Goal: Information Seeking & Learning: Learn about a topic

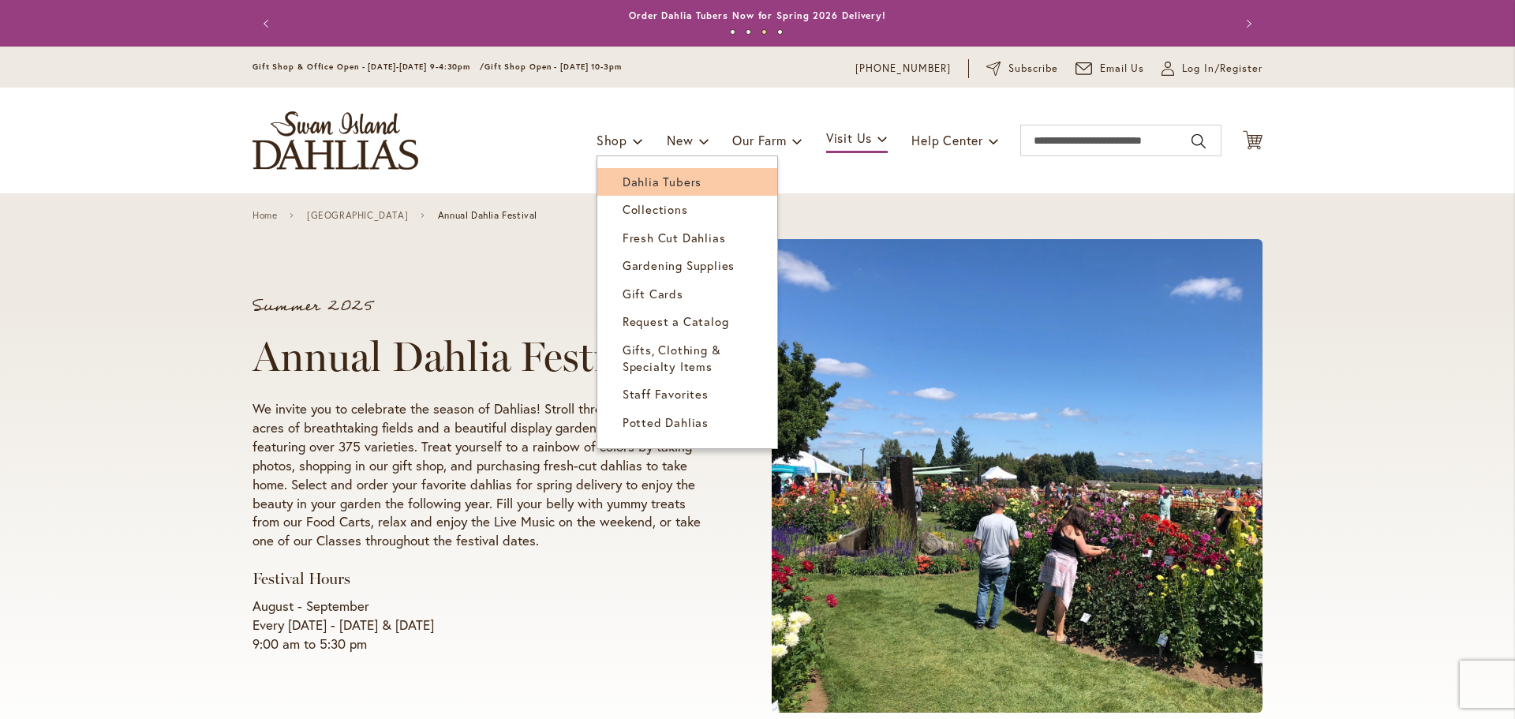
click at [653, 186] on span "Dahlia Tubers" at bounding box center [662, 182] width 79 height 16
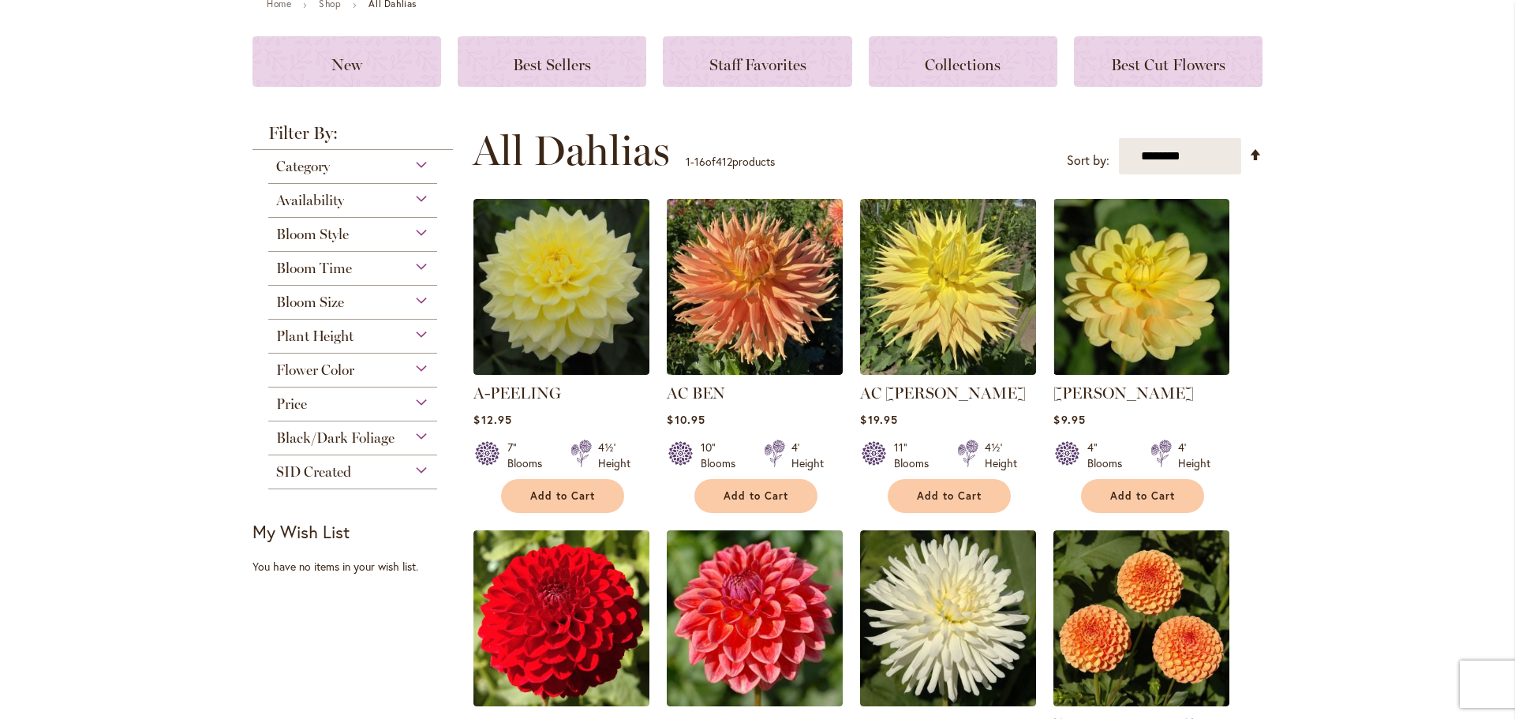
scroll to position [189, 0]
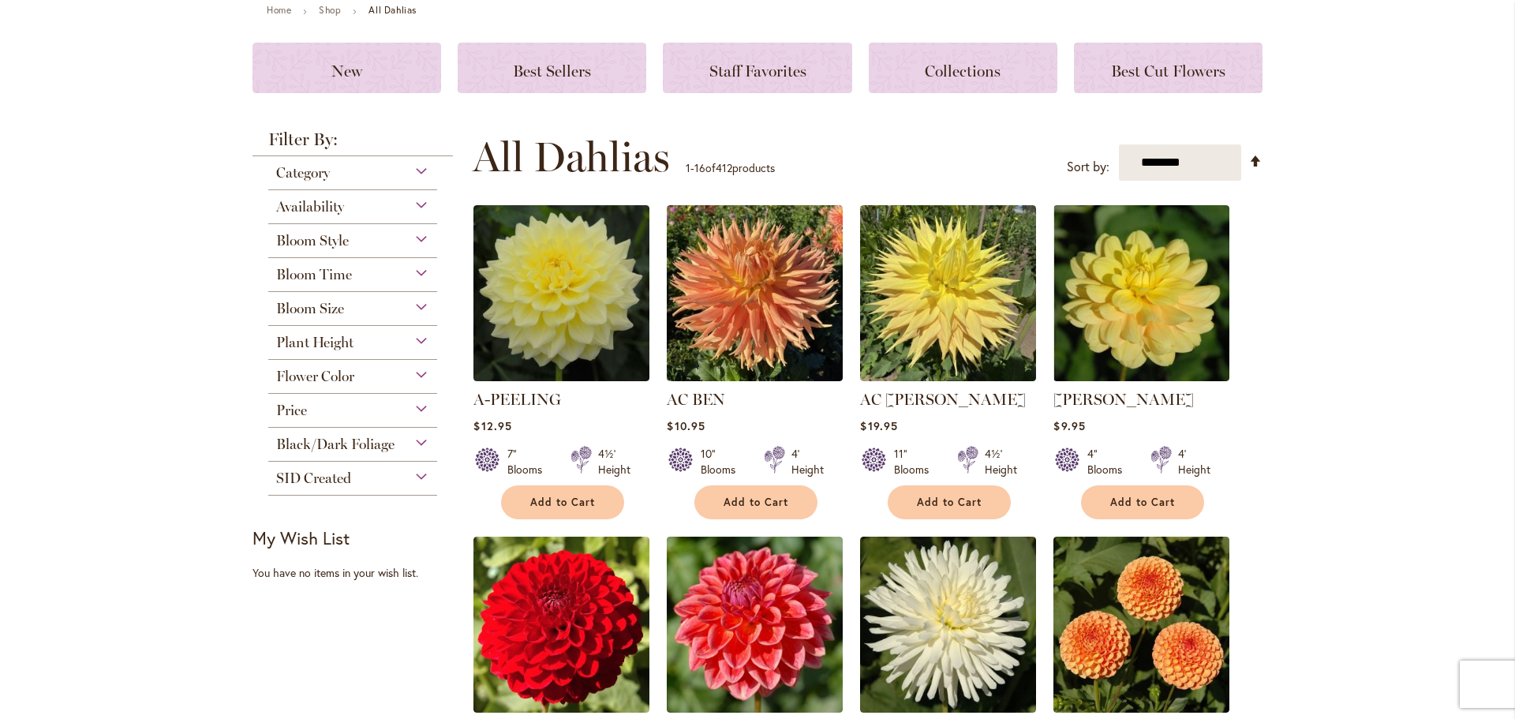
click at [419, 207] on div "Availability" at bounding box center [352, 202] width 169 height 25
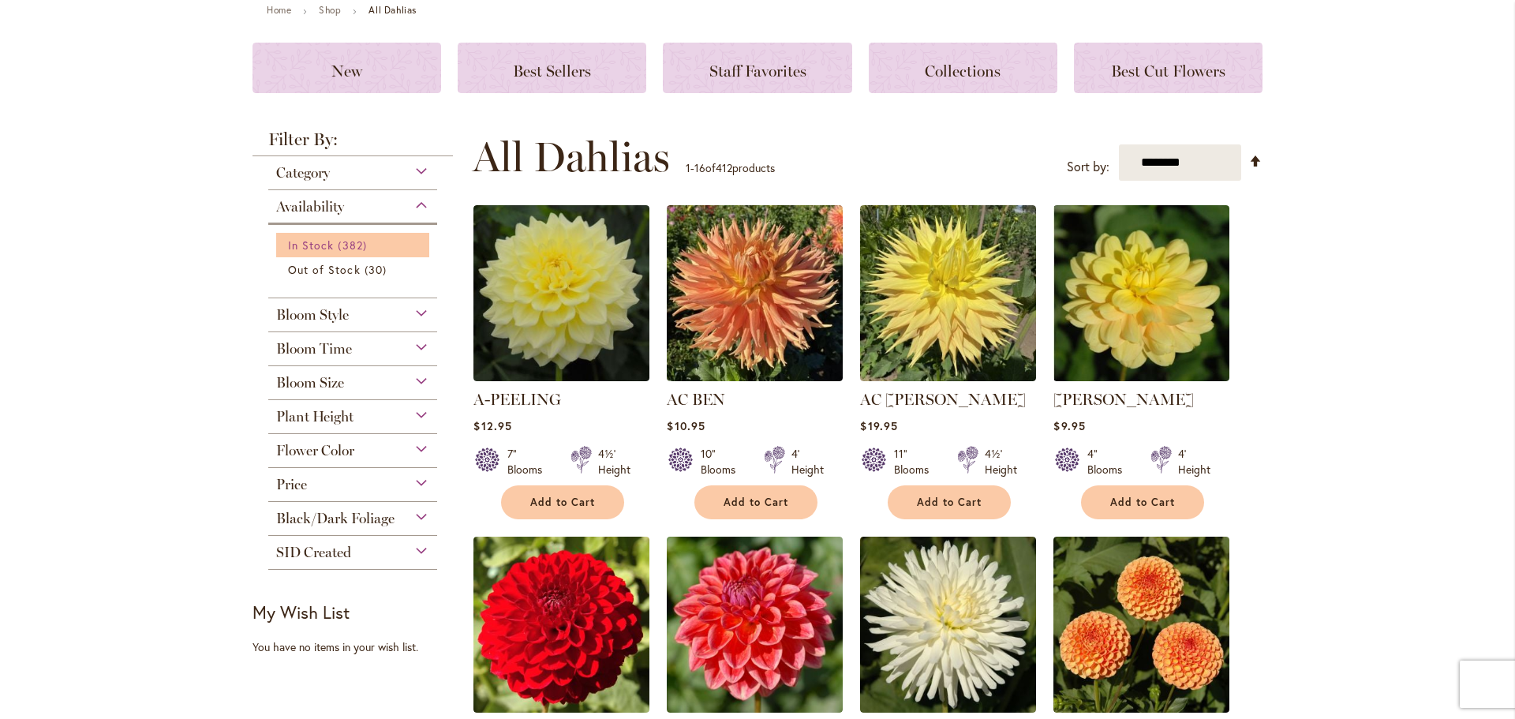
click at [311, 246] on span "In Stock" at bounding box center [311, 245] width 46 height 15
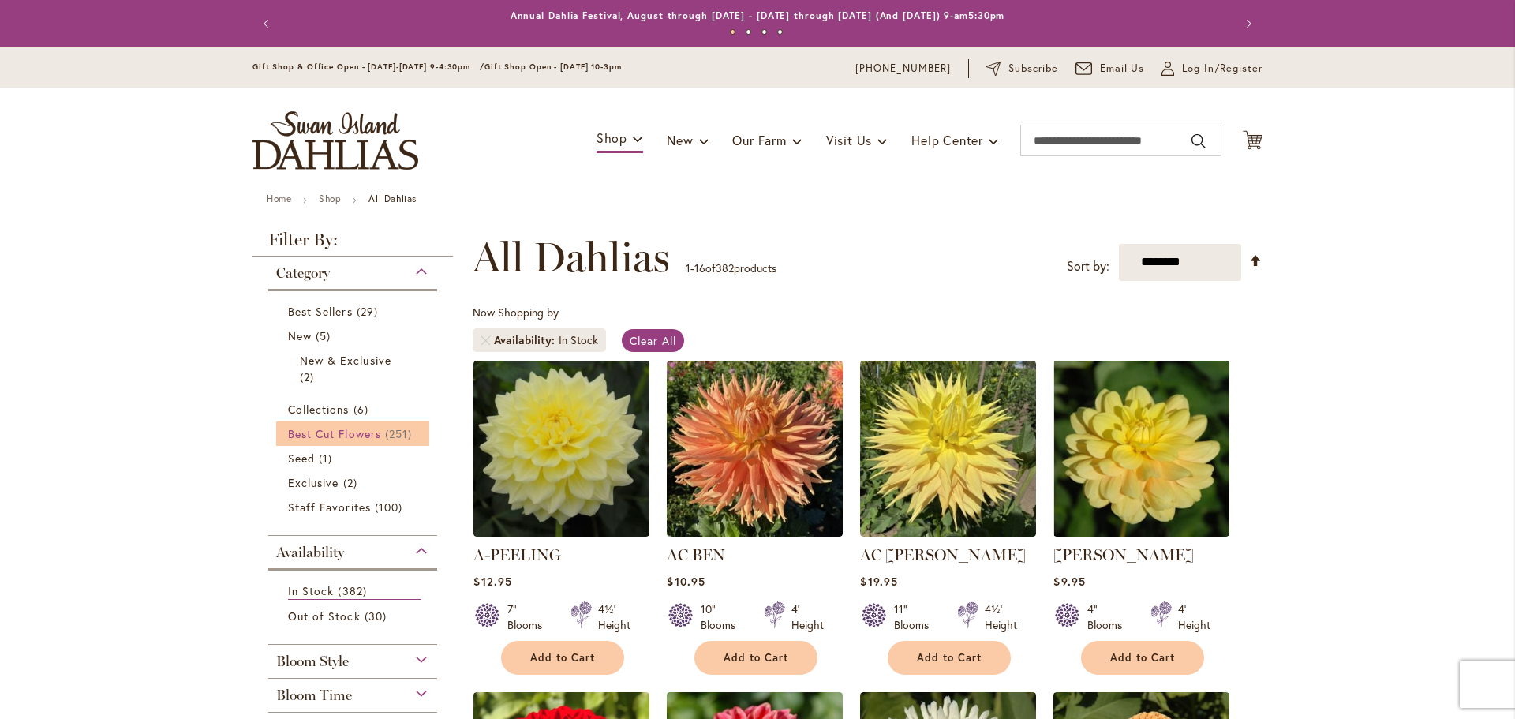
click at [326, 440] on span "Best Cut Flowers" at bounding box center [334, 433] width 93 height 15
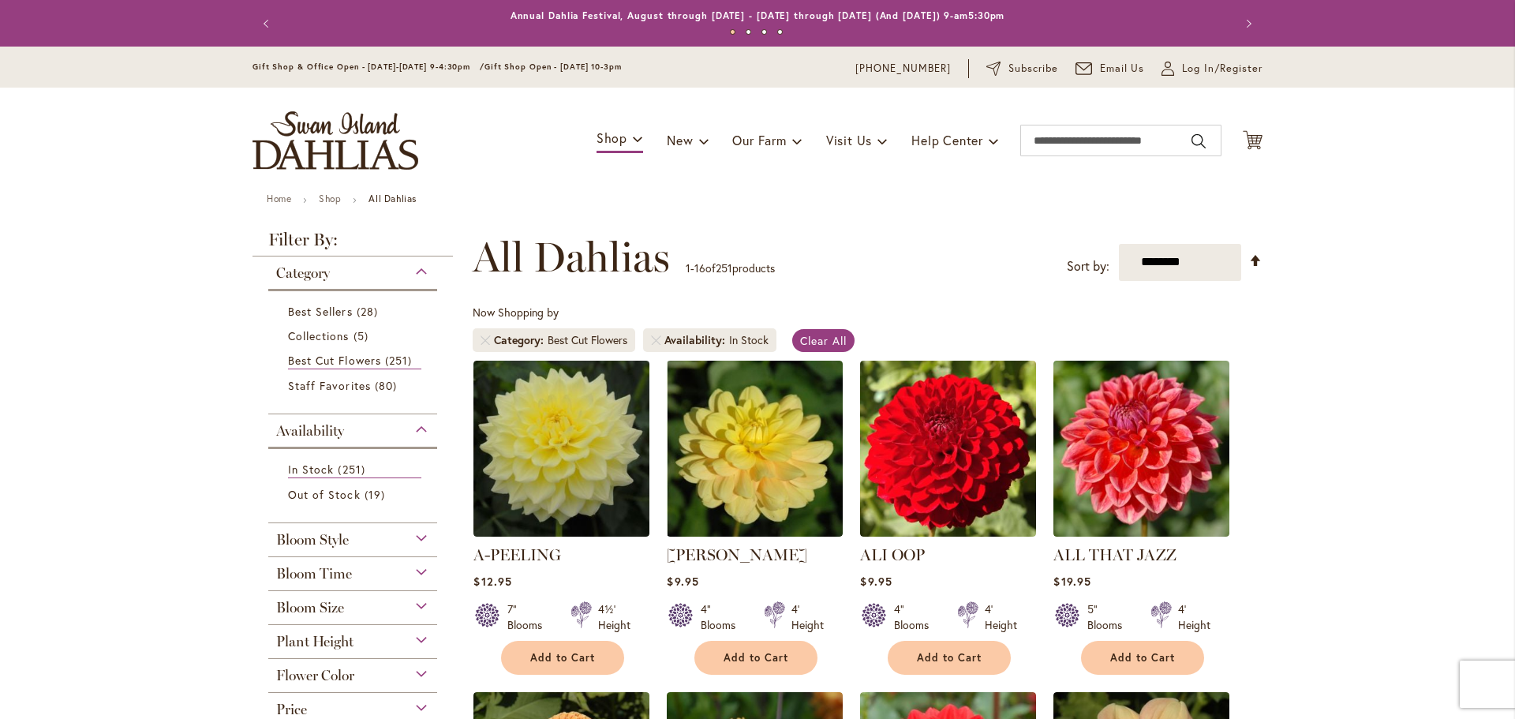
click at [411, 668] on div "Flower Color" at bounding box center [352, 671] width 169 height 25
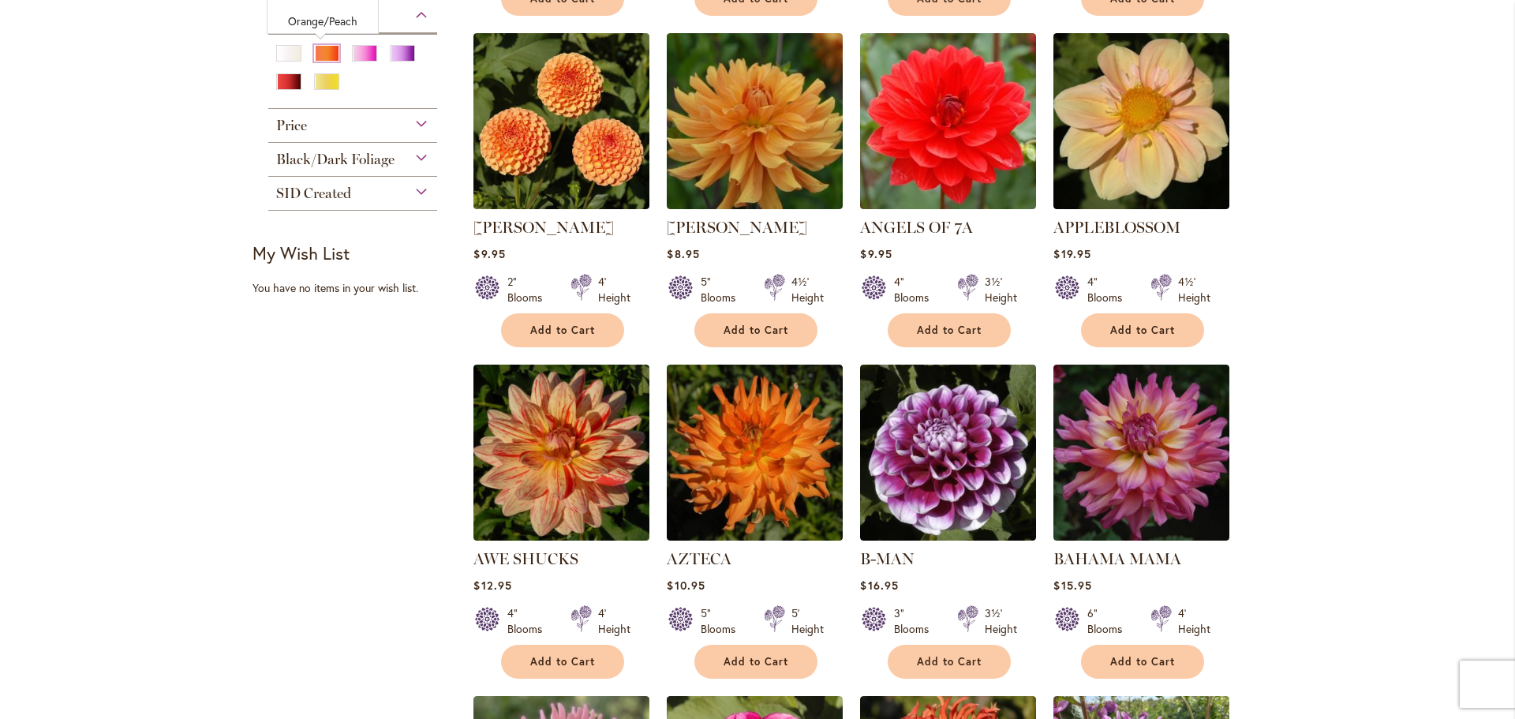
click at [319, 51] on div "Orange/Peach" at bounding box center [326, 53] width 25 height 17
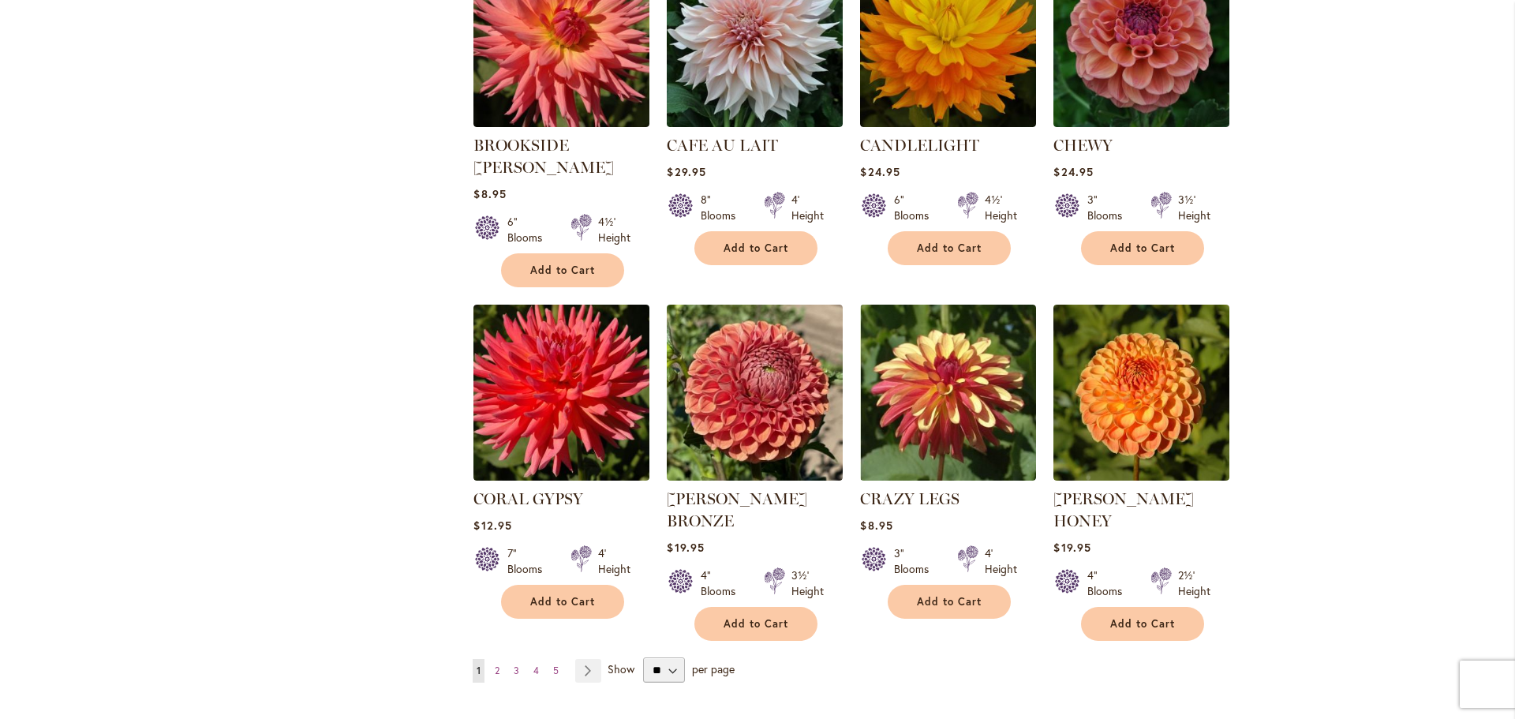
scroll to position [1088, 0]
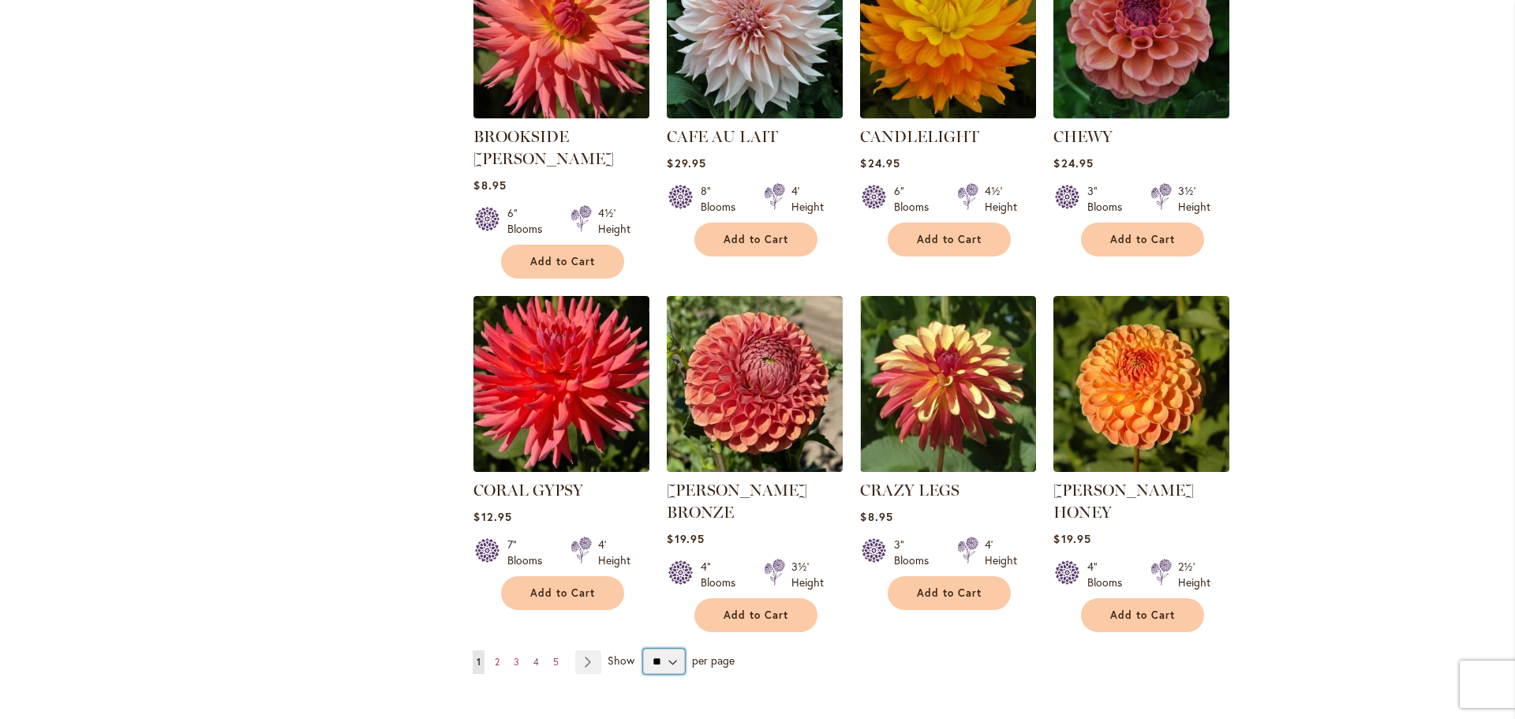
click at [664, 649] on select "** ** ** **" at bounding box center [664, 661] width 42 height 25
select select "**"
click at [643, 649] on select "** ** ** **" at bounding box center [664, 661] width 42 height 25
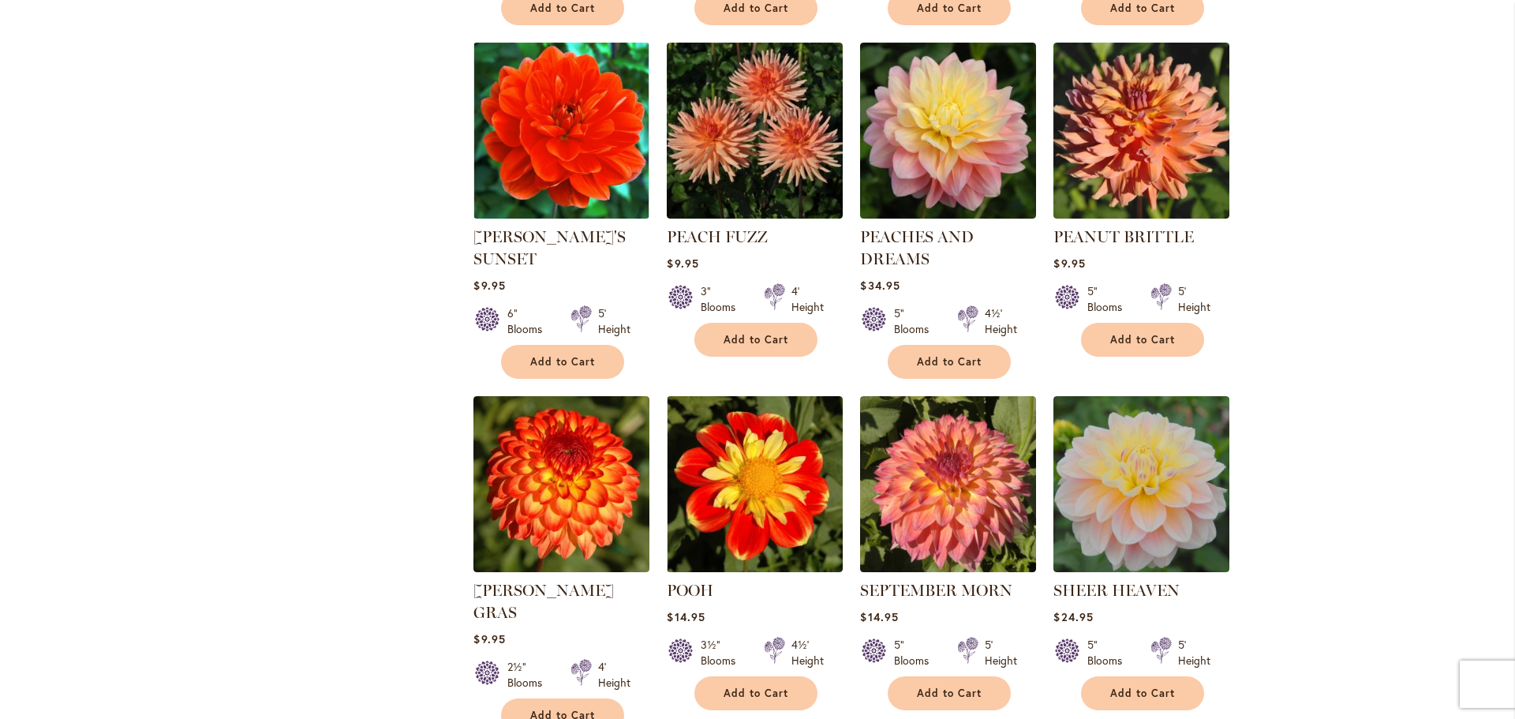
scroll to position [5179, 0]
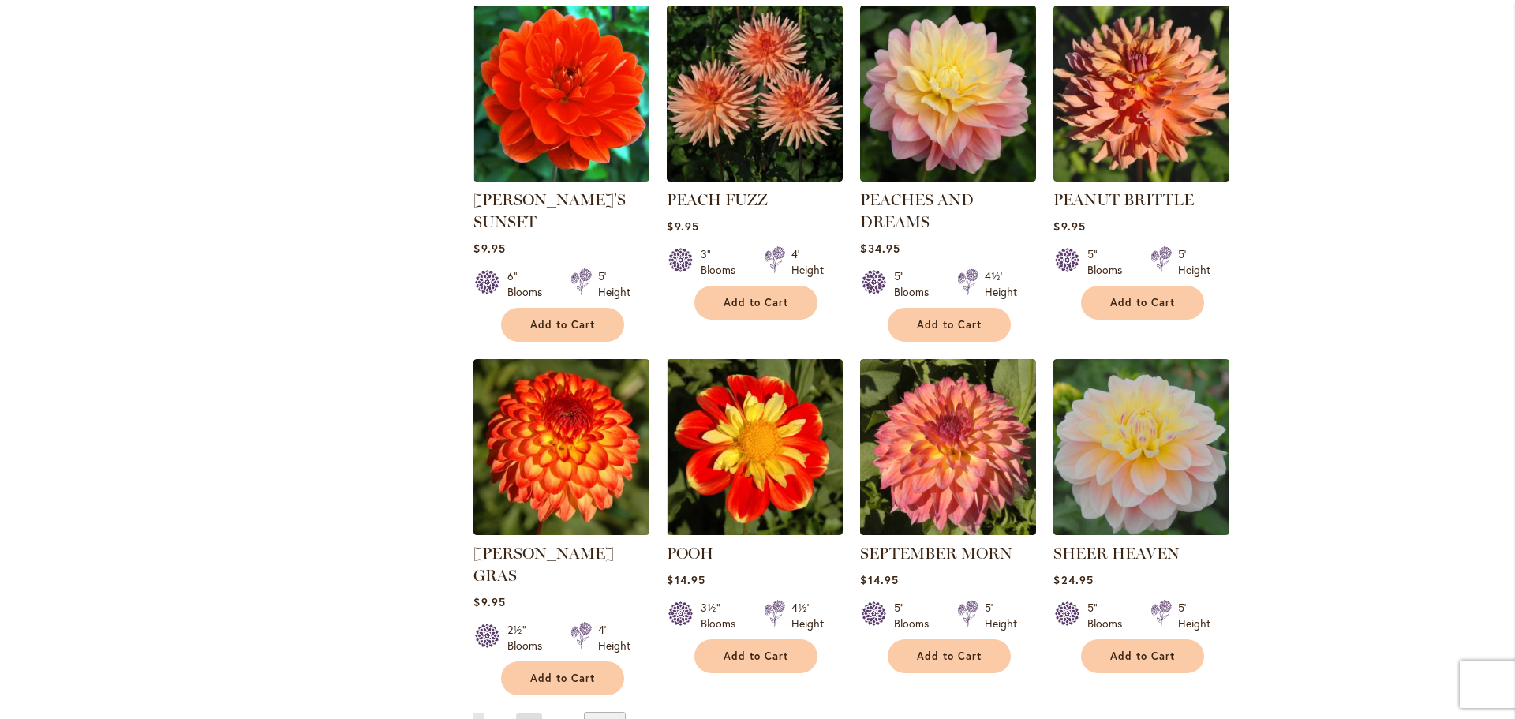
click at [523, 713] on link "Page Next" at bounding box center [529, 725] width 26 height 24
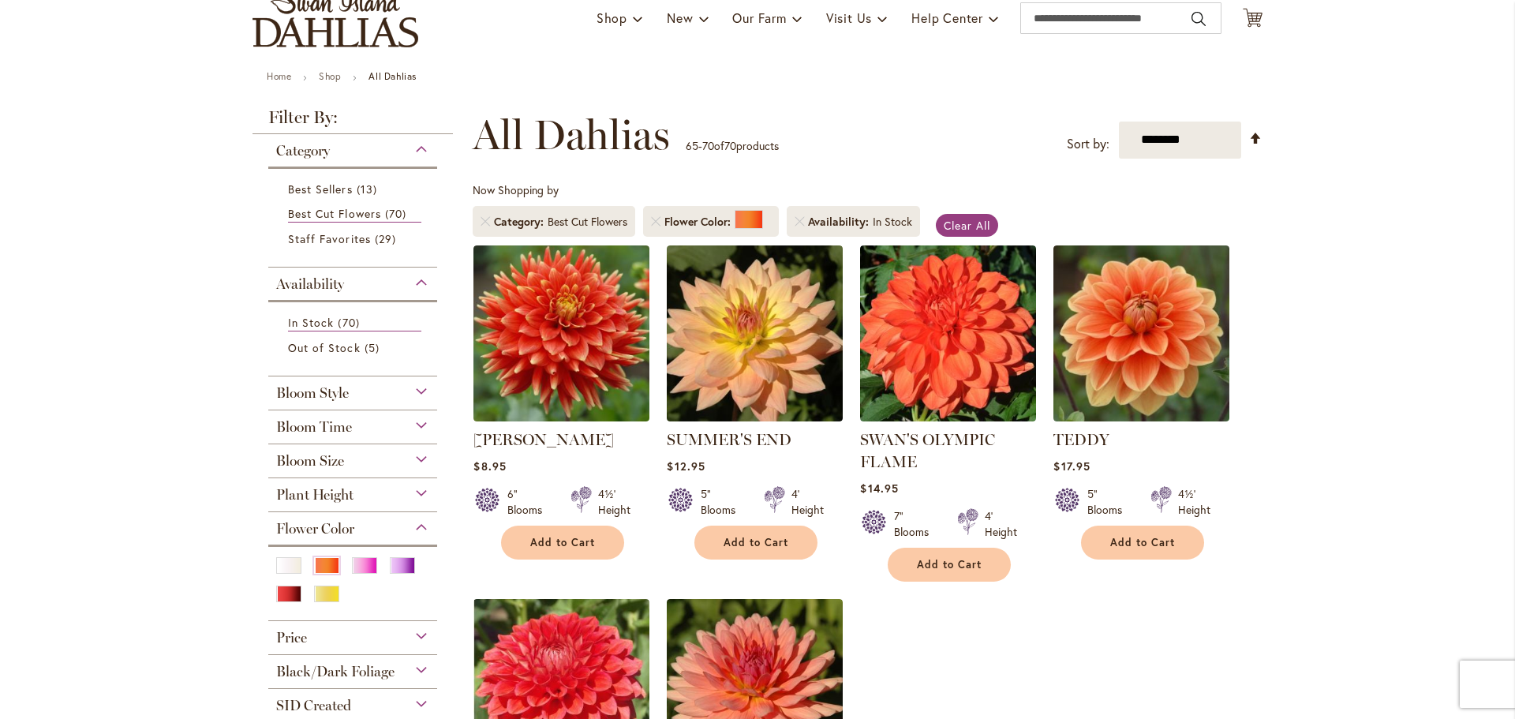
scroll to position [120, 0]
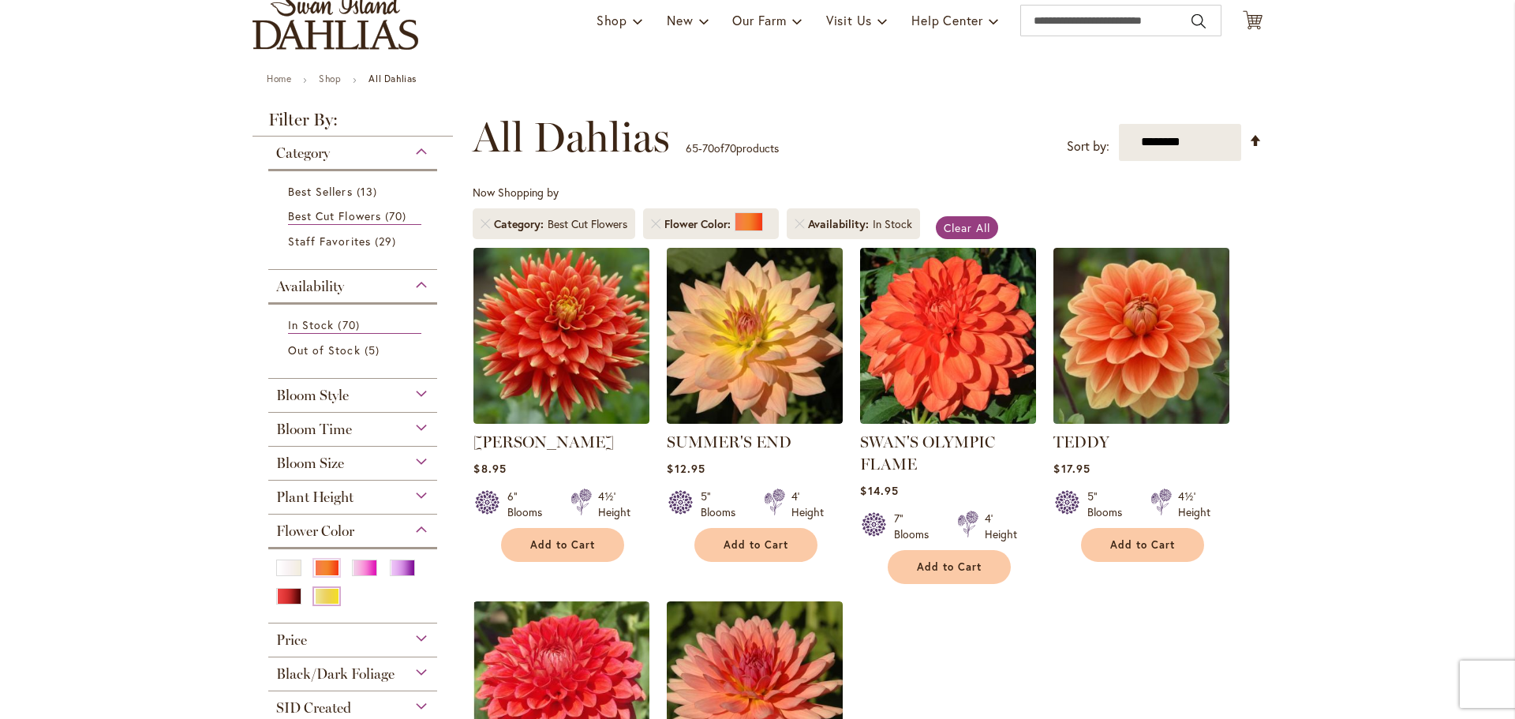
click at [317, 597] on div "Yellow" at bounding box center [326, 596] width 25 height 17
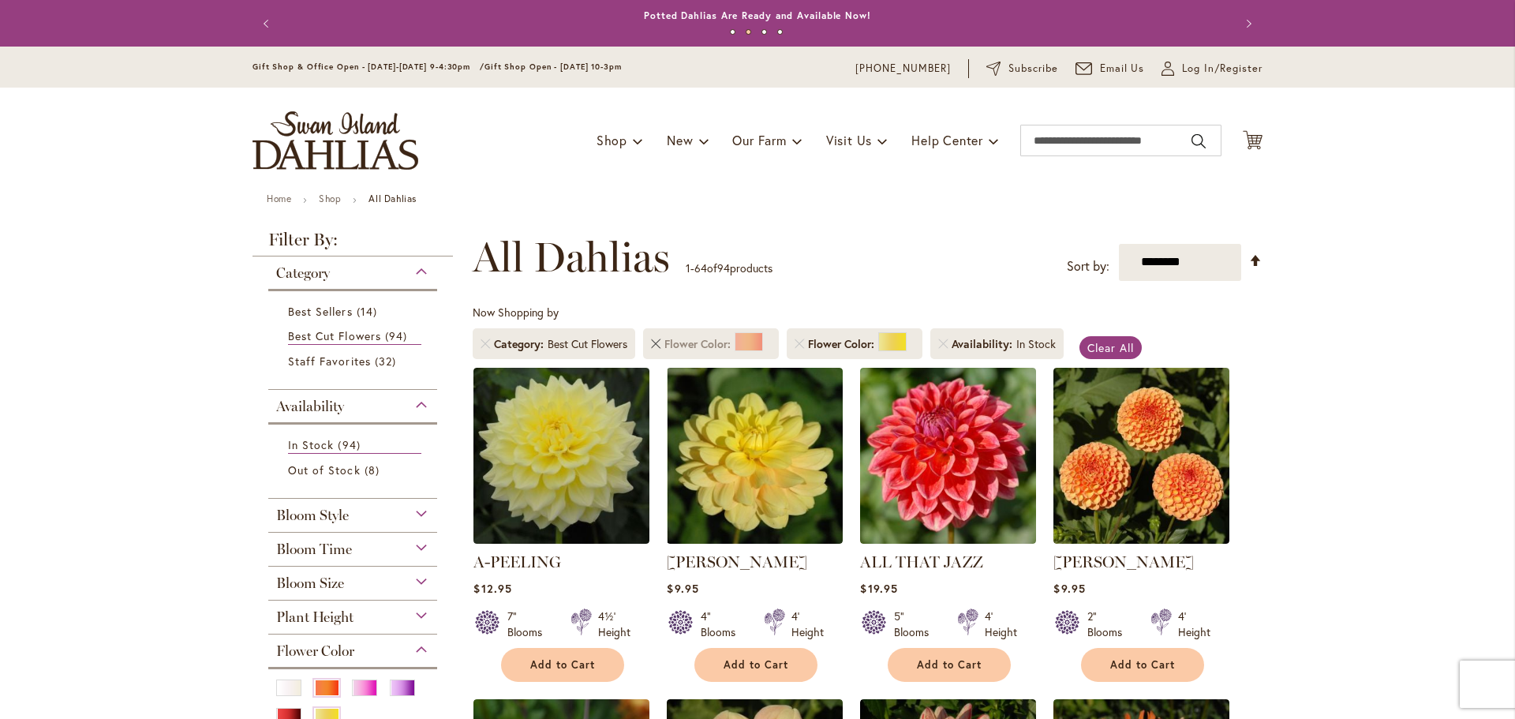
click at [651, 346] on link "Remove Flower Color Orange/Peach" at bounding box center [655, 343] width 9 height 9
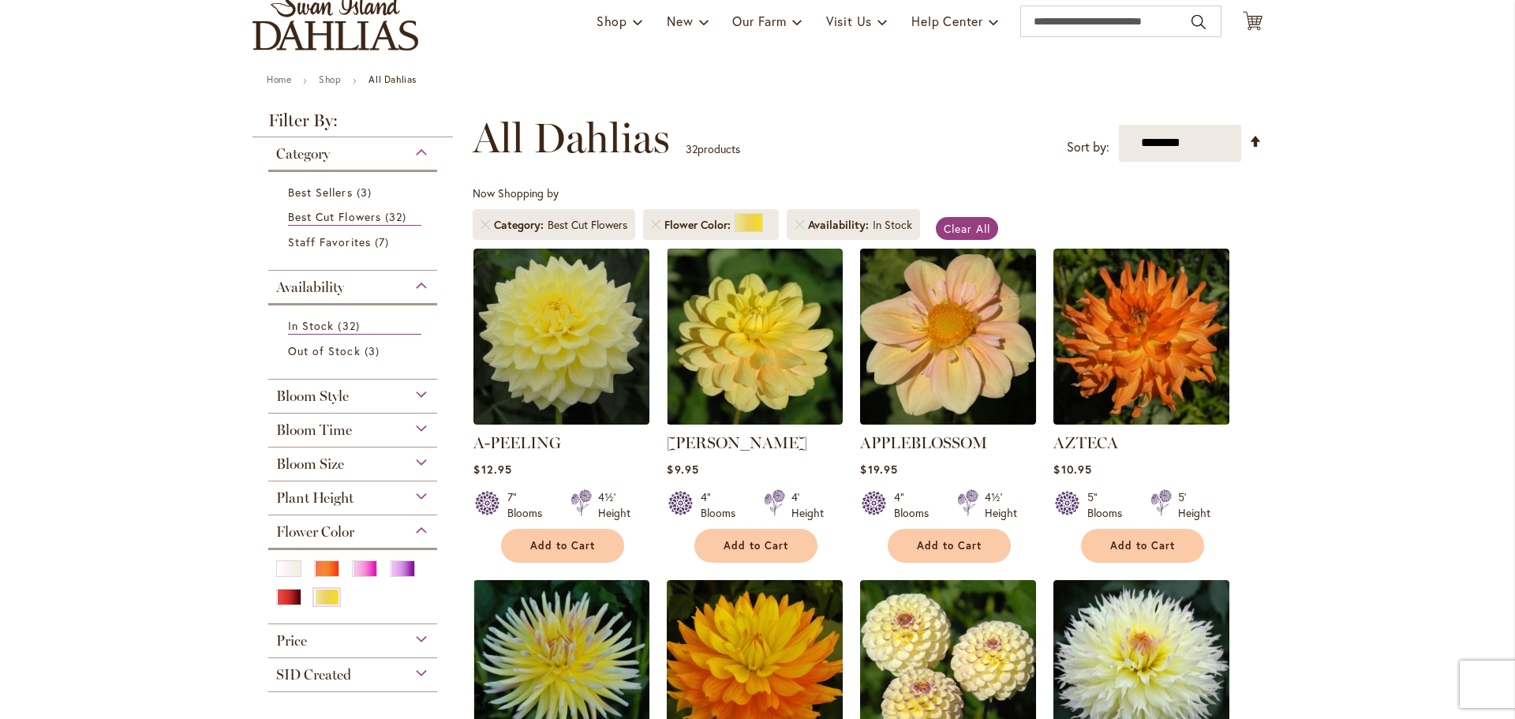
scroll to position [212, 0]
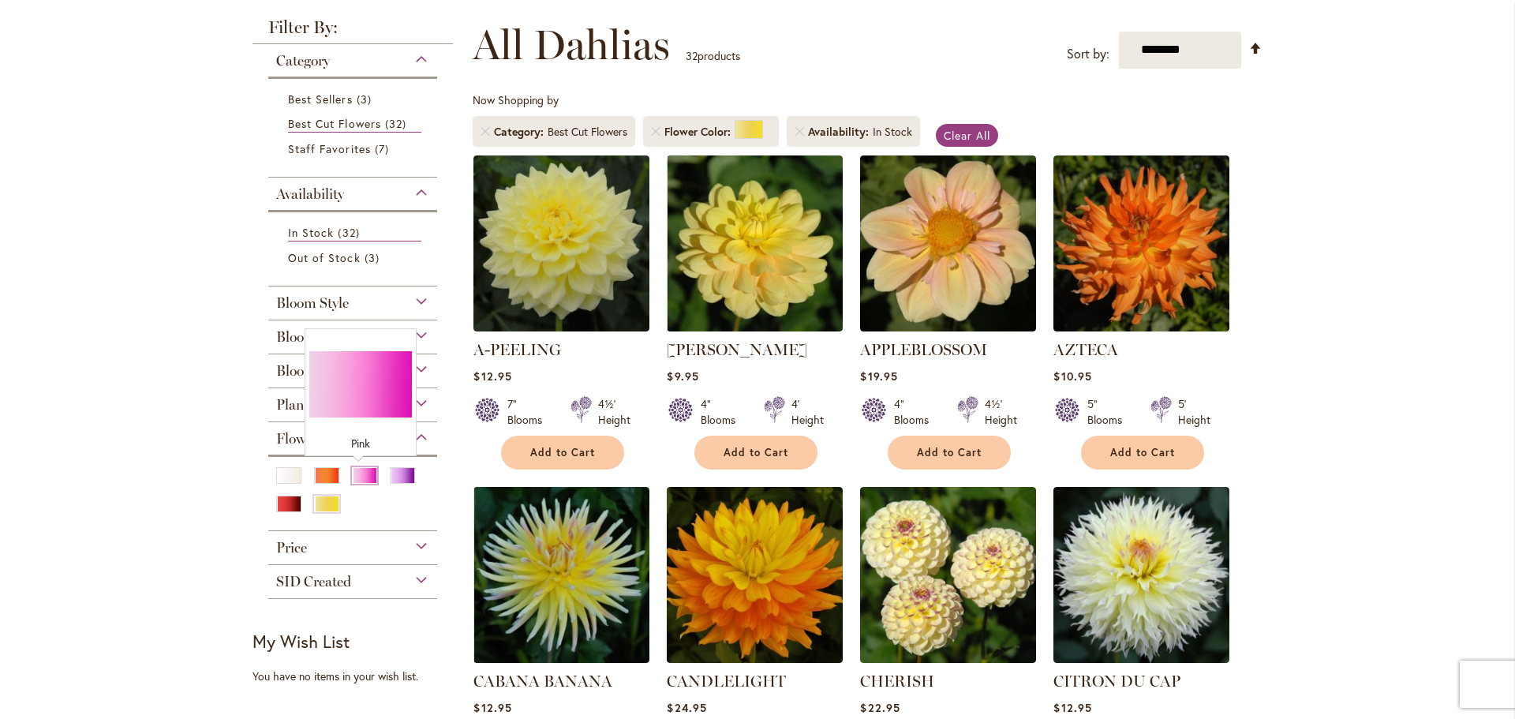
click at [360, 477] on div "Pink" at bounding box center [364, 475] width 25 height 17
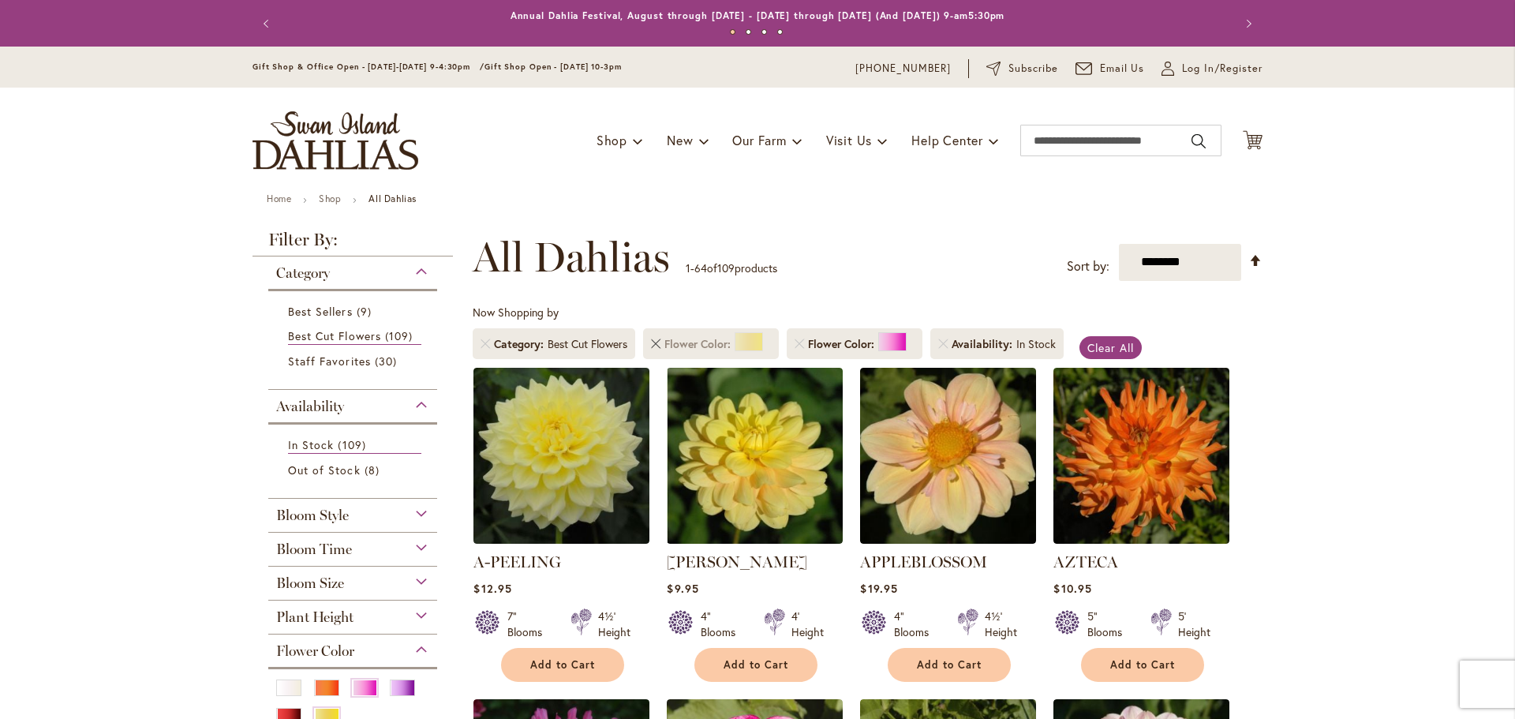
click at [653, 339] on link "Remove Flower Color Yellow" at bounding box center [655, 343] width 9 height 9
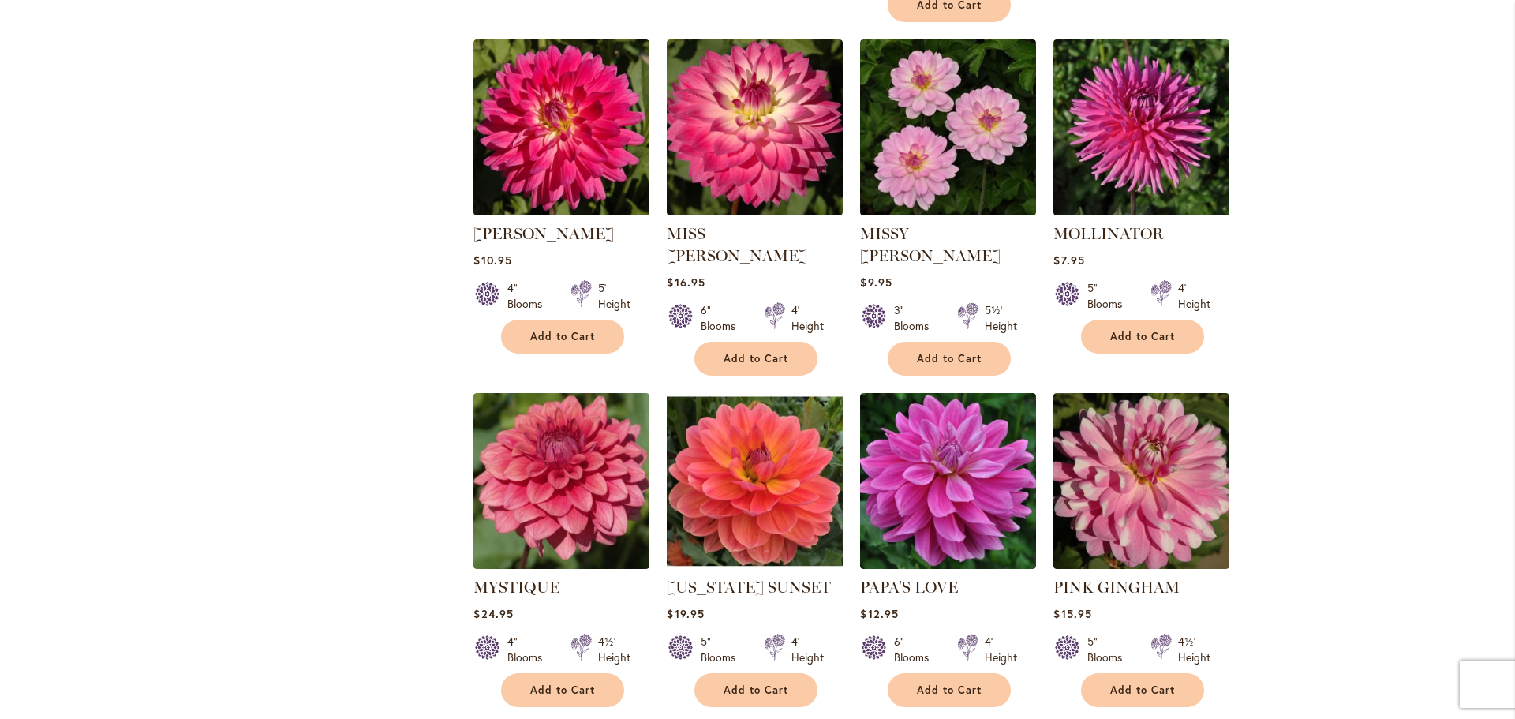
scroll to position [5086, 0]
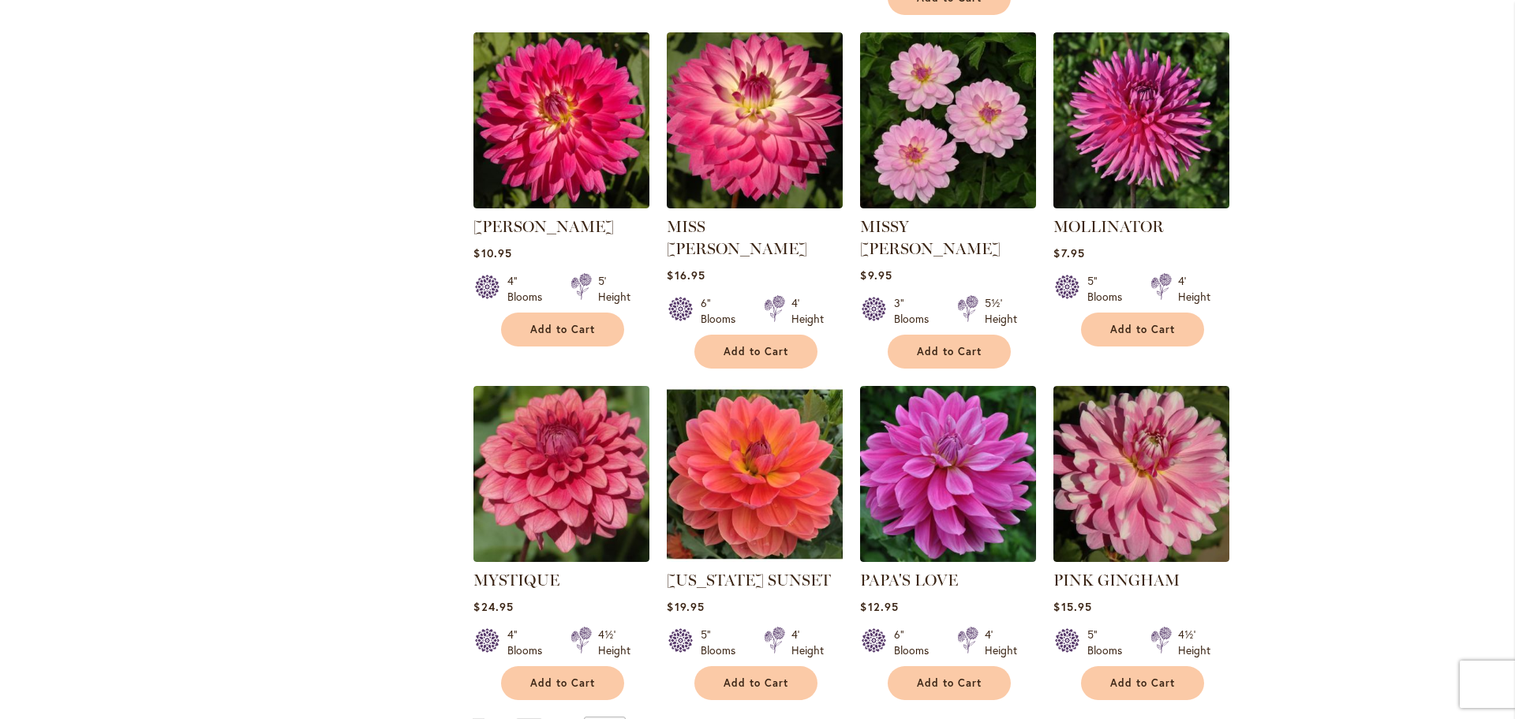
click at [523, 718] on link "Page Next" at bounding box center [529, 730] width 26 height 24
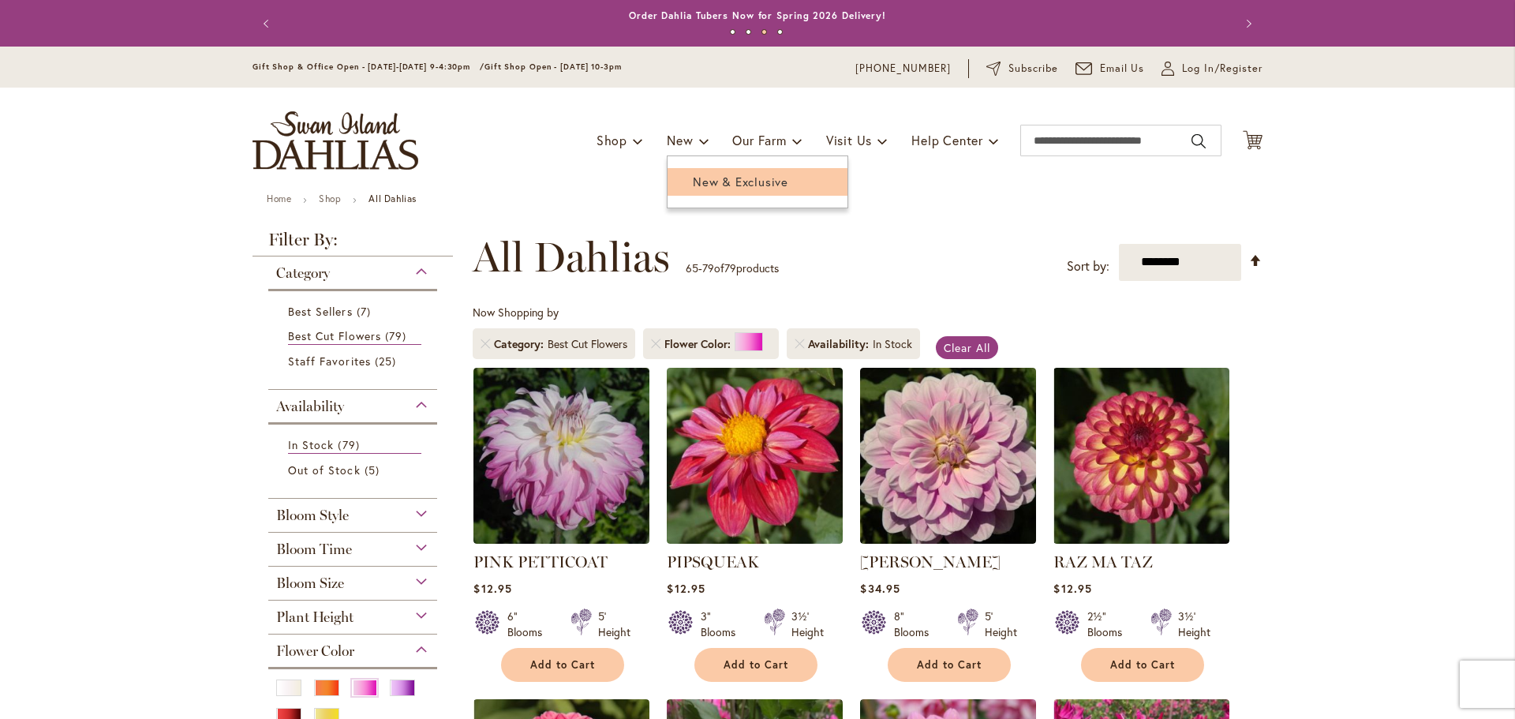
click at [705, 187] on span "New & Exclusive" at bounding box center [740, 182] width 95 height 16
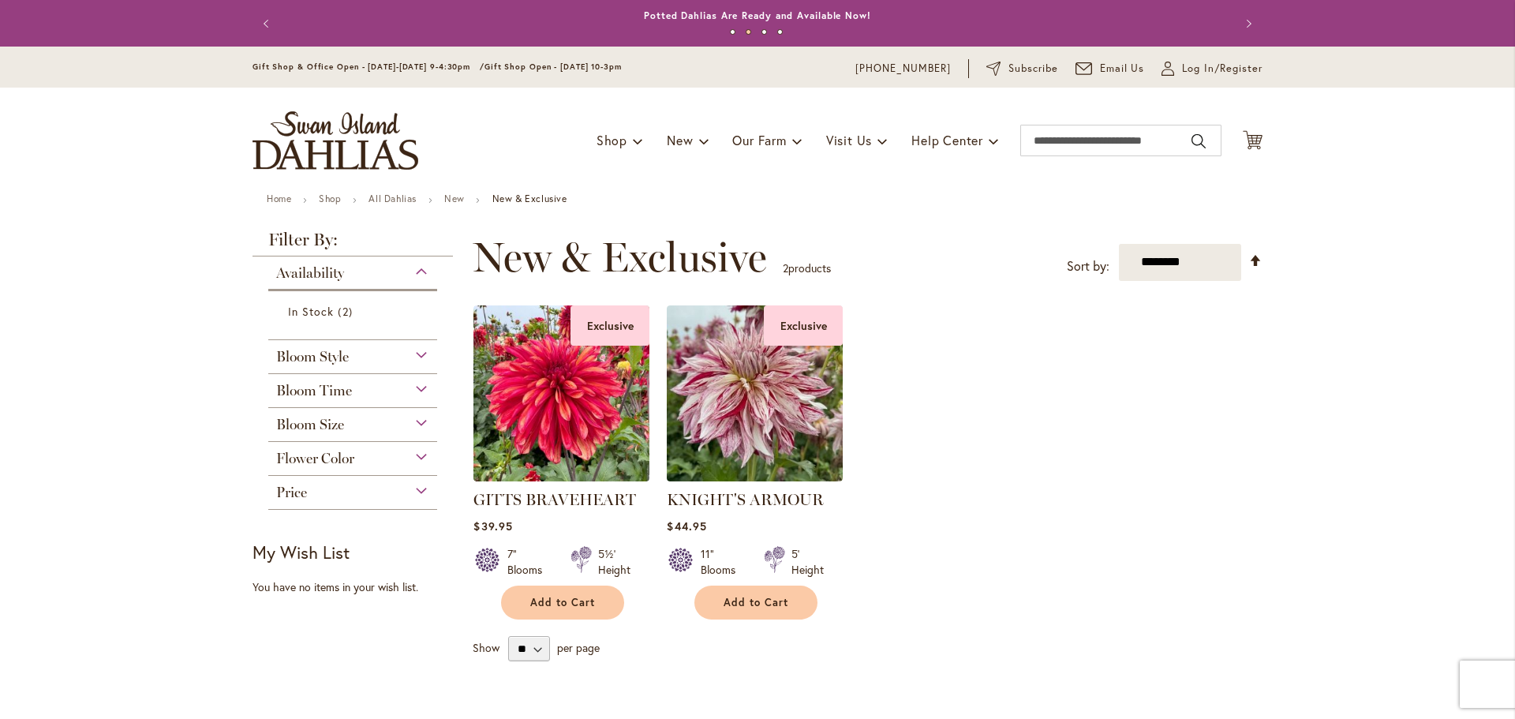
click at [412, 354] on div "Bloom Style" at bounding box center [352, 352] width 169 height 25
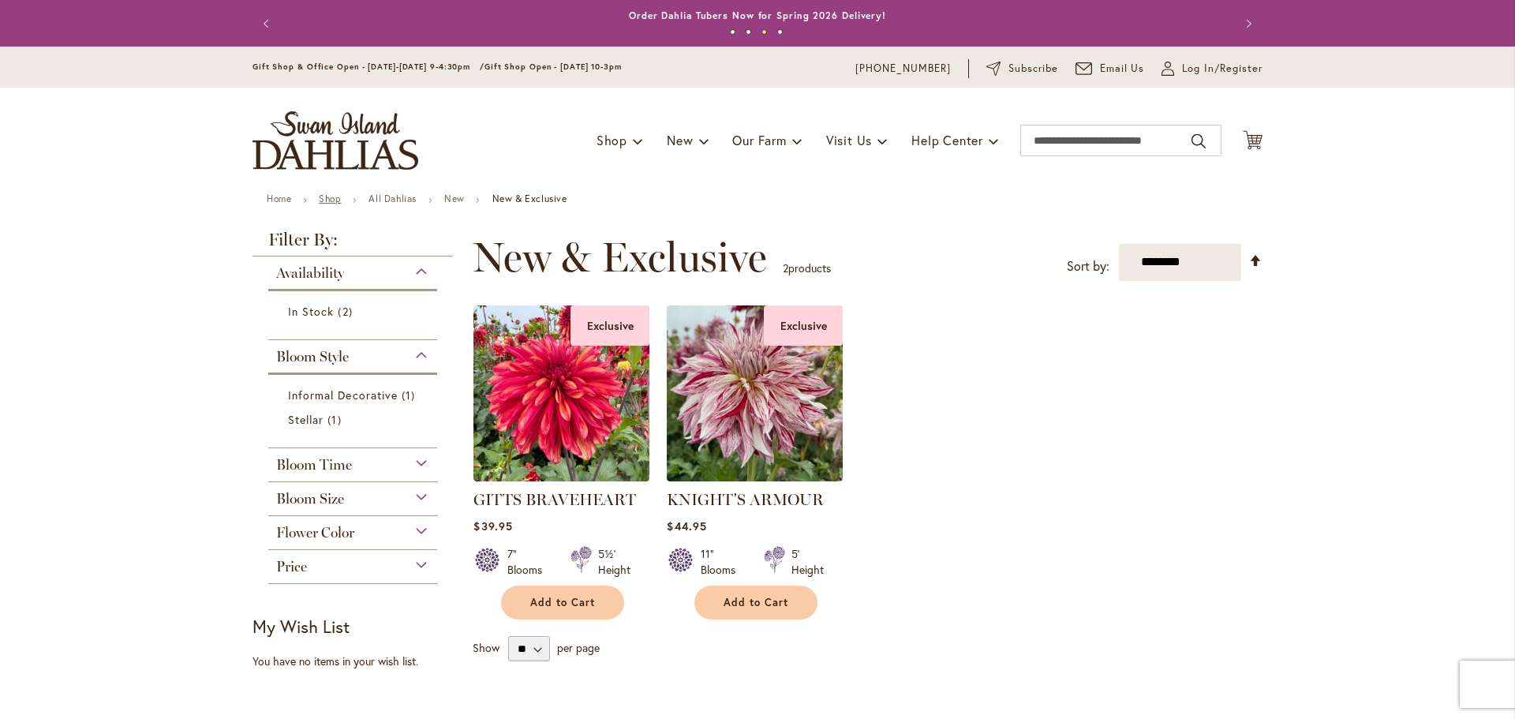
click at [319, 196] on link "Shop" at bounding box center [330, 199] width 22 height 12
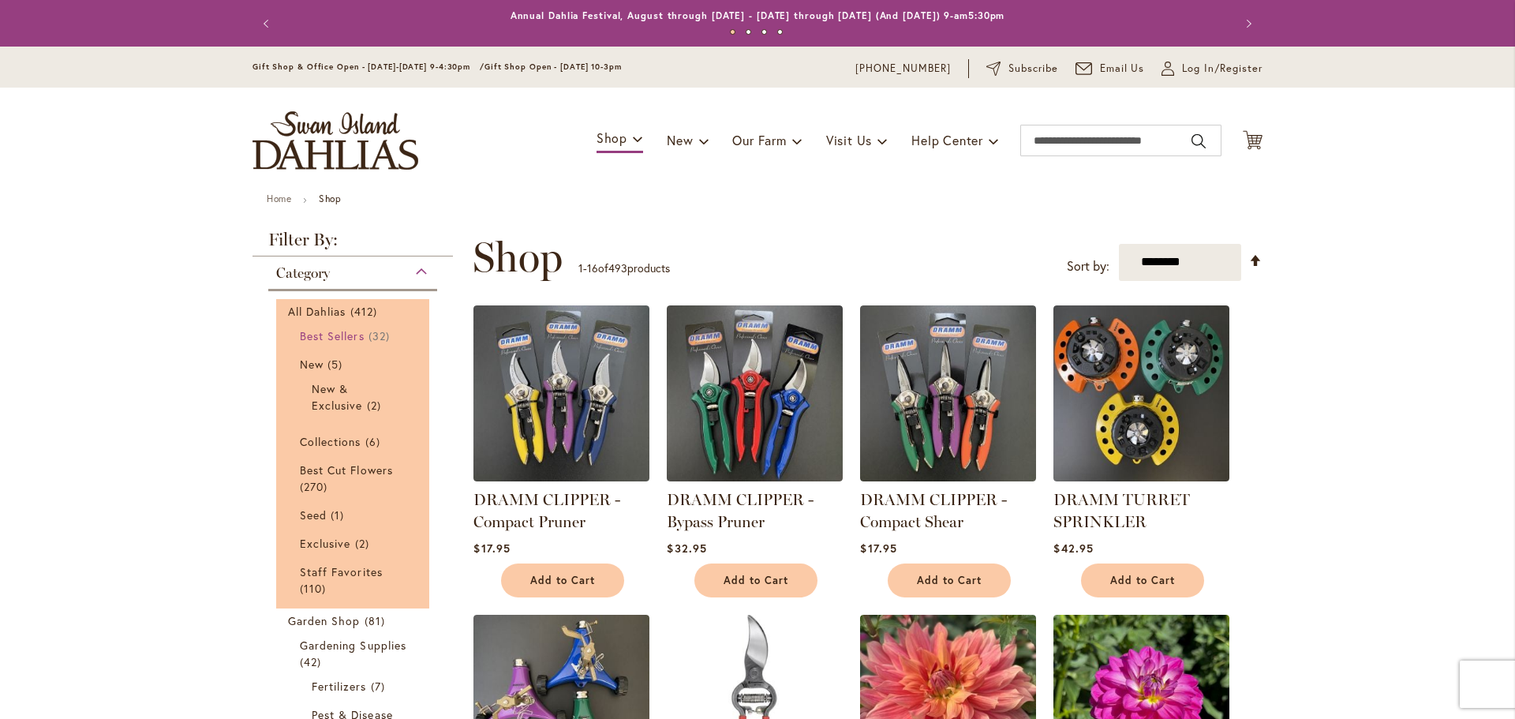
click at [319, 333] on span "Best Sellers" at bounding box center [332, 335] width 65 height 15
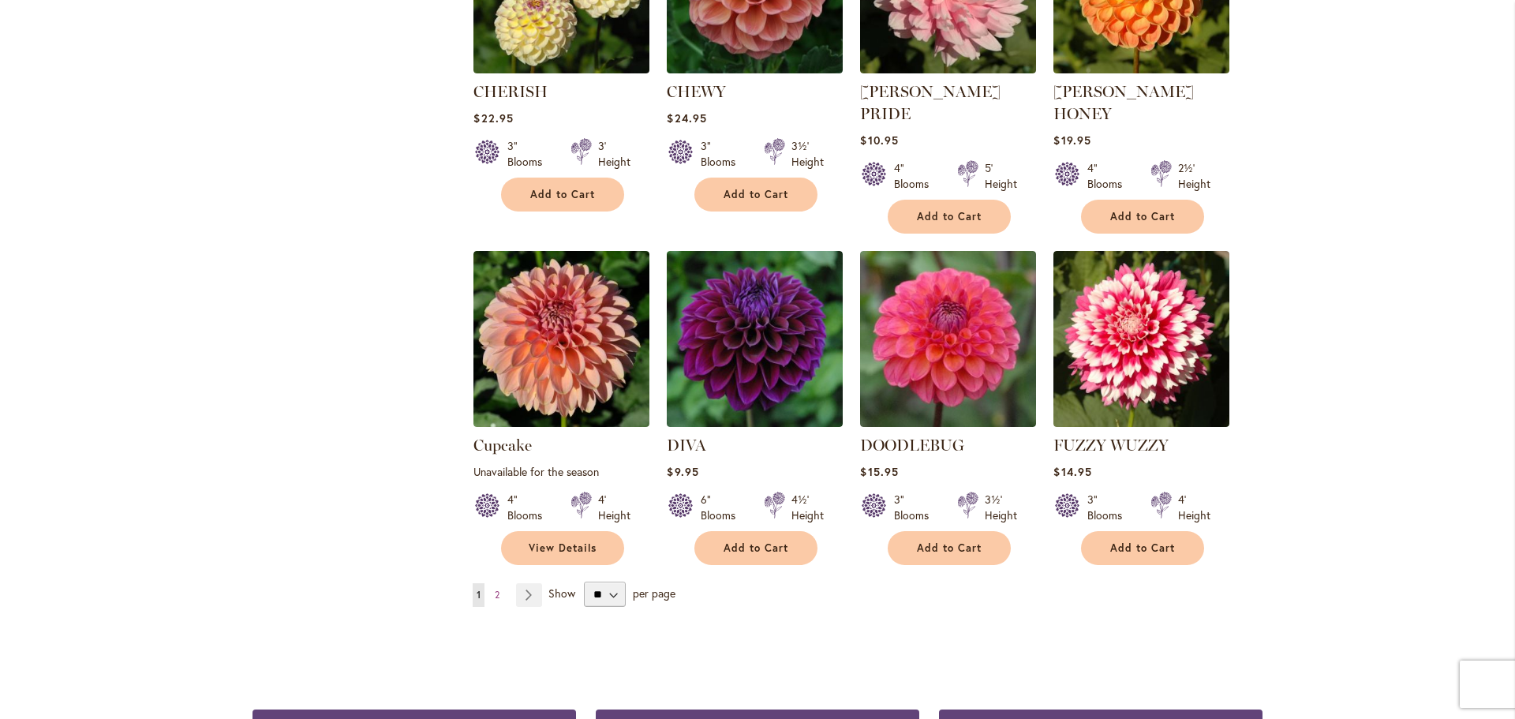
scroll to position [1200, 0]
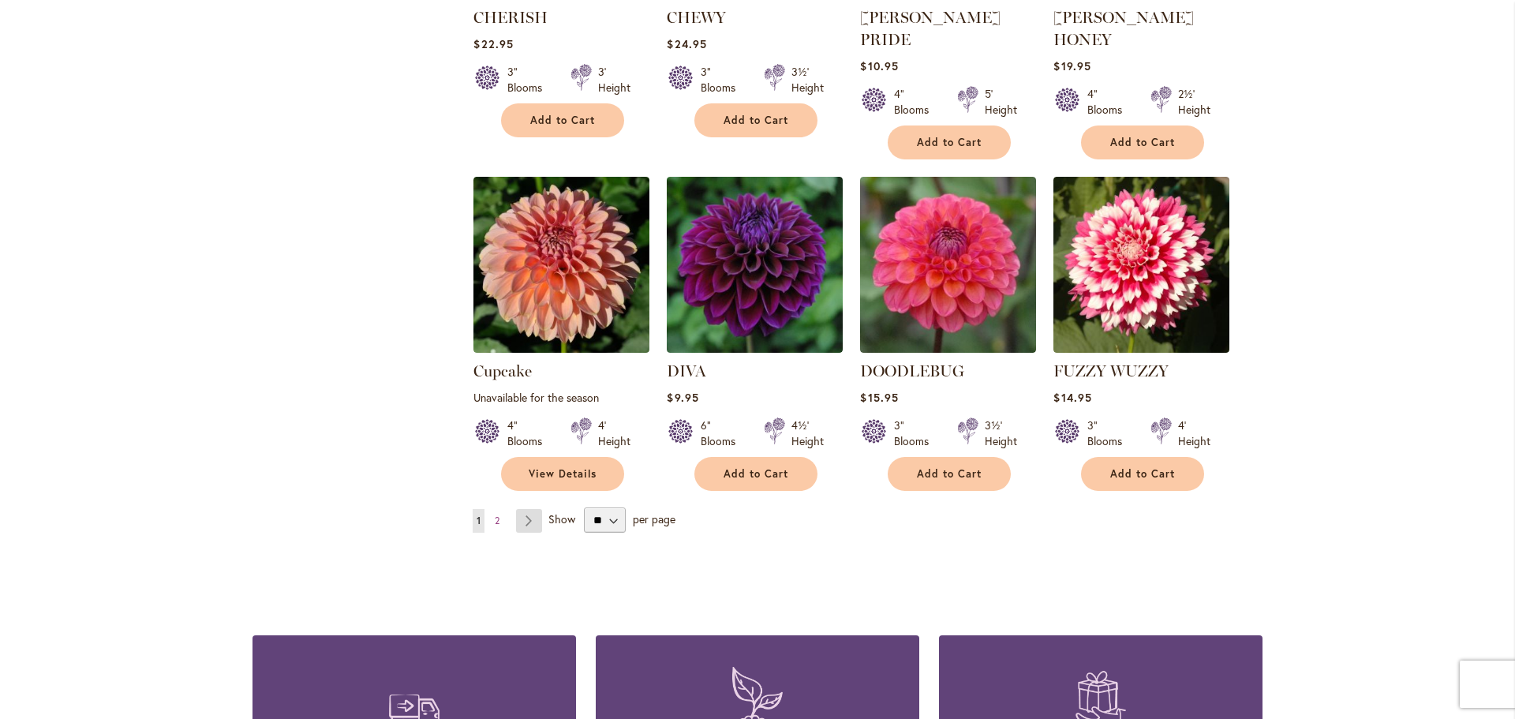
click at [521, 509] on link "Page Next" at bounding box center [529, 521] width 26 height 24
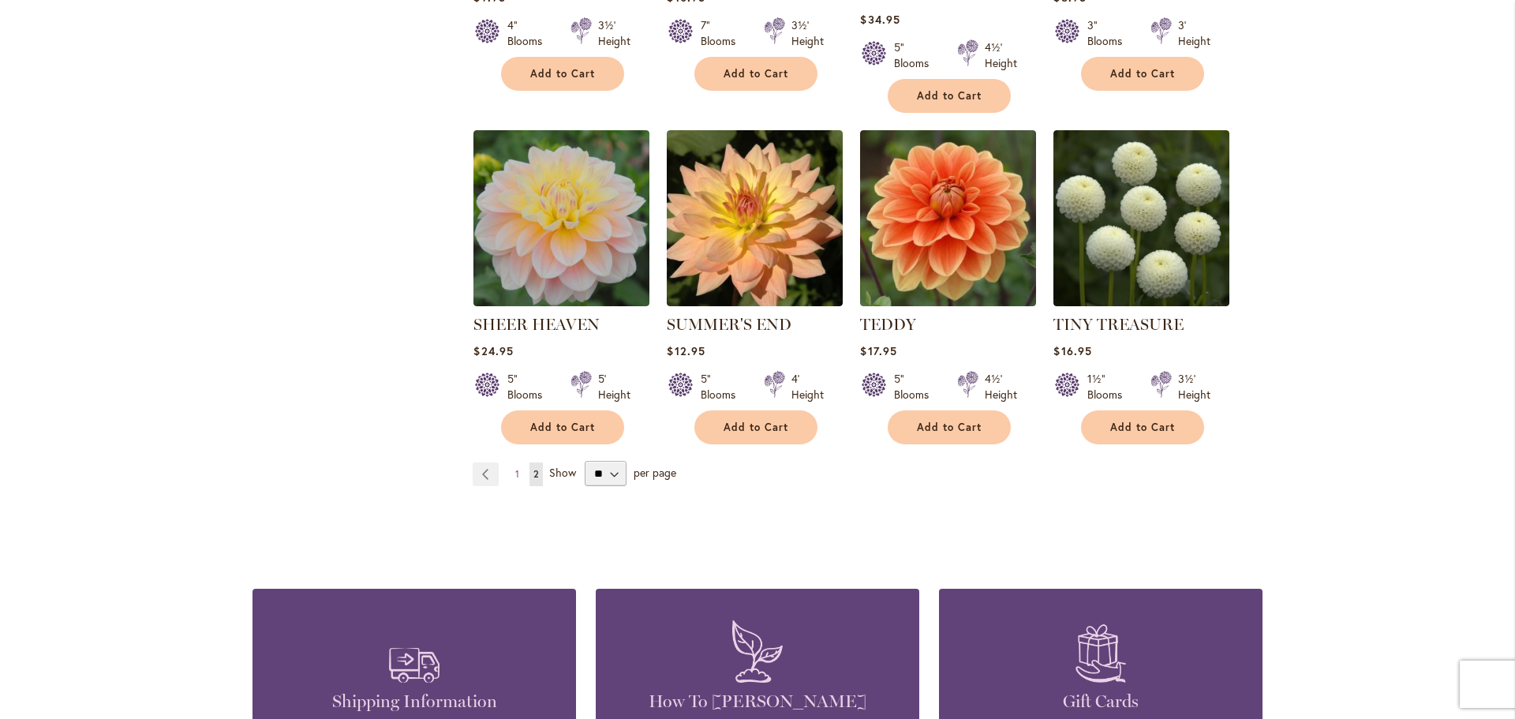
scroll to position [1250, 0]
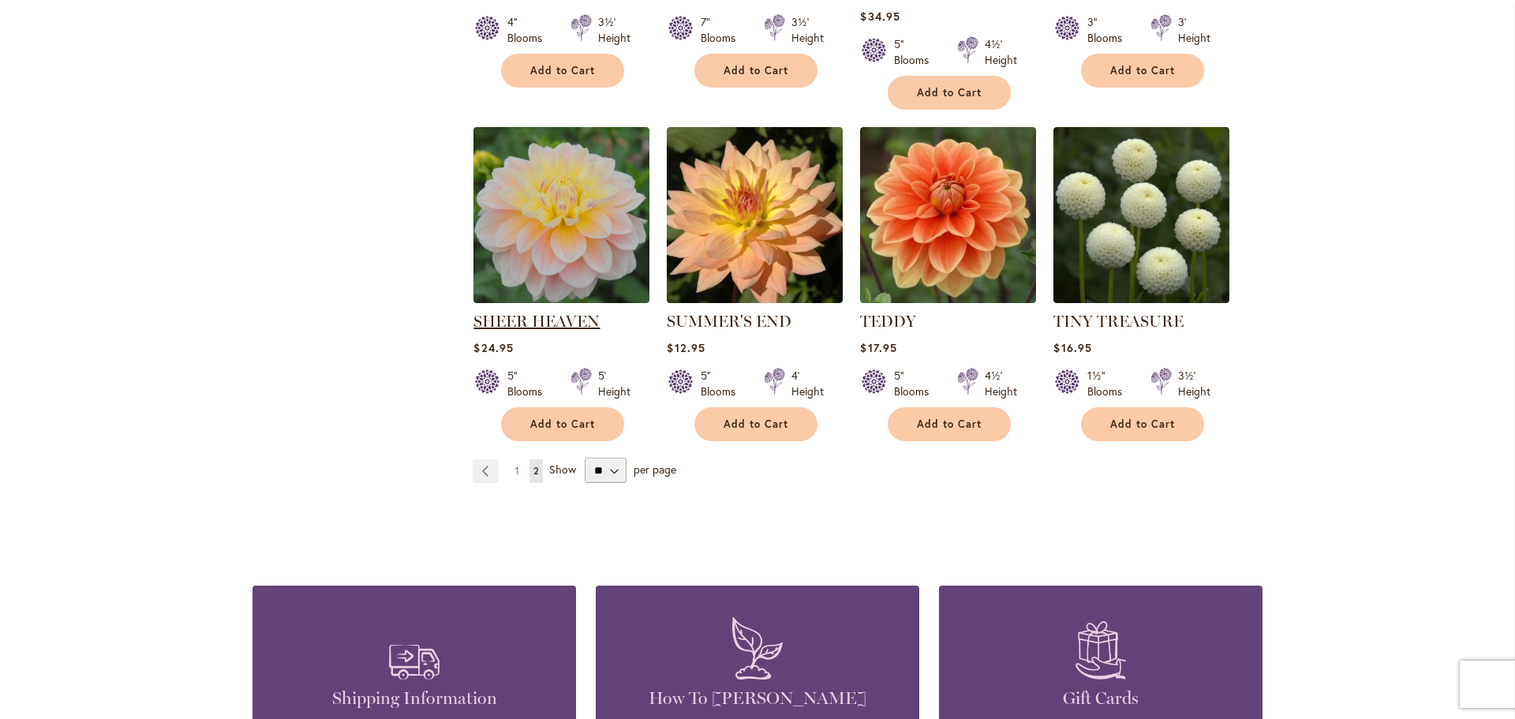
click at [541, 326] on link "SHEER HEAVEN" at bounding box center [536, 321] width 126 height 19
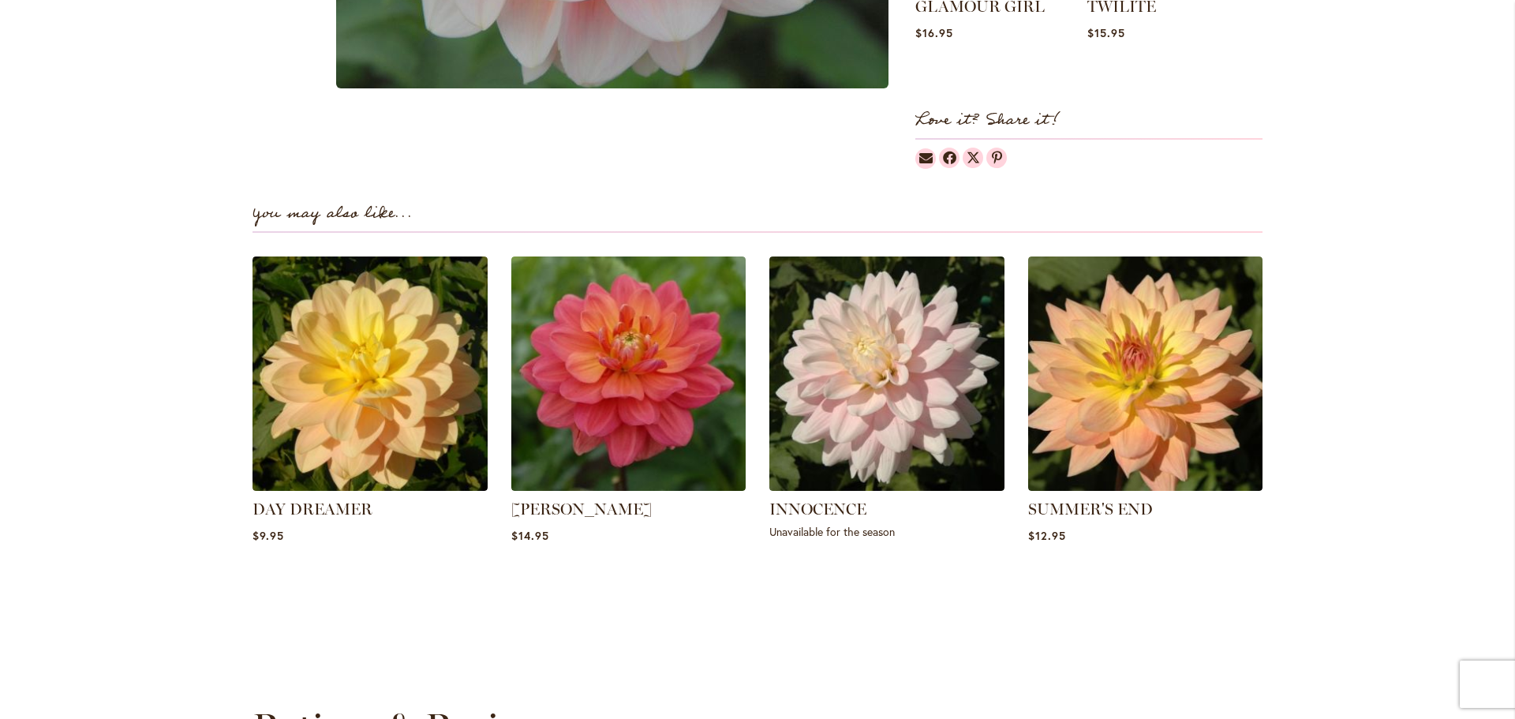
scroll to position [962, 0]
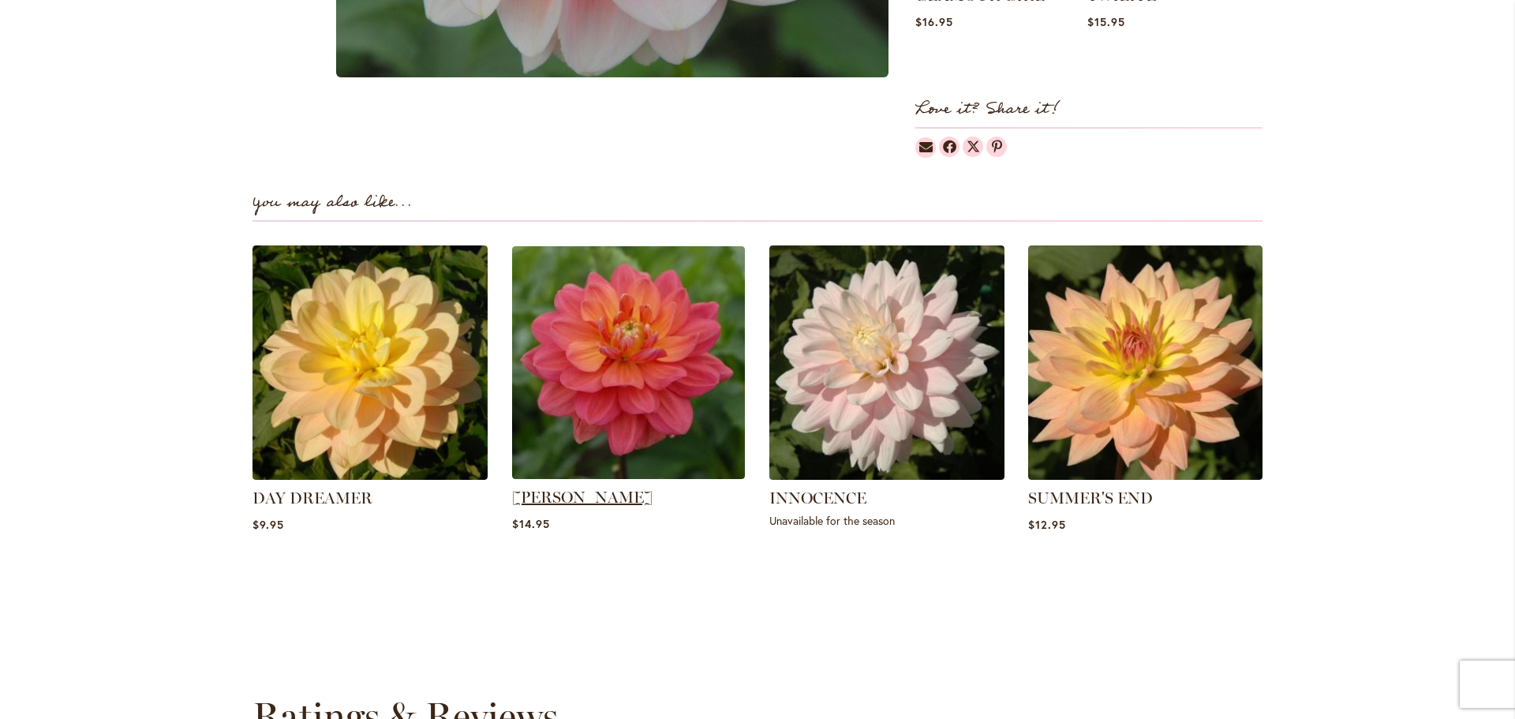
click at [595, 498] on link "[PERSON_NAME]" at bounding box center [582, 497] width 140 height 19
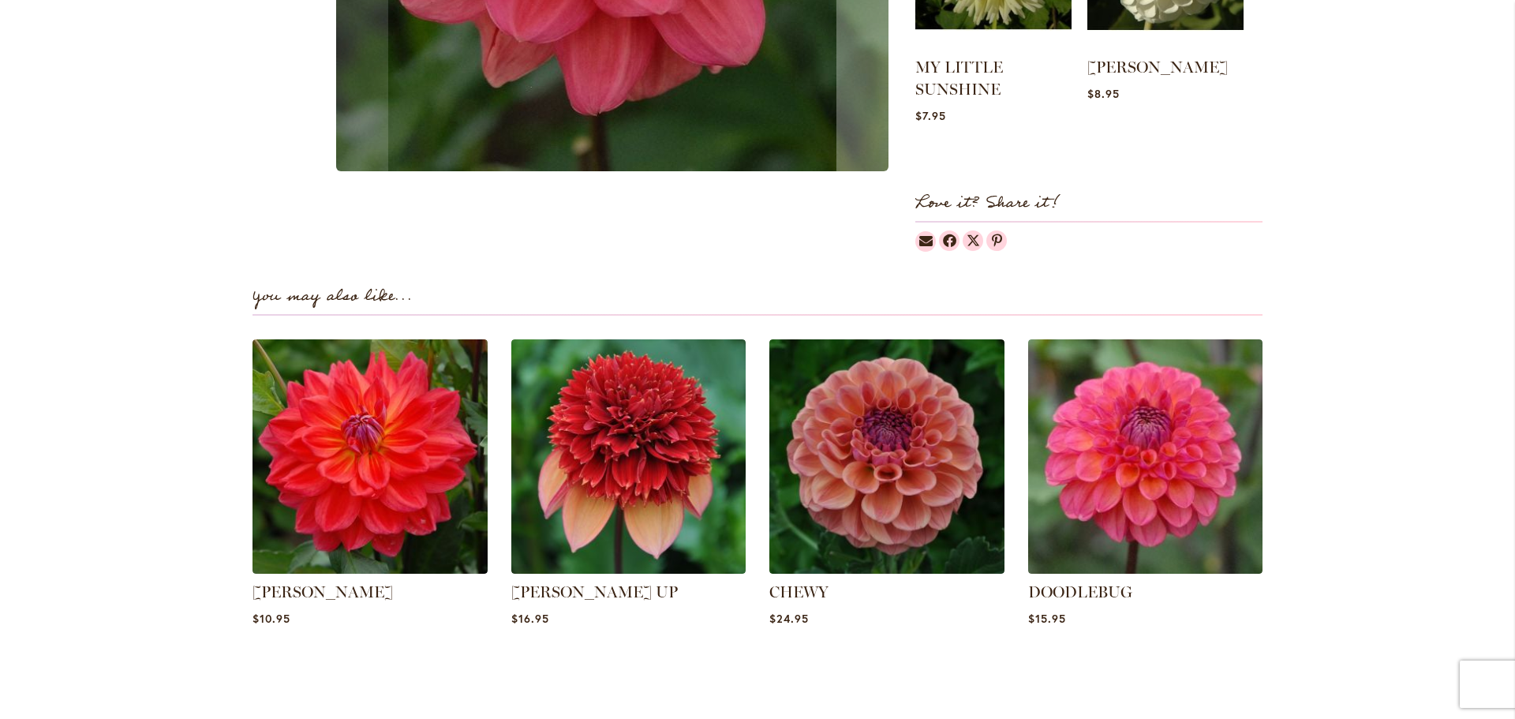
scroll to position [876, 0]
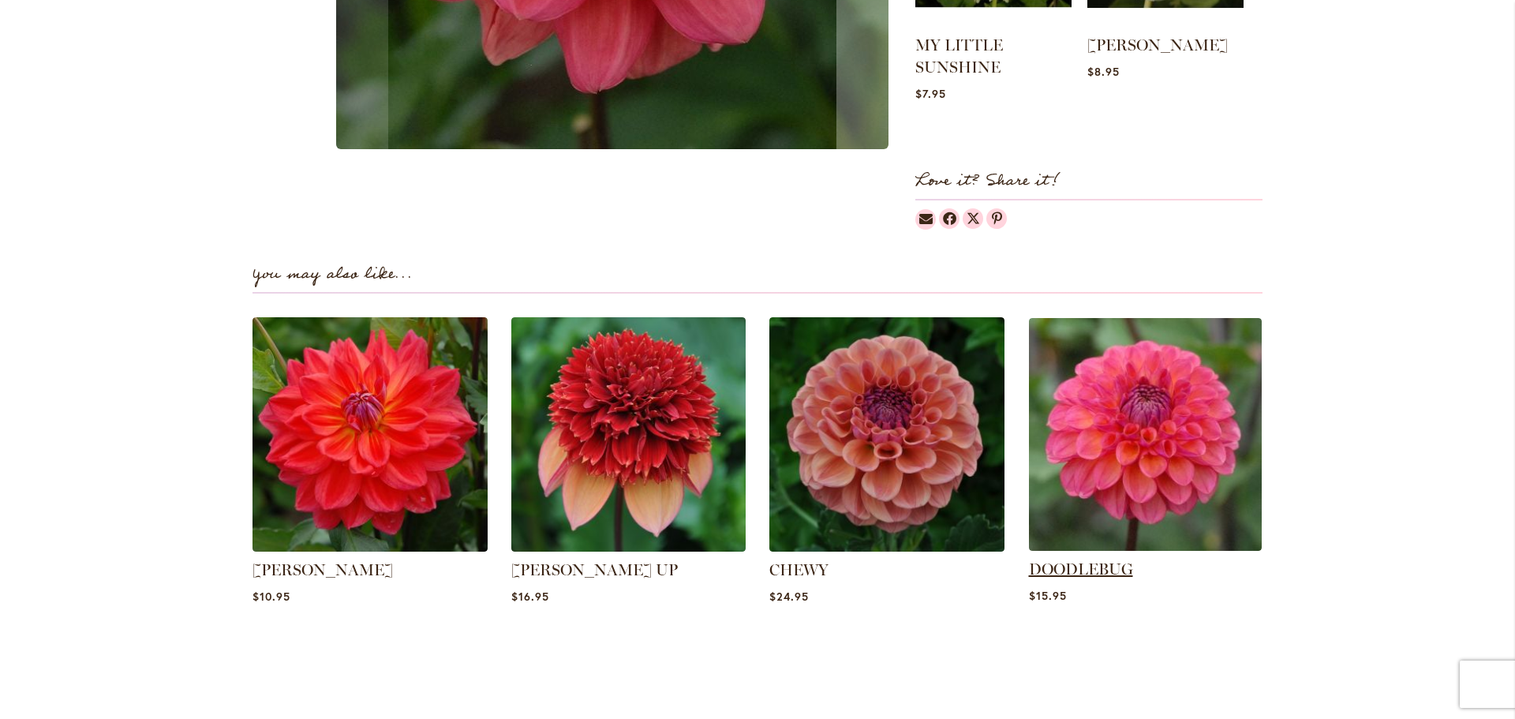
click at [1091, 567] on link "DOODLEBUG" at bounding box center [1081, 569] width 104 height 19
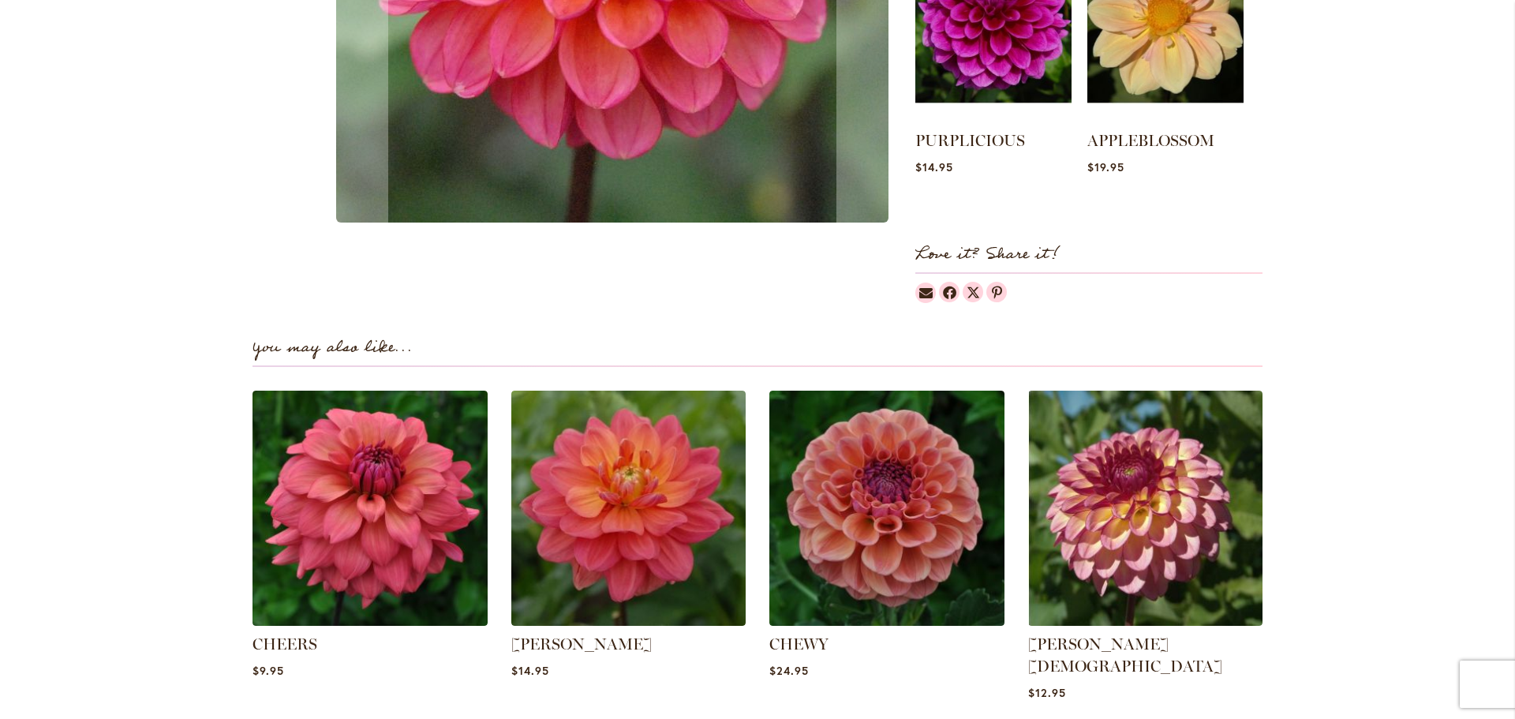
scroll to position [813, 0]
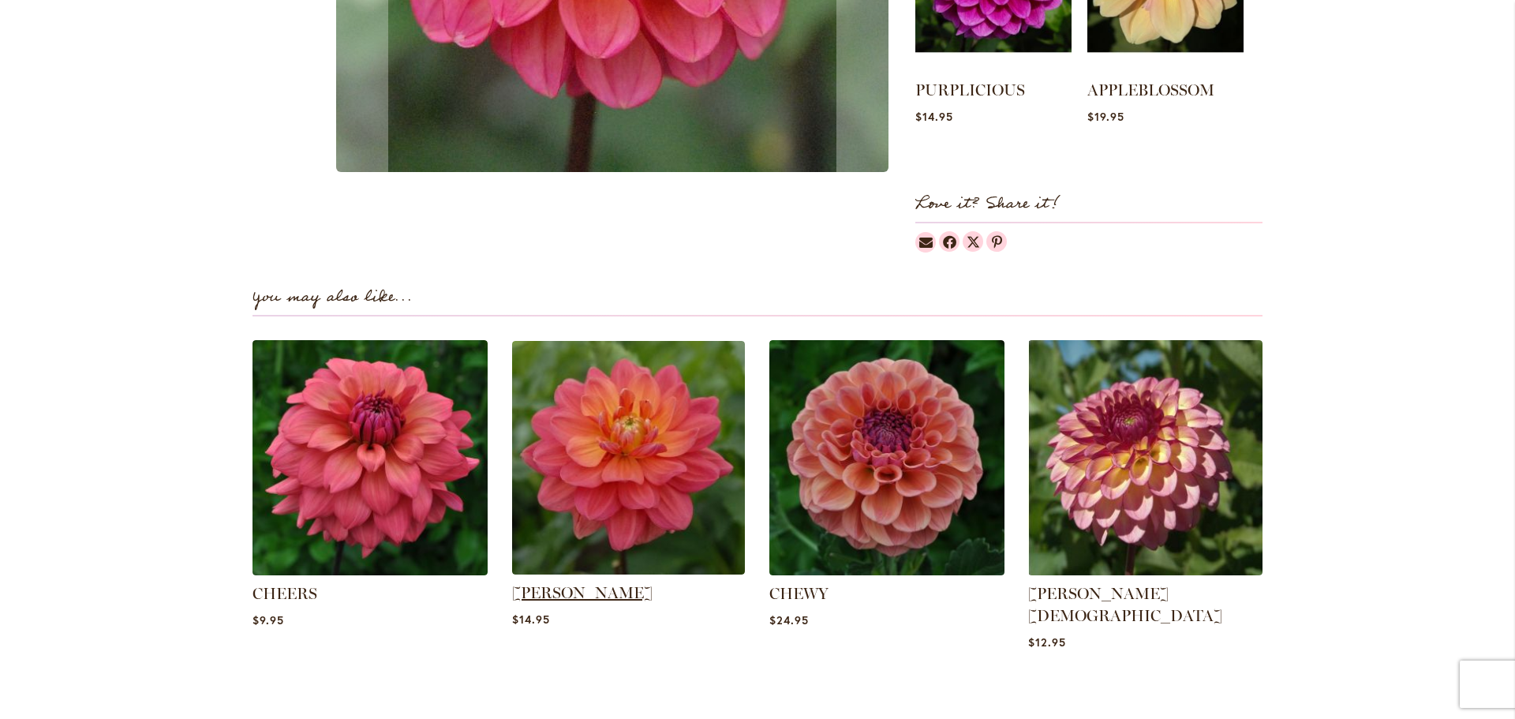
click at [577, 587] on link "[PERSON_NAME]" at bounding box center [582, 592] width 140 height 19
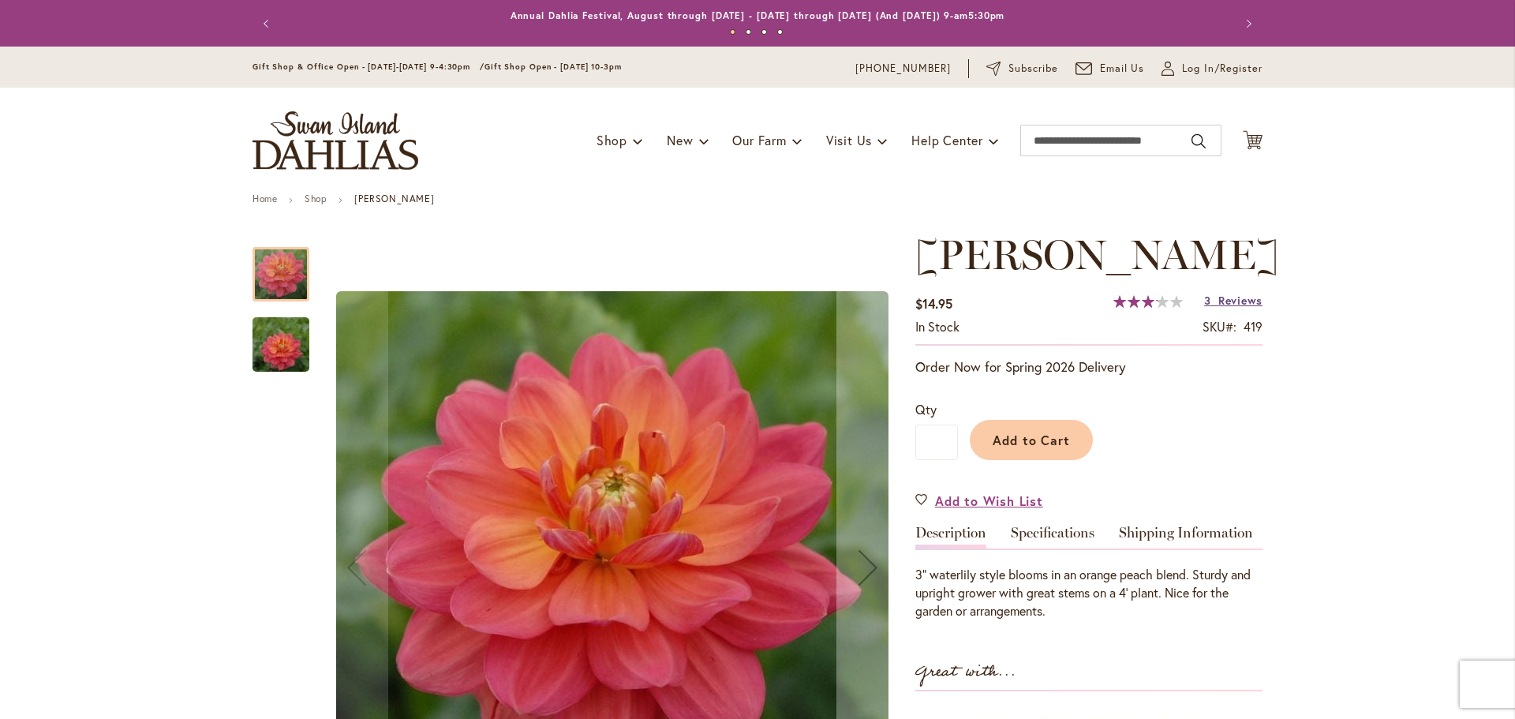
click at [1229, 304] on span "Reviews" at bounding box center [1240, 300] width 44 height 15
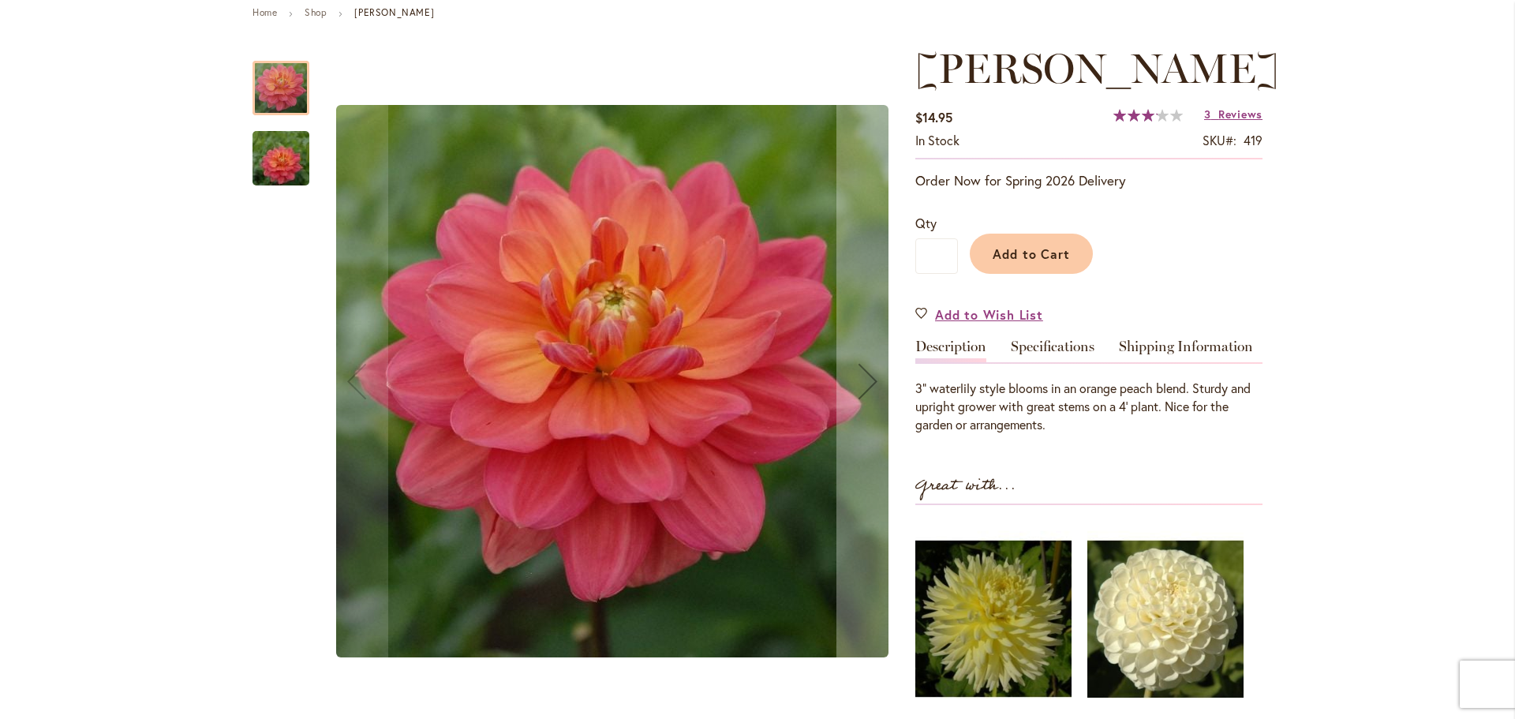
scroll to position [164, 0]
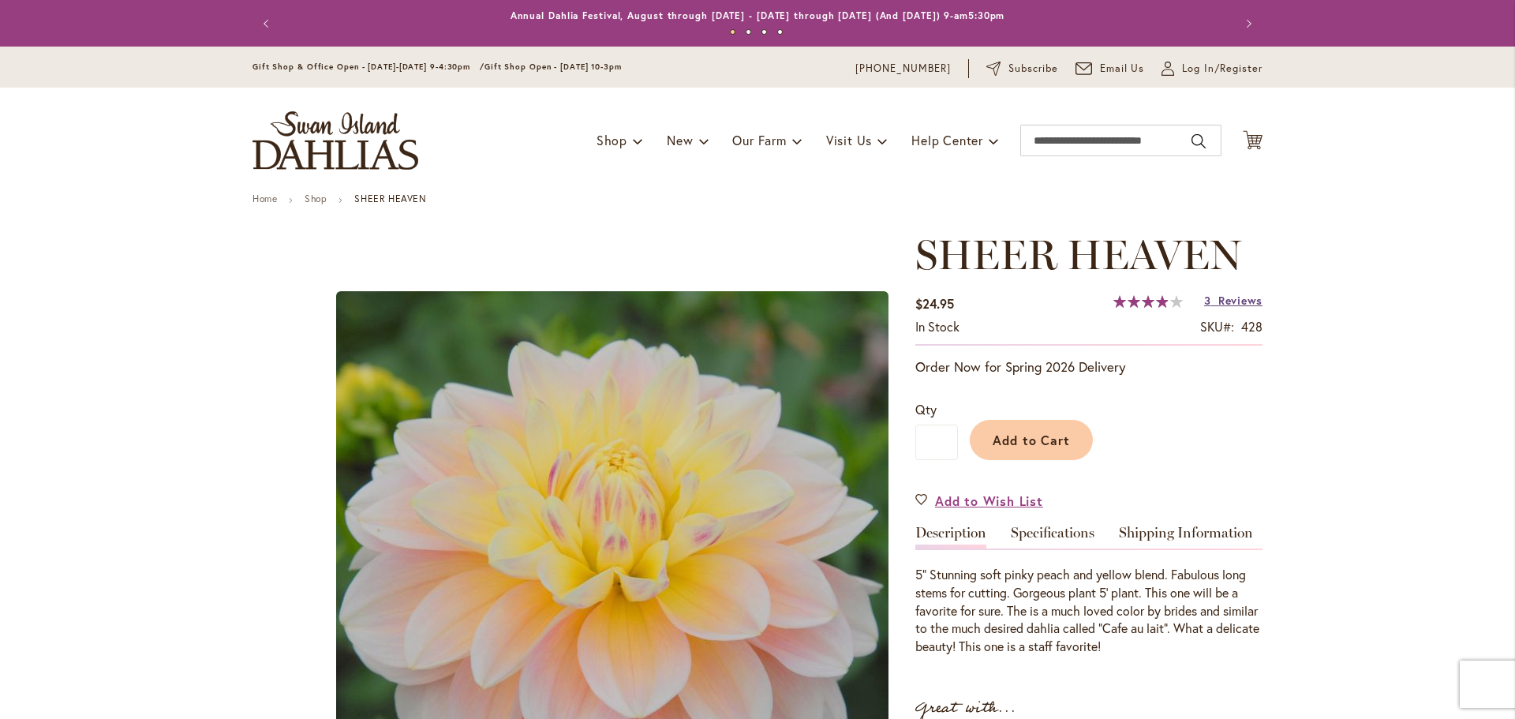
click at [1233, 301] on span "Reviews" at bounding box center [1240, 300] width 44 height 15
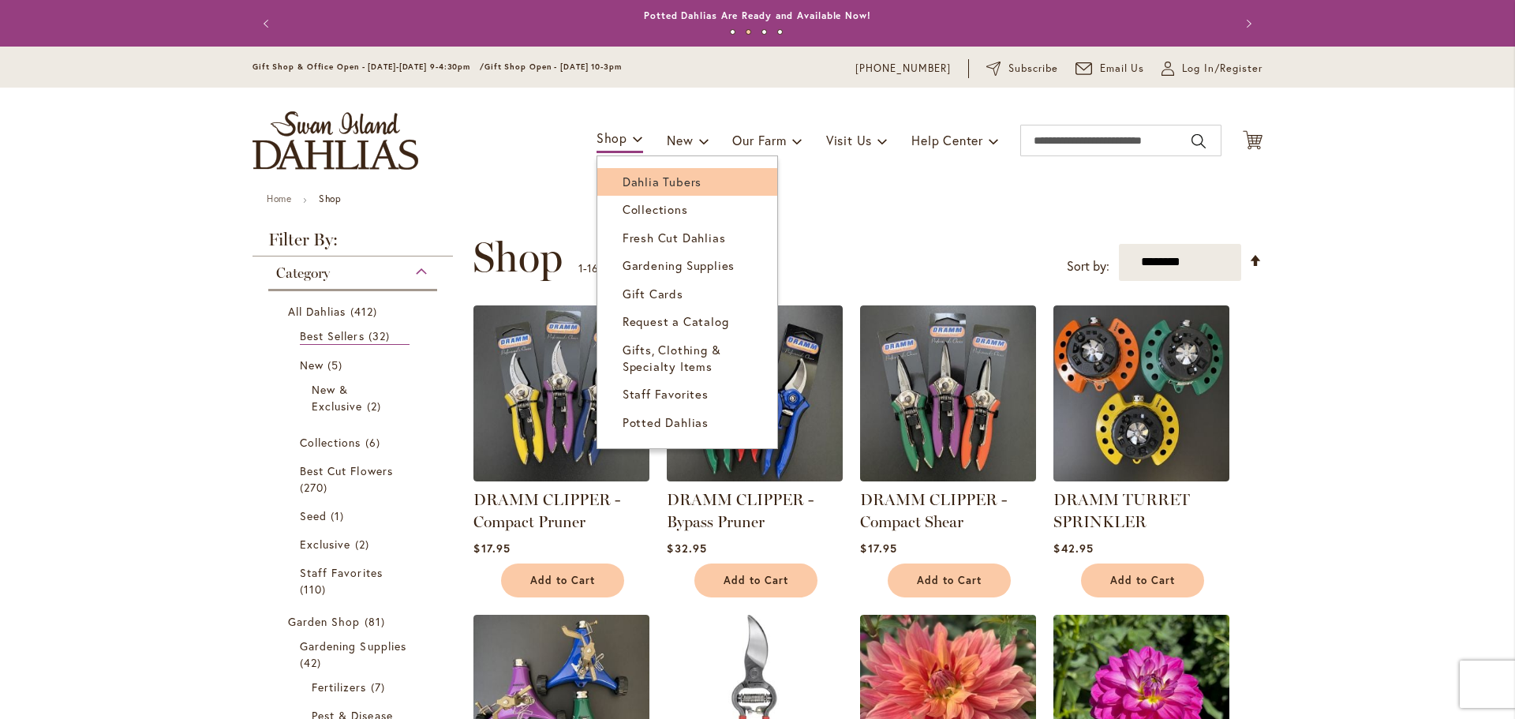
click at [608, 175] on link "Dahlia Tubers" at bounding box center [687, 182] width 180 height 28
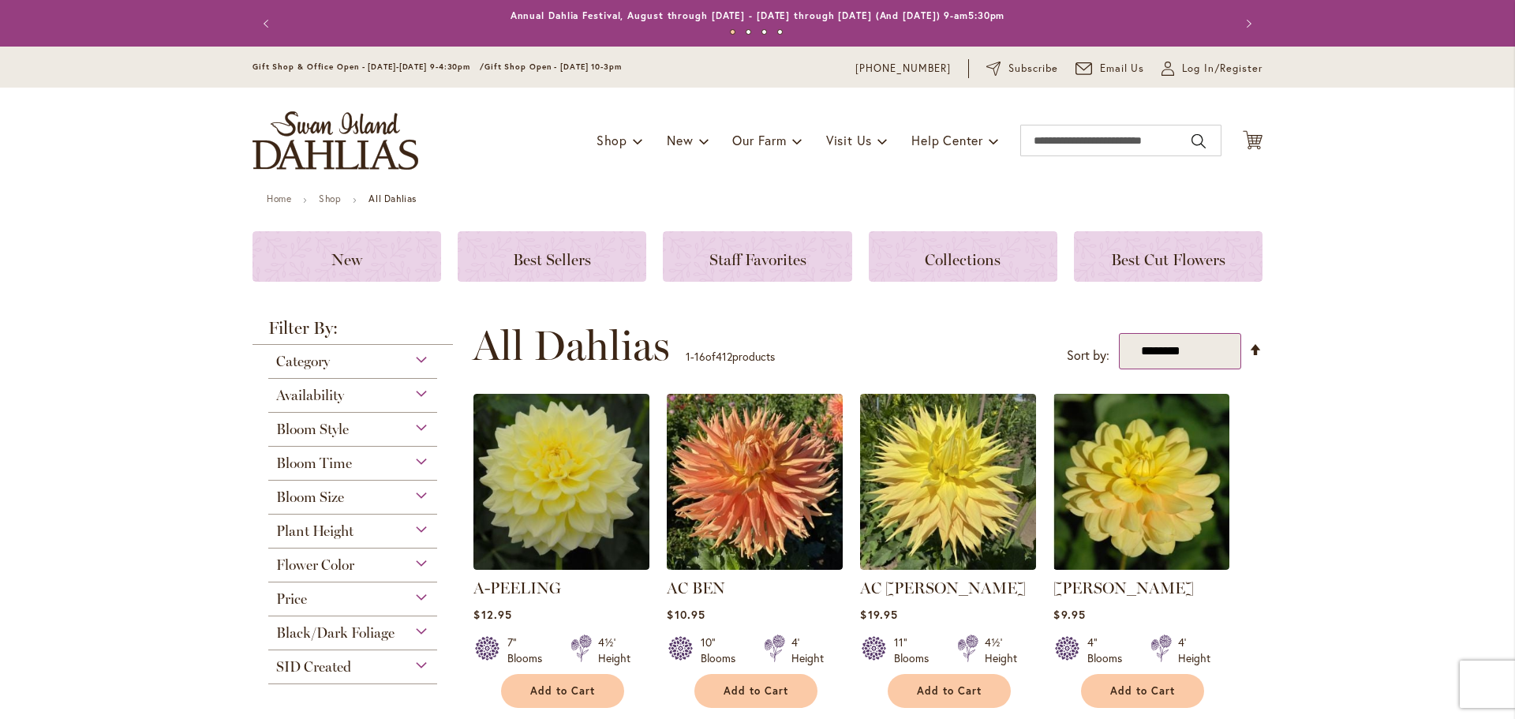
click at [1186, 357] on select "**********" at bounding box center [1180, 351] width 122 height 37
select select "*****"
click at [1119, 333] on select "**********" at bounding box center [1180, 351] width 122 height 37
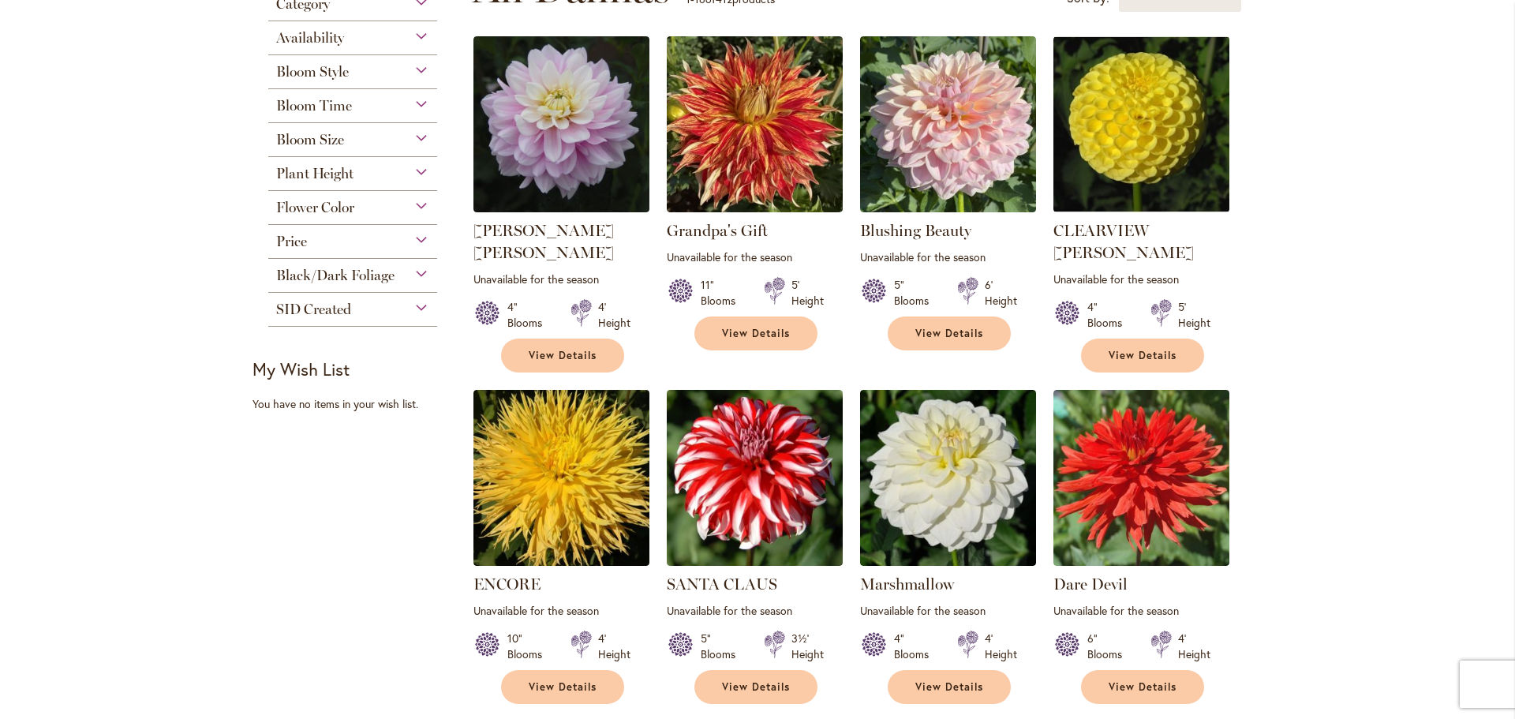
scroll to position [364, 0]
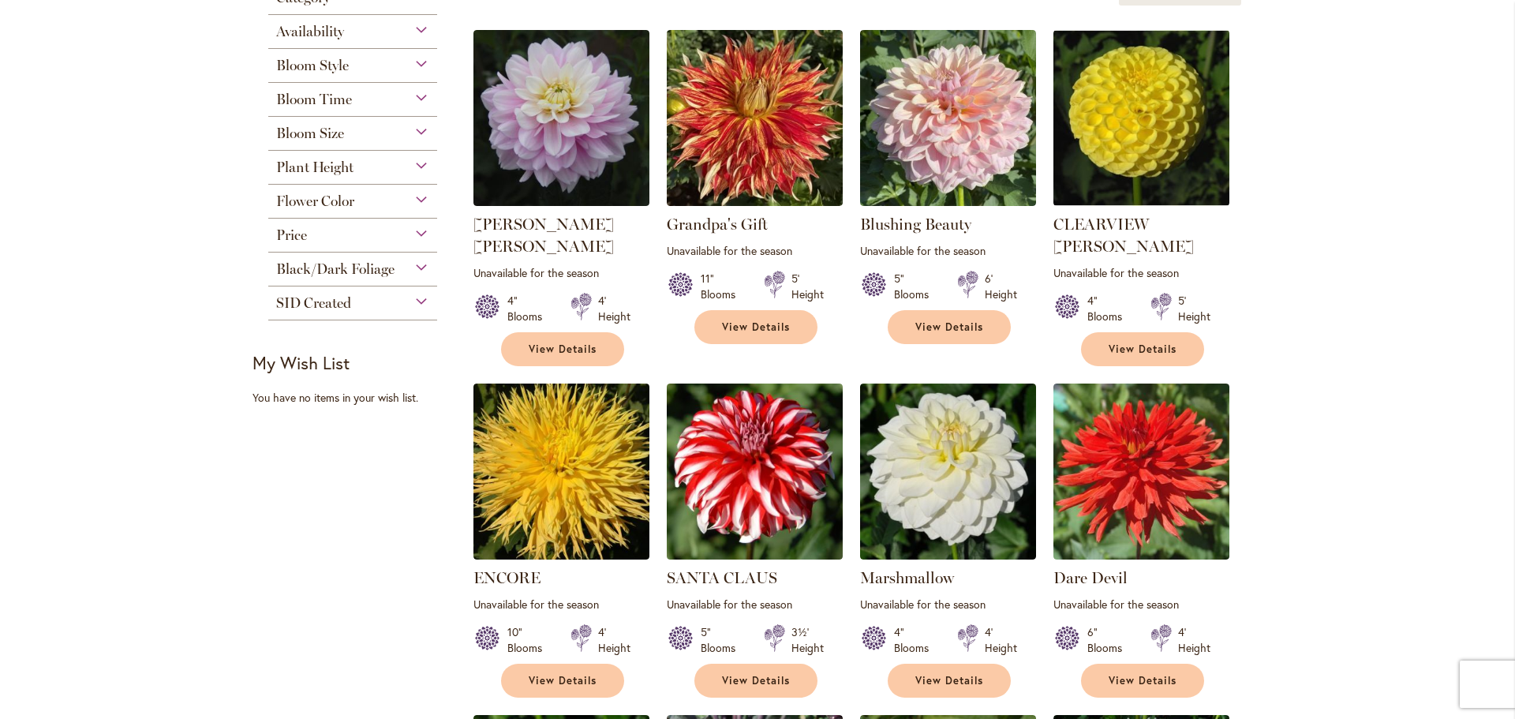
click at [414, 34] on div "Availability" at bounding box center [352, 27] width 169 height 25
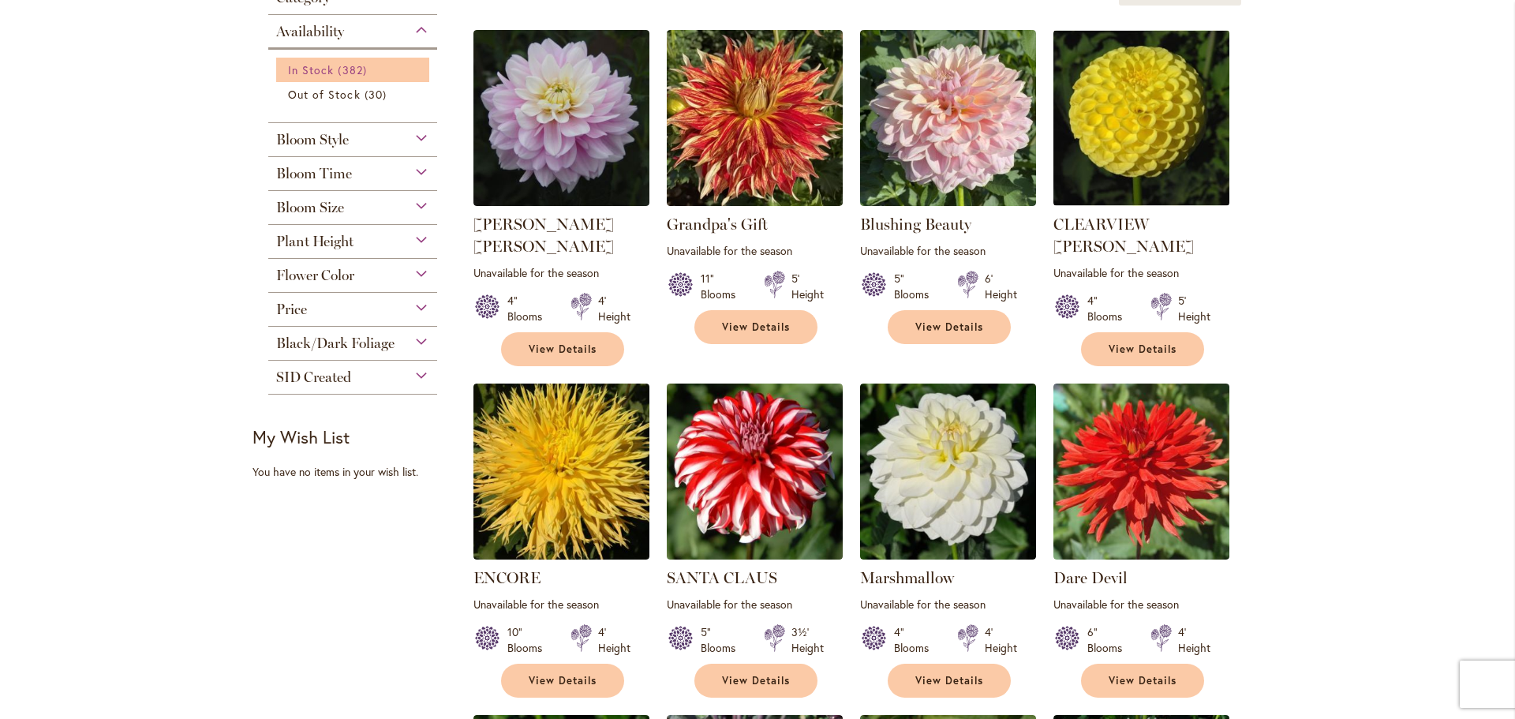
click at [305, 72] on span "In Stock" at bounding box center [311, 69] width 46 height 15
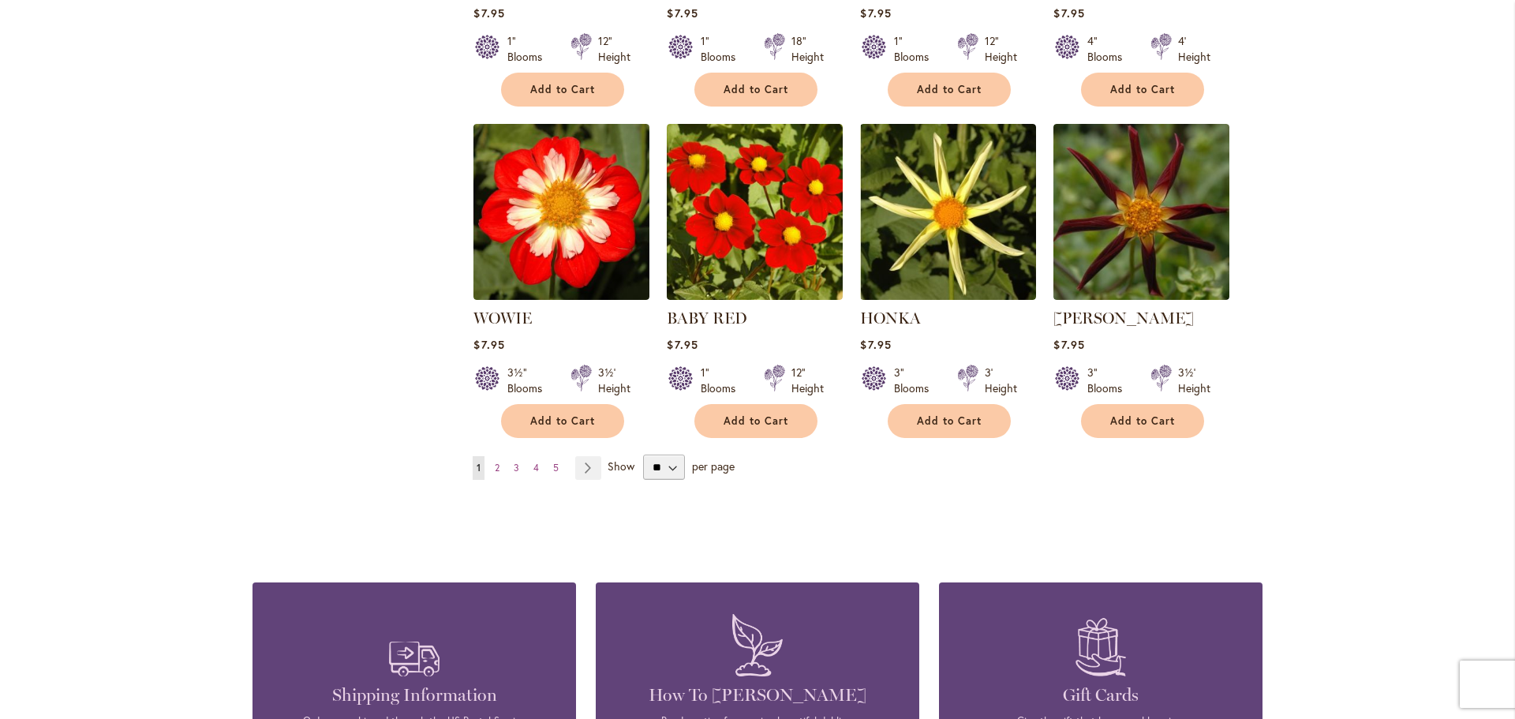
scroll to position [1259, 0]
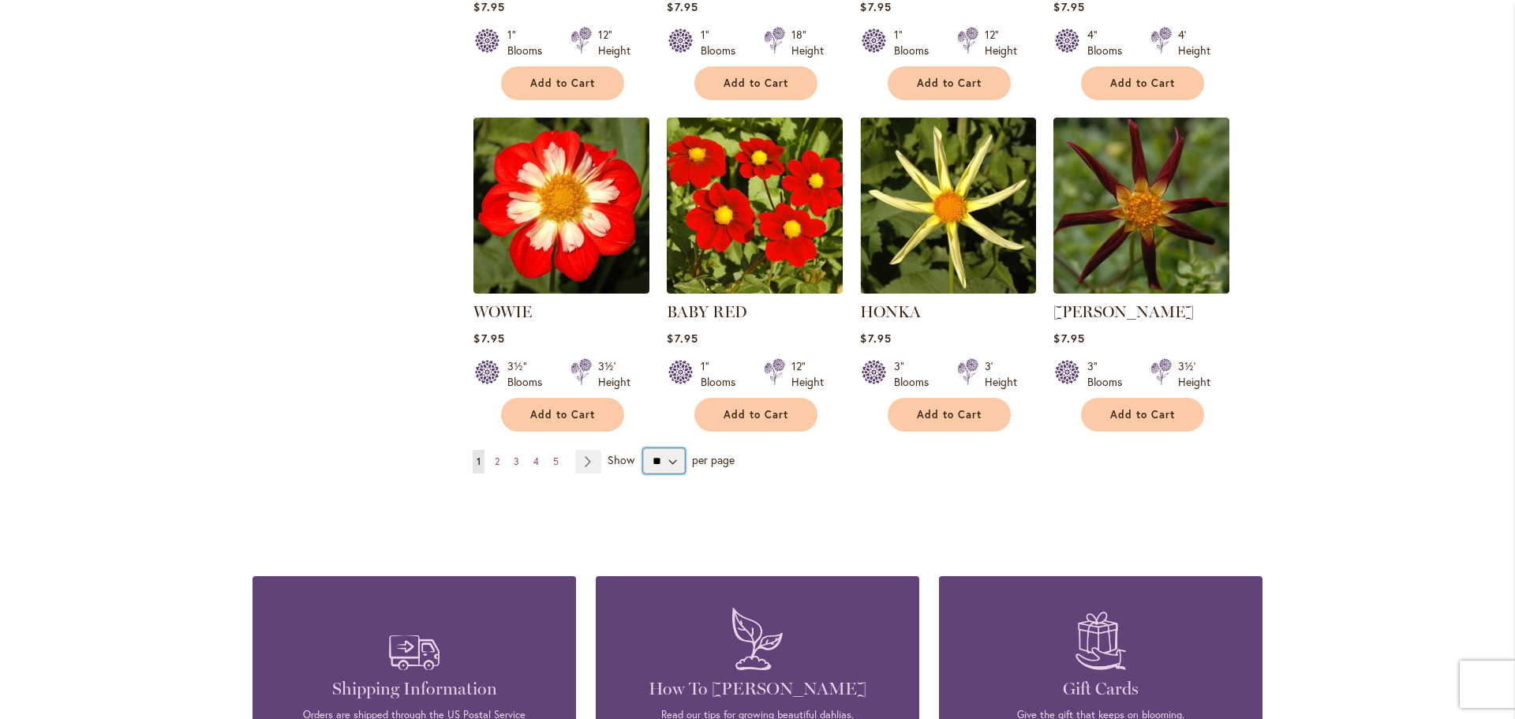
click at [662, 448] on select "** ** ** **" at bounding box center [664, 460] width 42 height 25
select select "**"
click at [643, 448] on select "** ** ** **" at bounding box center [664, 460] width 42 height 25
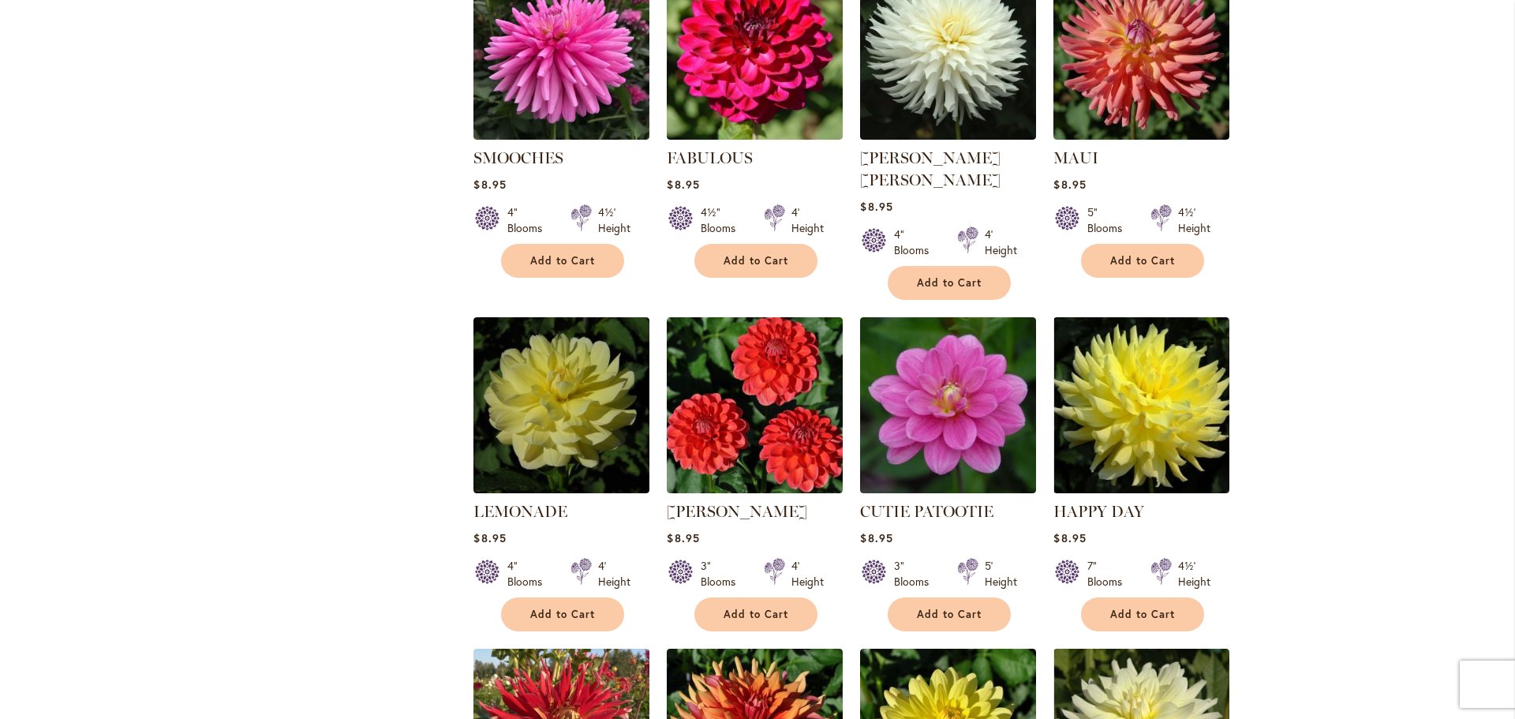
scroll to position [2784, 0]
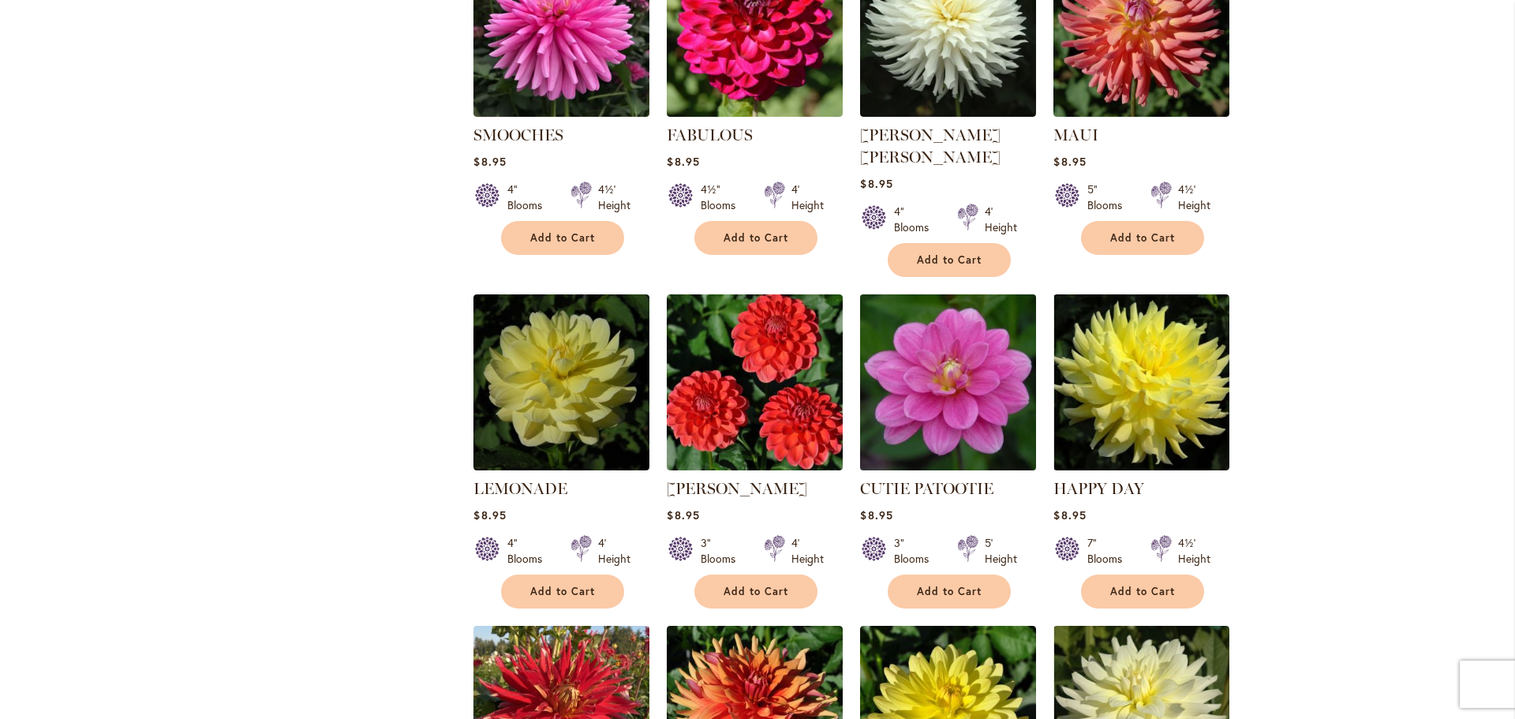
click at [946, 389] on img at bounding box center [948, 382] width 185 height 185
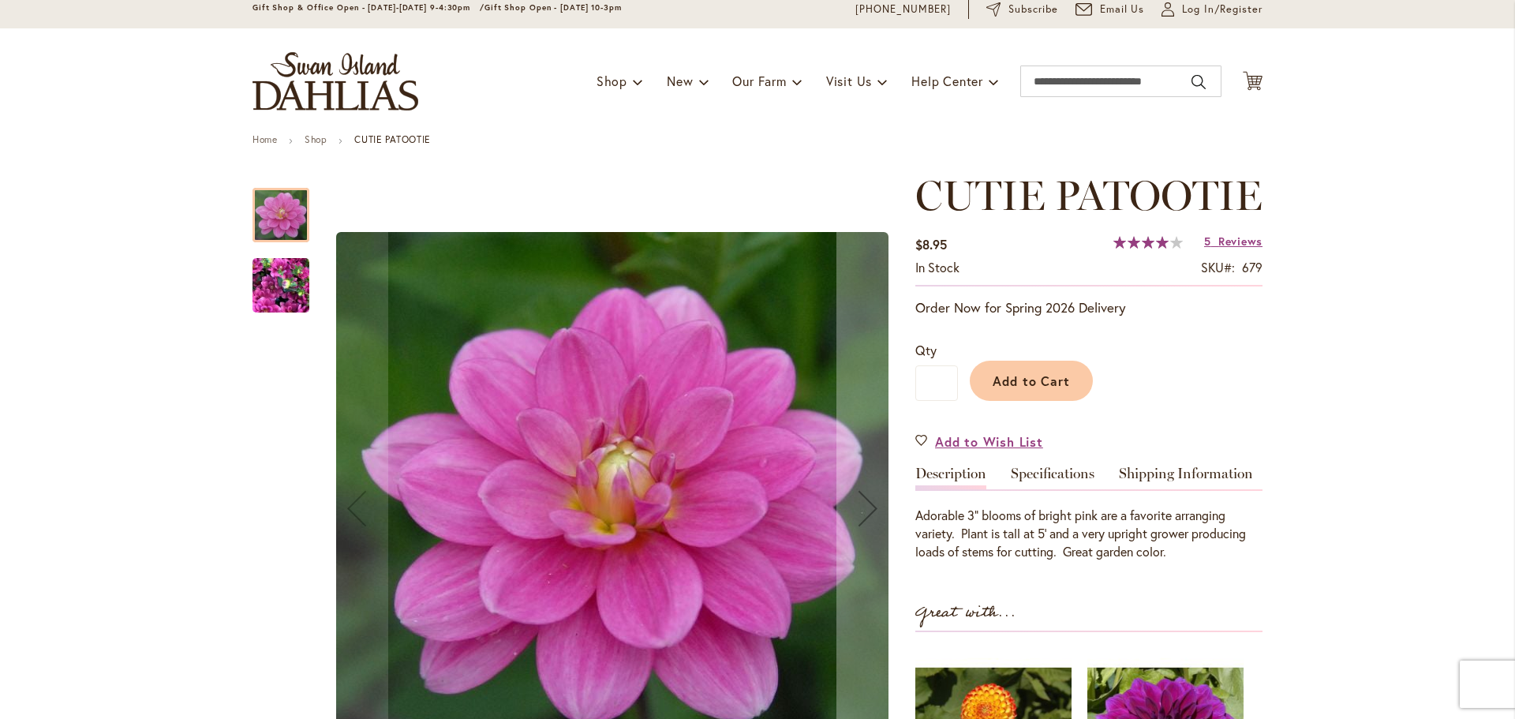
scroll to position [63, 0]
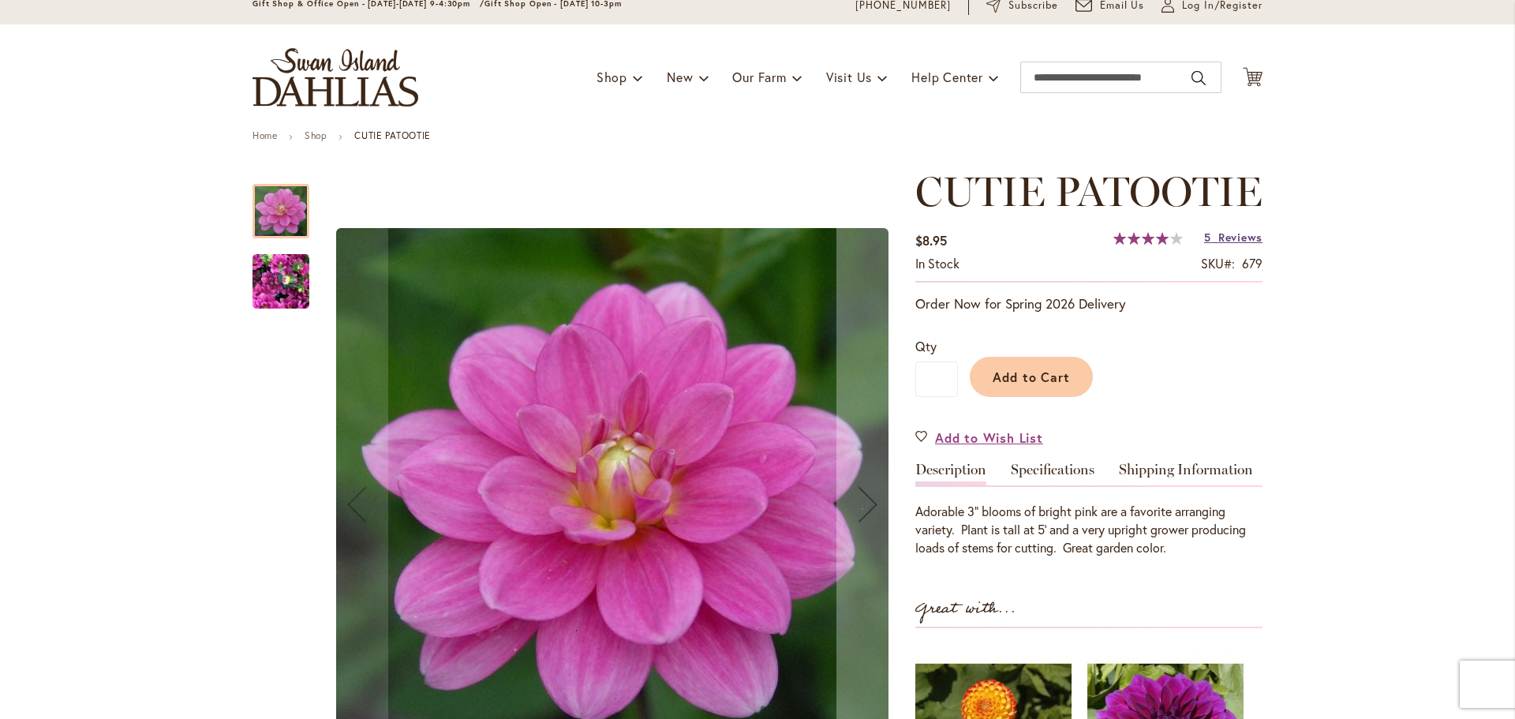
click at [1240, 245] on span "Reviews" at bounding box center [1240, 237] width 44 height 15
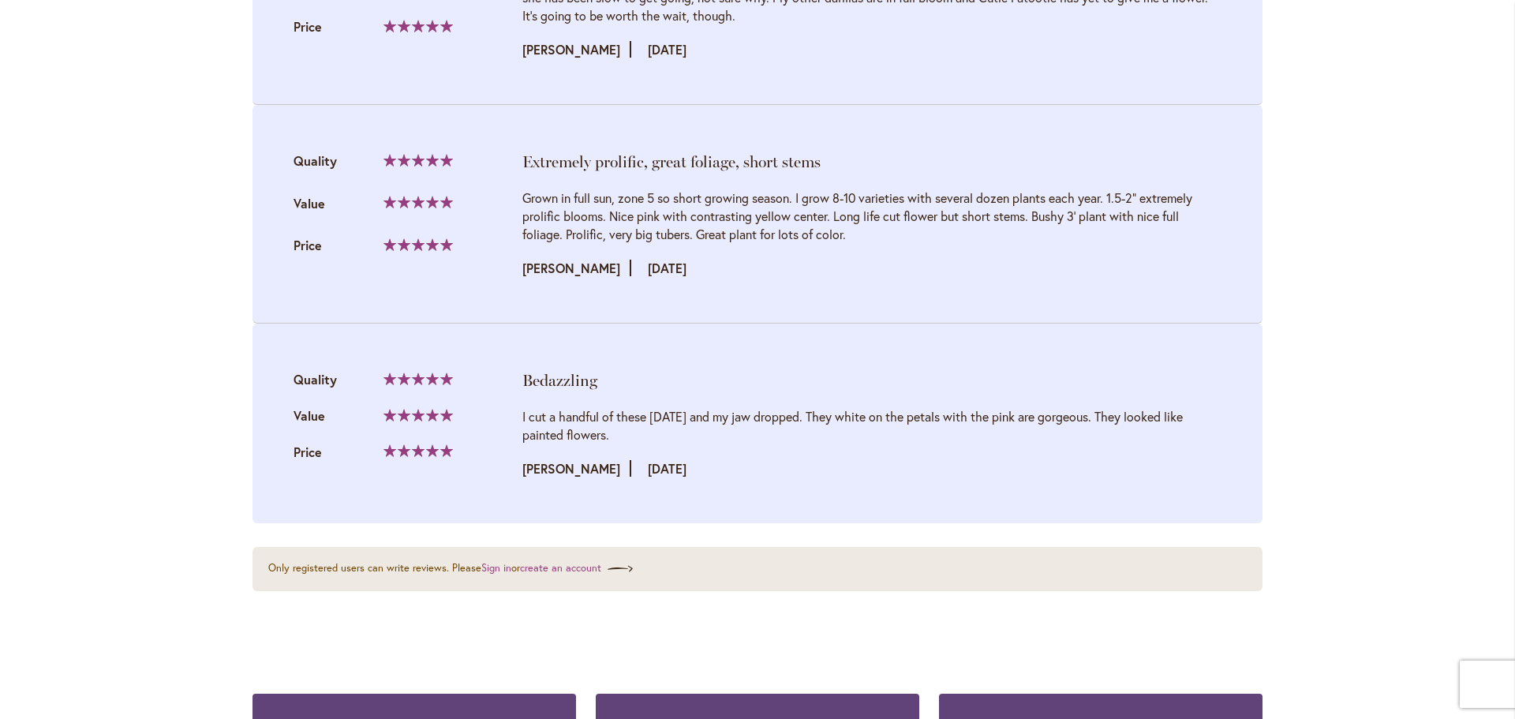
scroll to position [2261, 0]
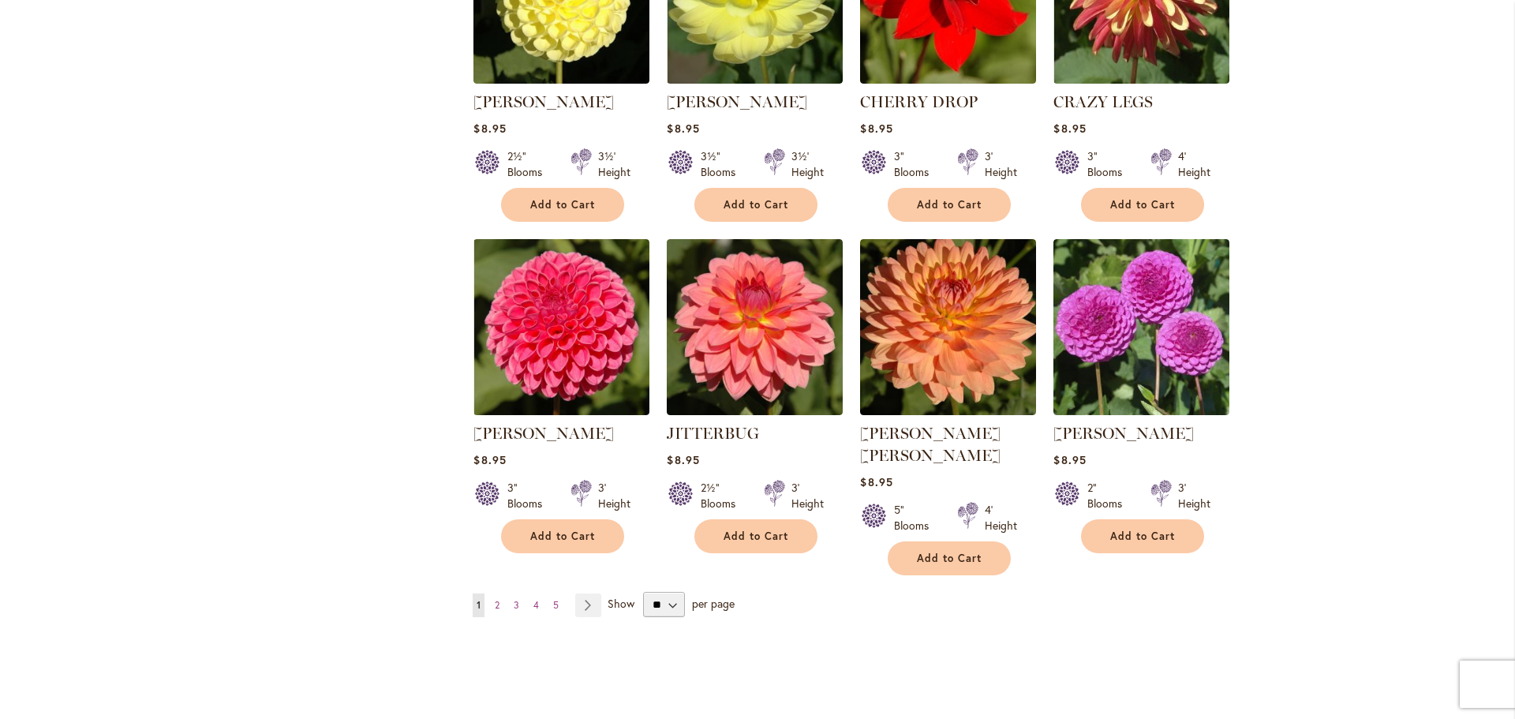
scroll to position [5255, 0]
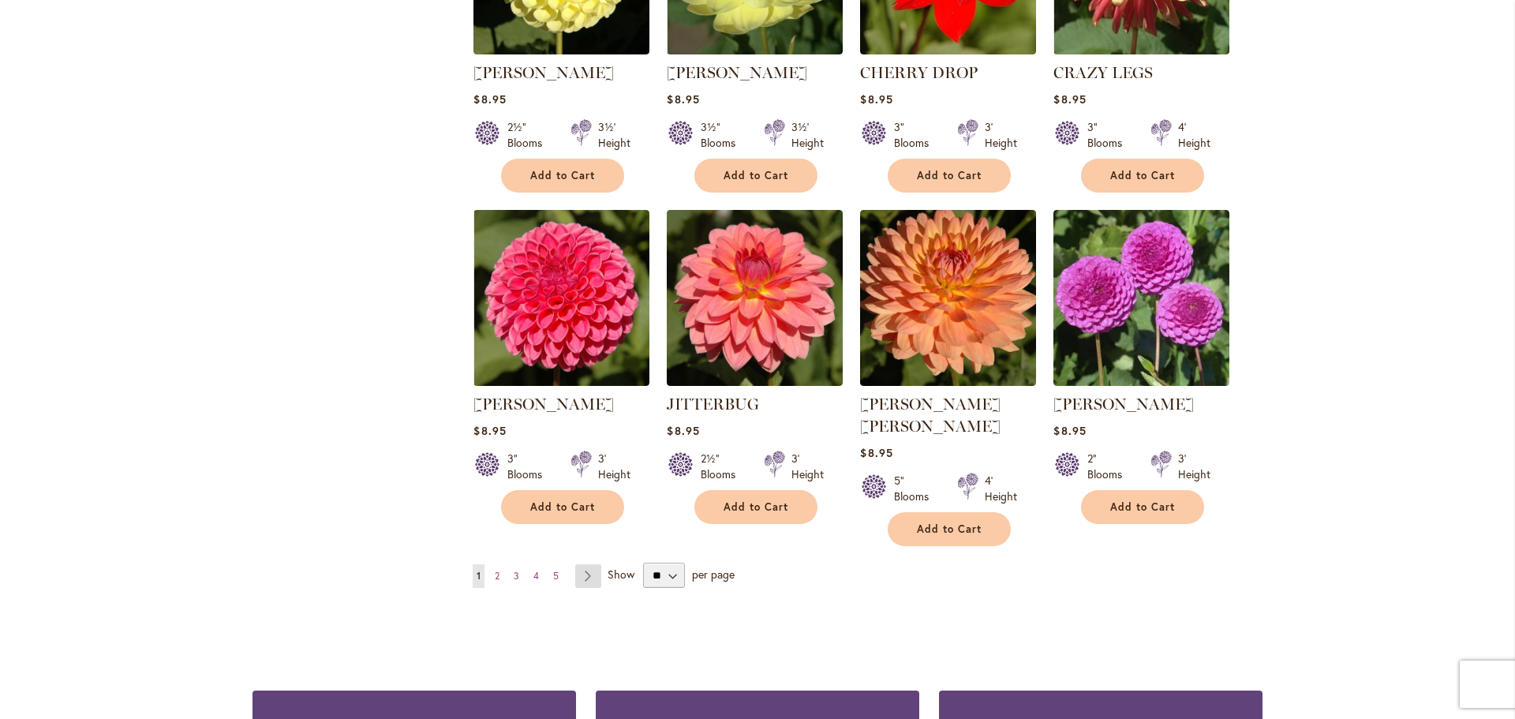
click at [586, 564] on link "Page Next" at bounding box center [588, 576] width 26 height 24
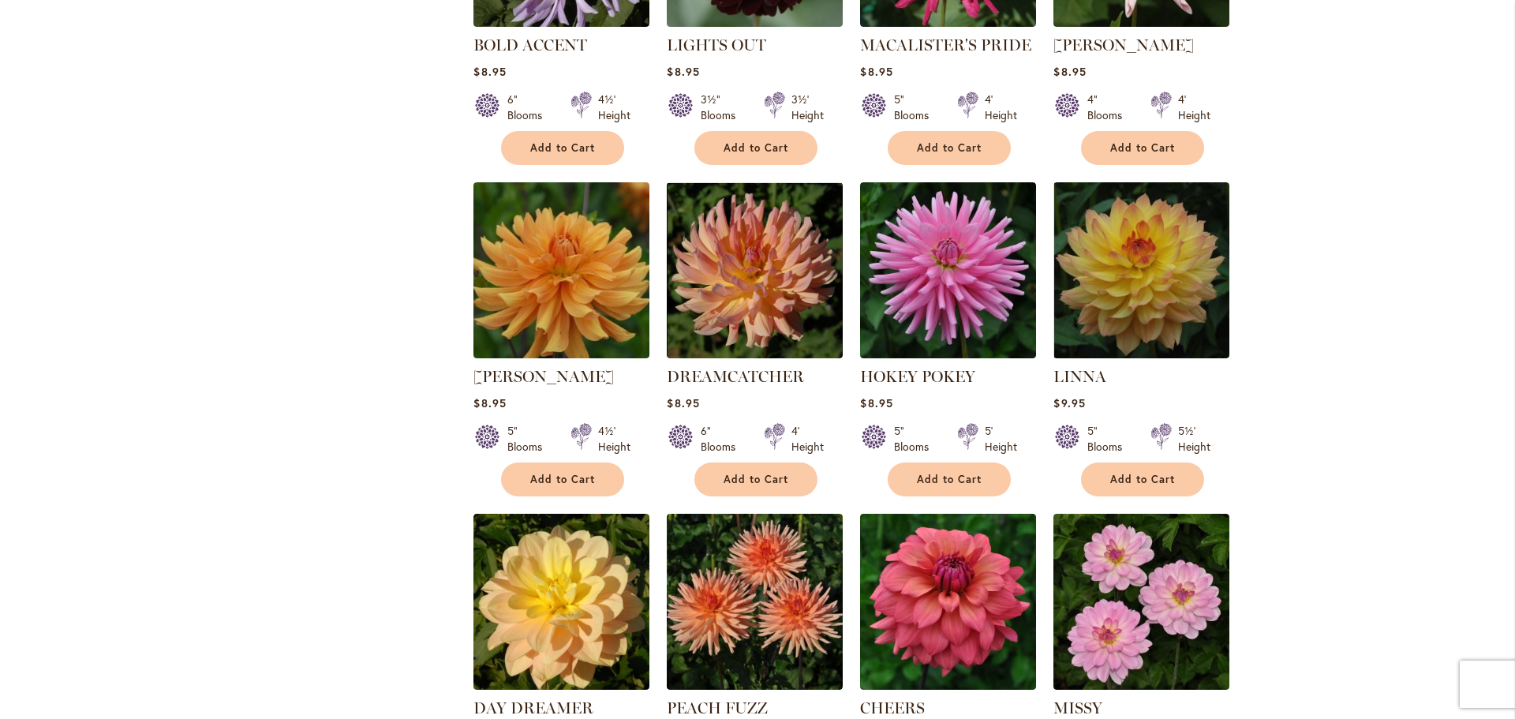
scroll to position [1306, 0]
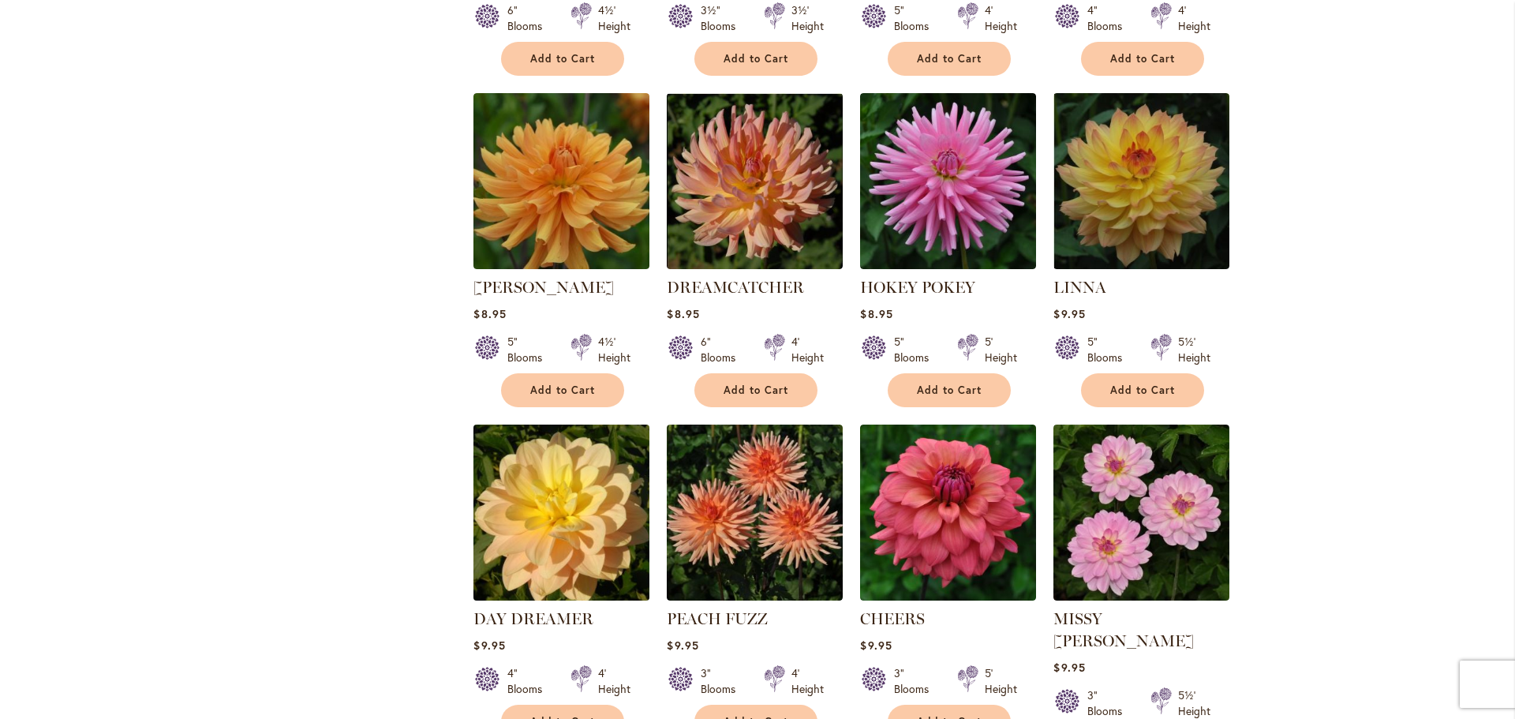
click at [559, 490] on img at bounding box center [562, 512] width 185 height 185
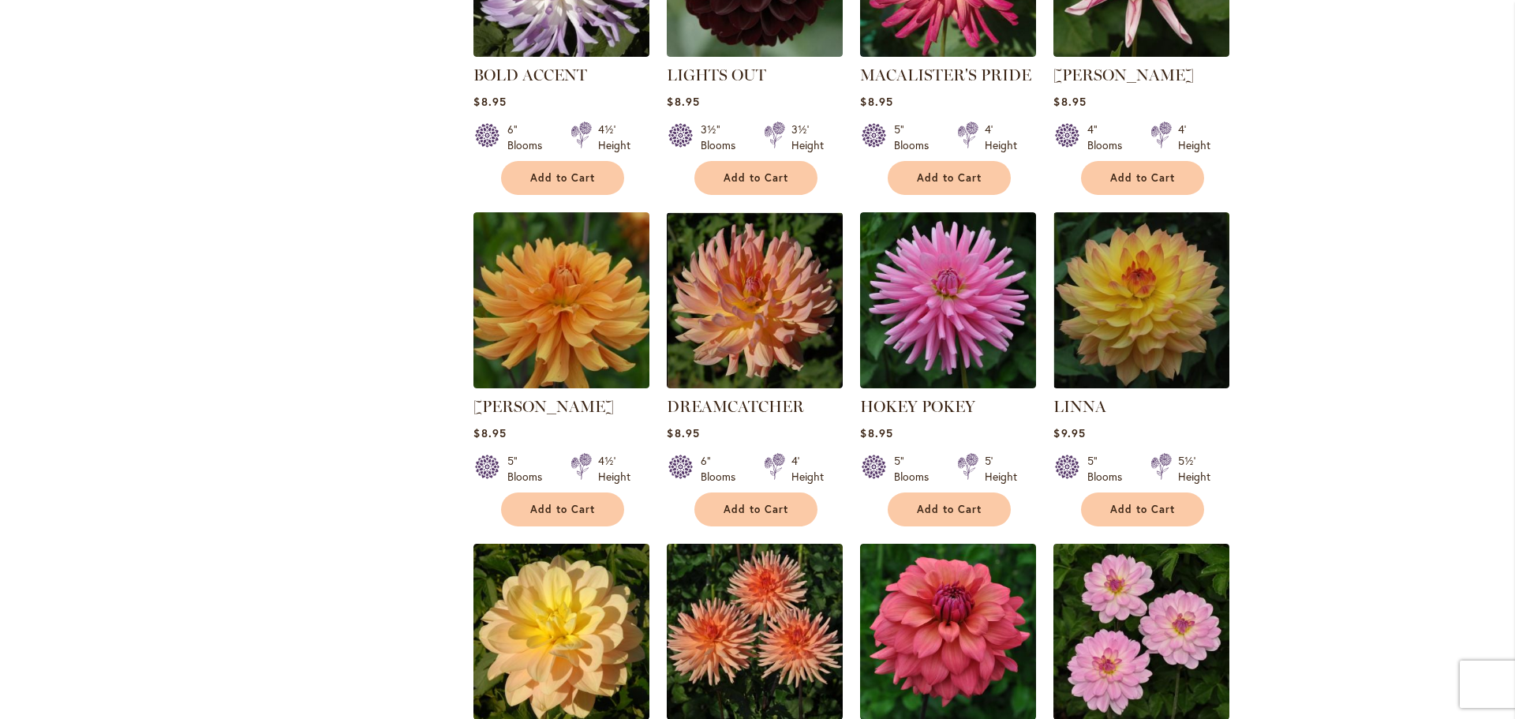
scroll to position [1172, 0]
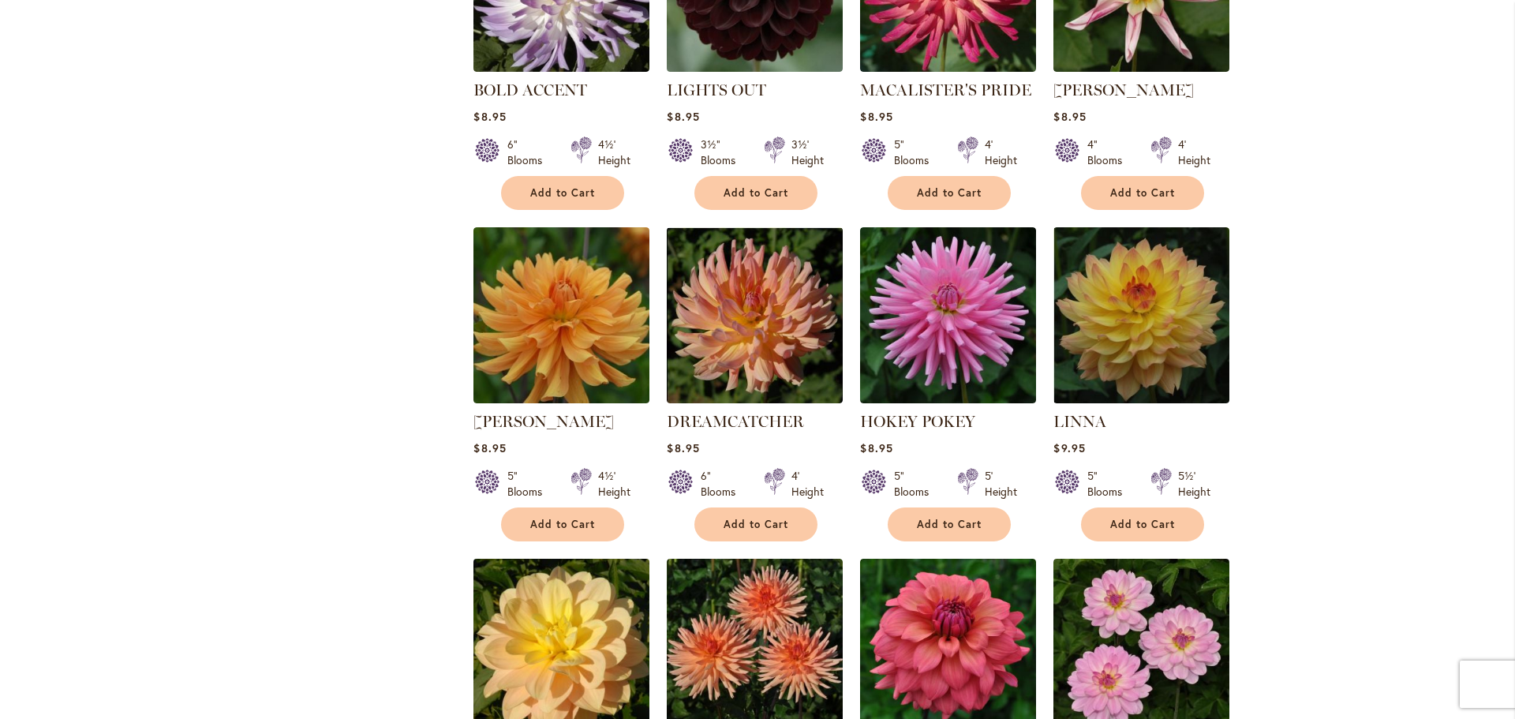
click at [573, 580] on img at bounding box center [562, 646] width 185 height 185
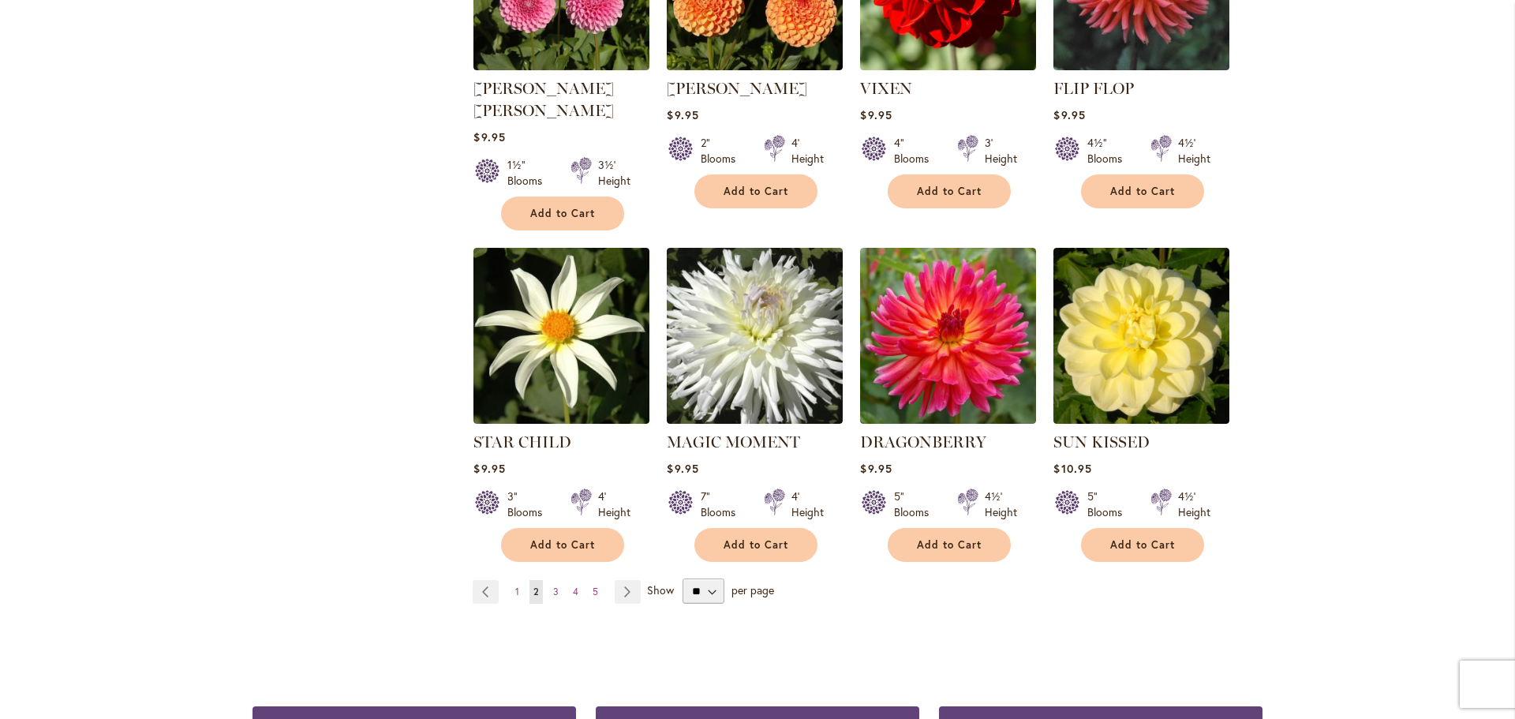
scroll to position [5380, 0]
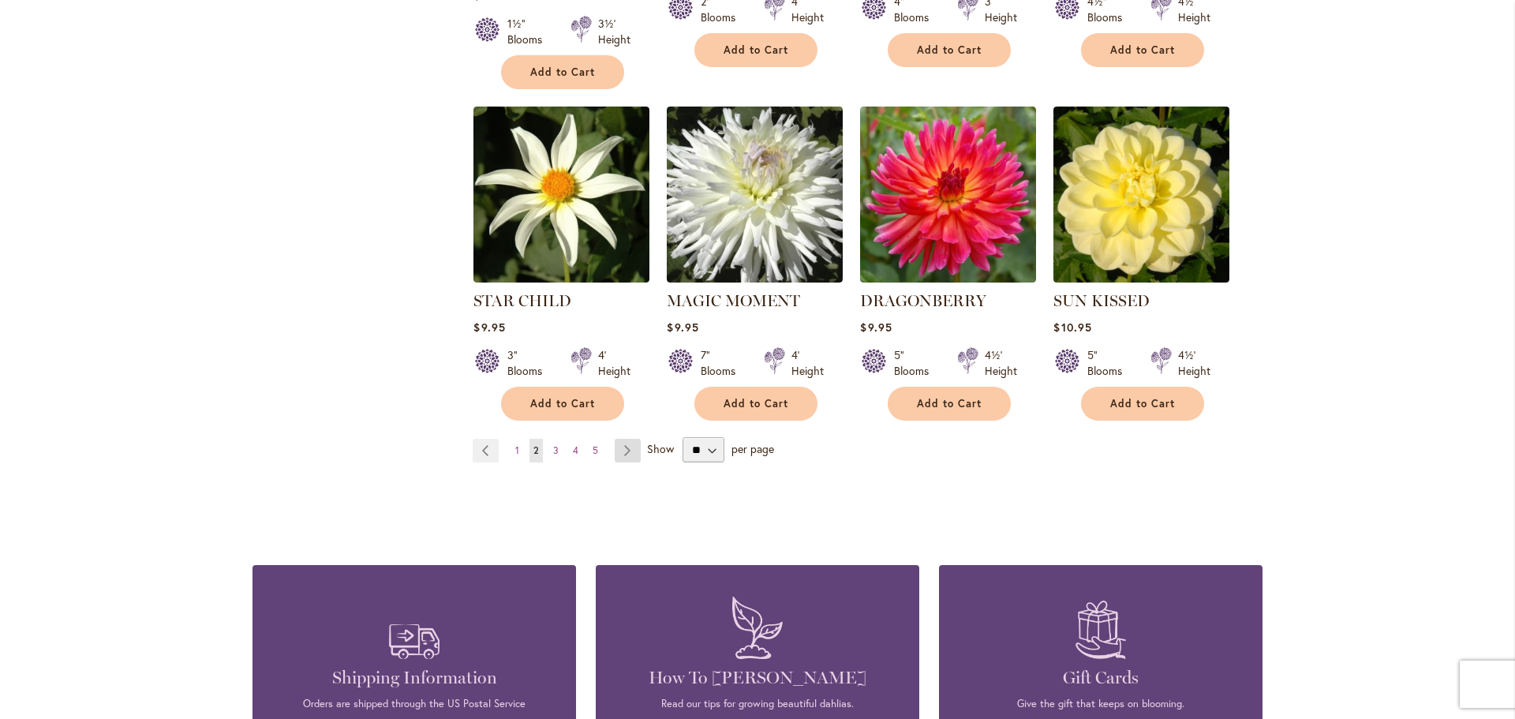
click at [615, 439] on link "Page Next" at bounding box center [628, 451] width 26 height 24
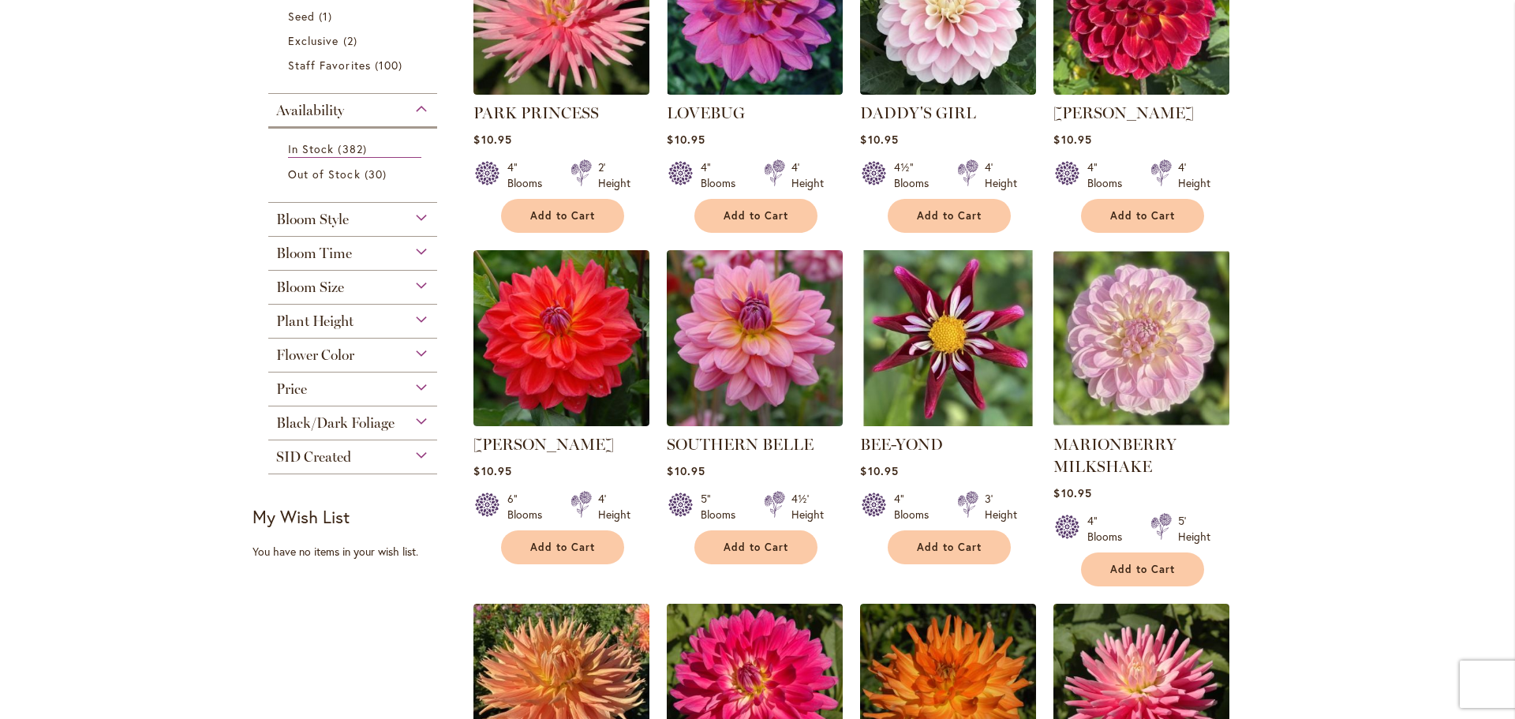
scroll to position [457, 0]
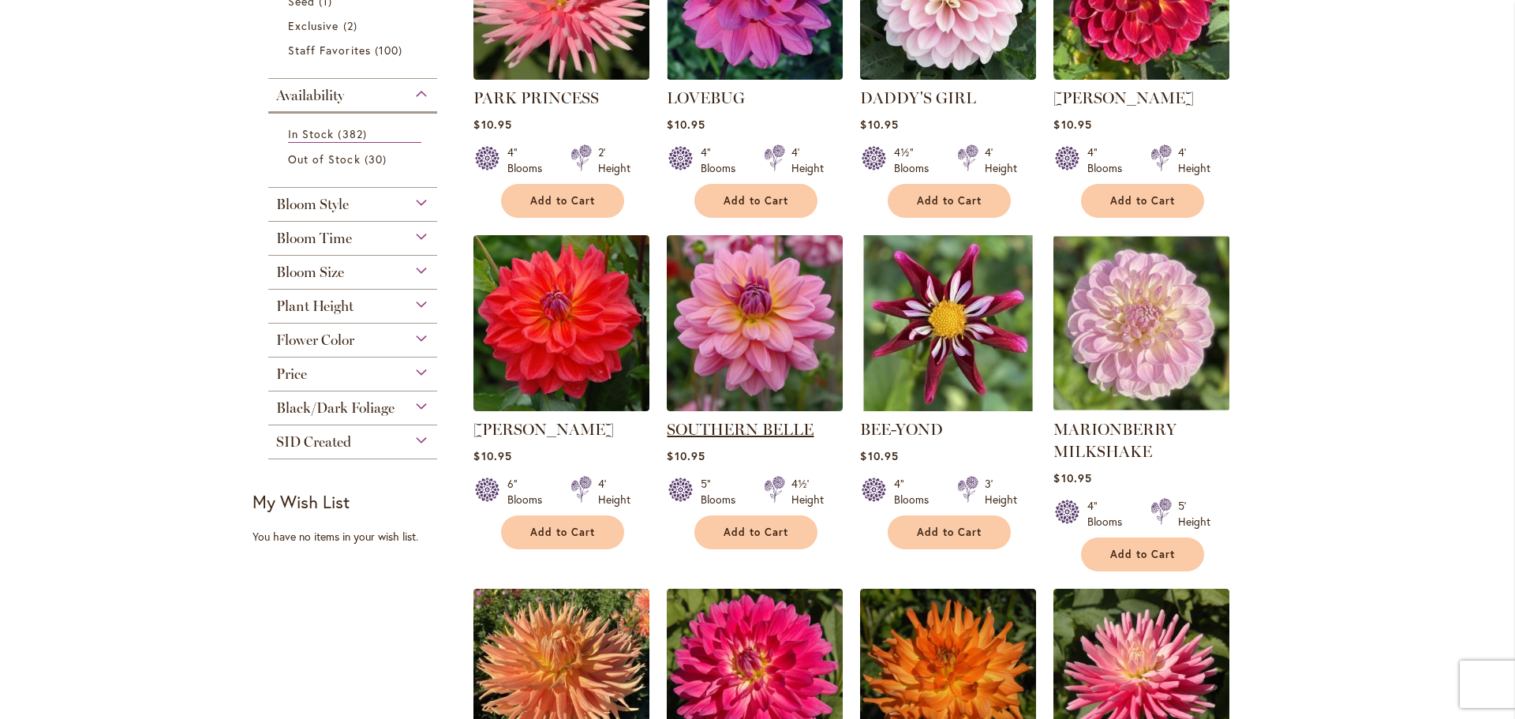
click at [728, 423] on link "SOUTHERN BELLE" at bounding box center [740, 429] width 147 height 19
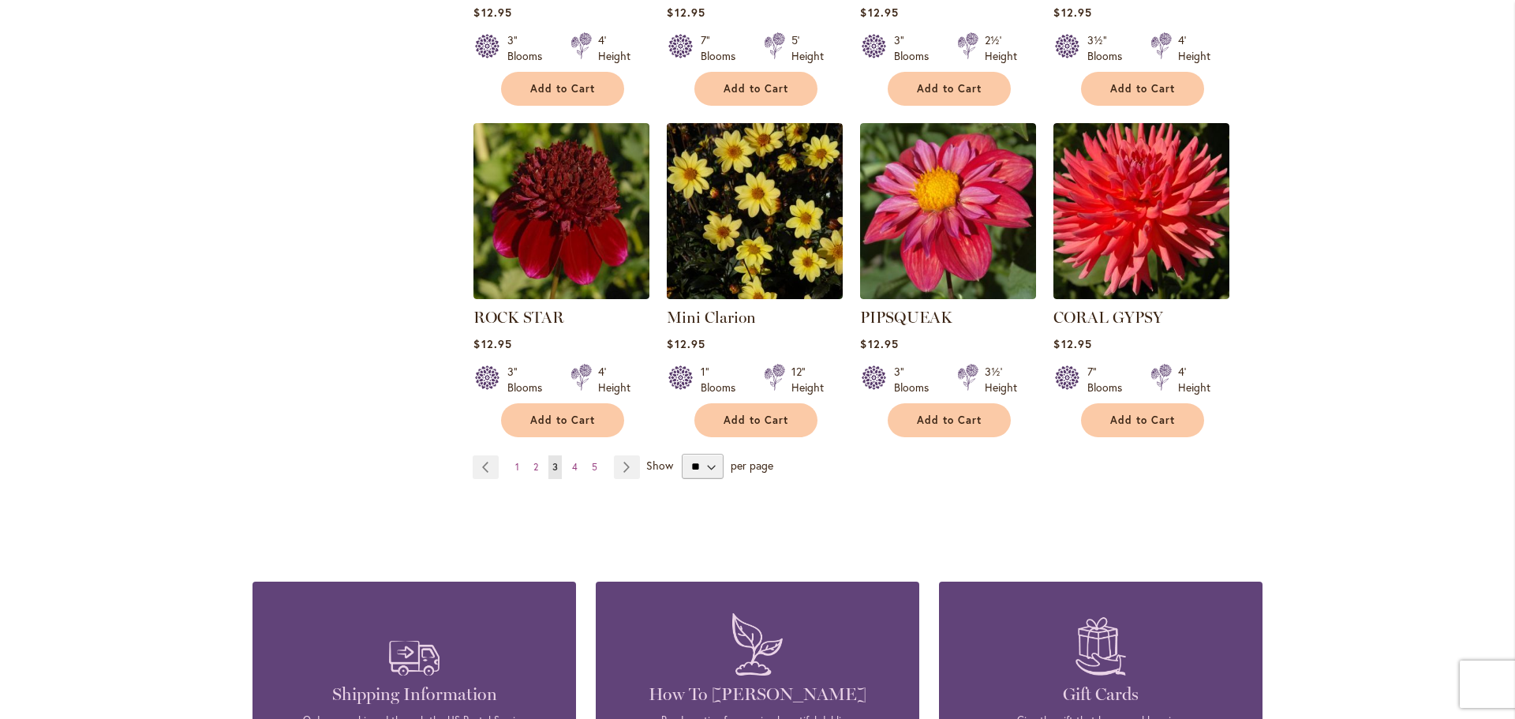
scroll to position [5394, 0]
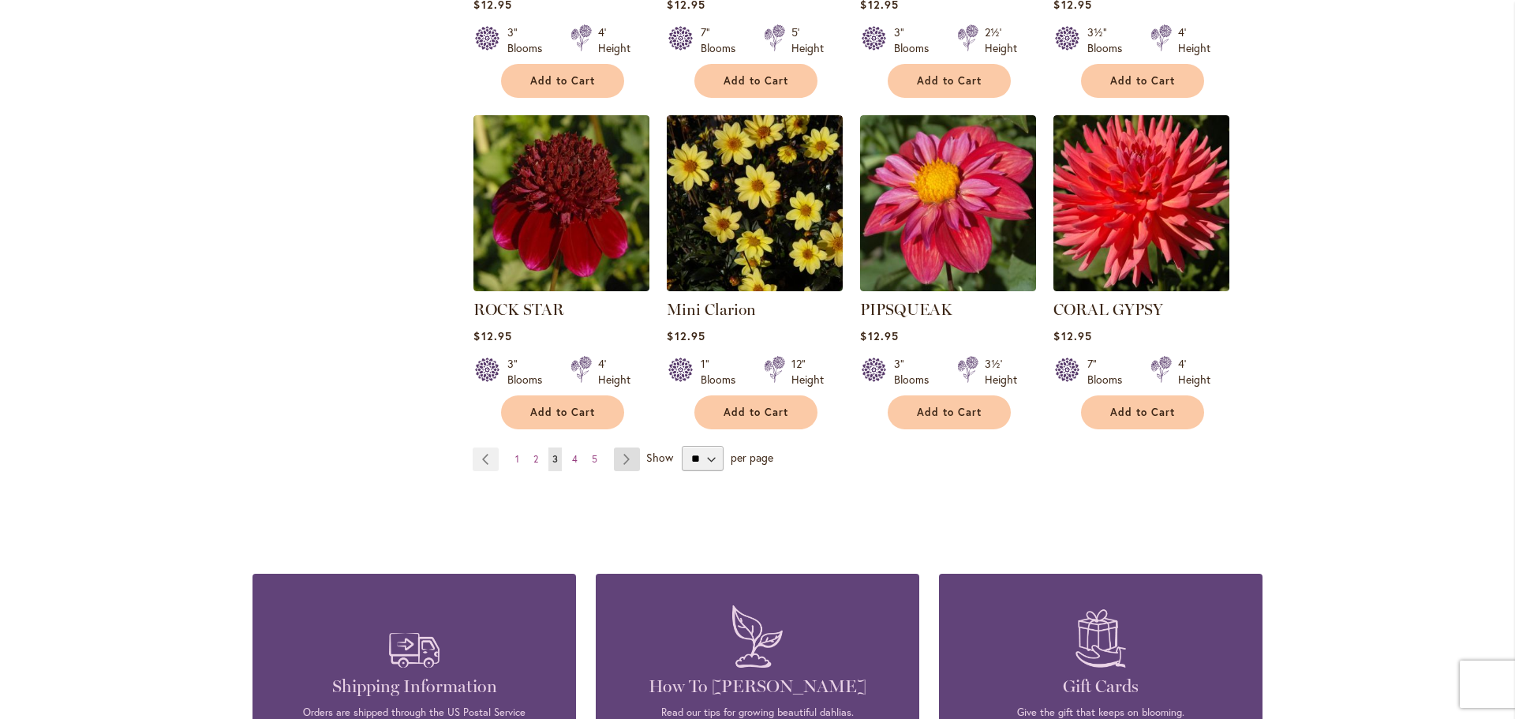
click at [625, 447] on link "Page Next" at bounding box center [627, 459] width 26 height 24
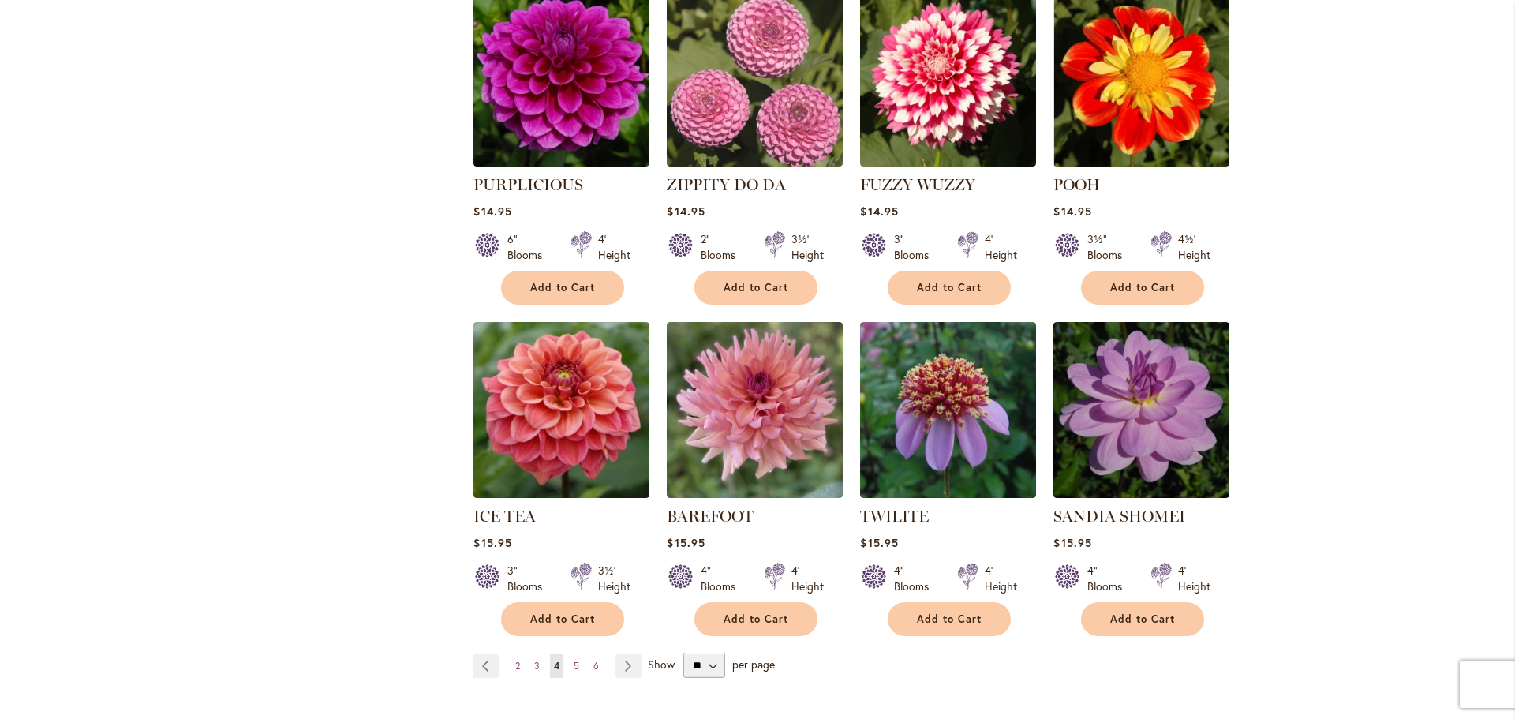
scroll to position [5194, 0]
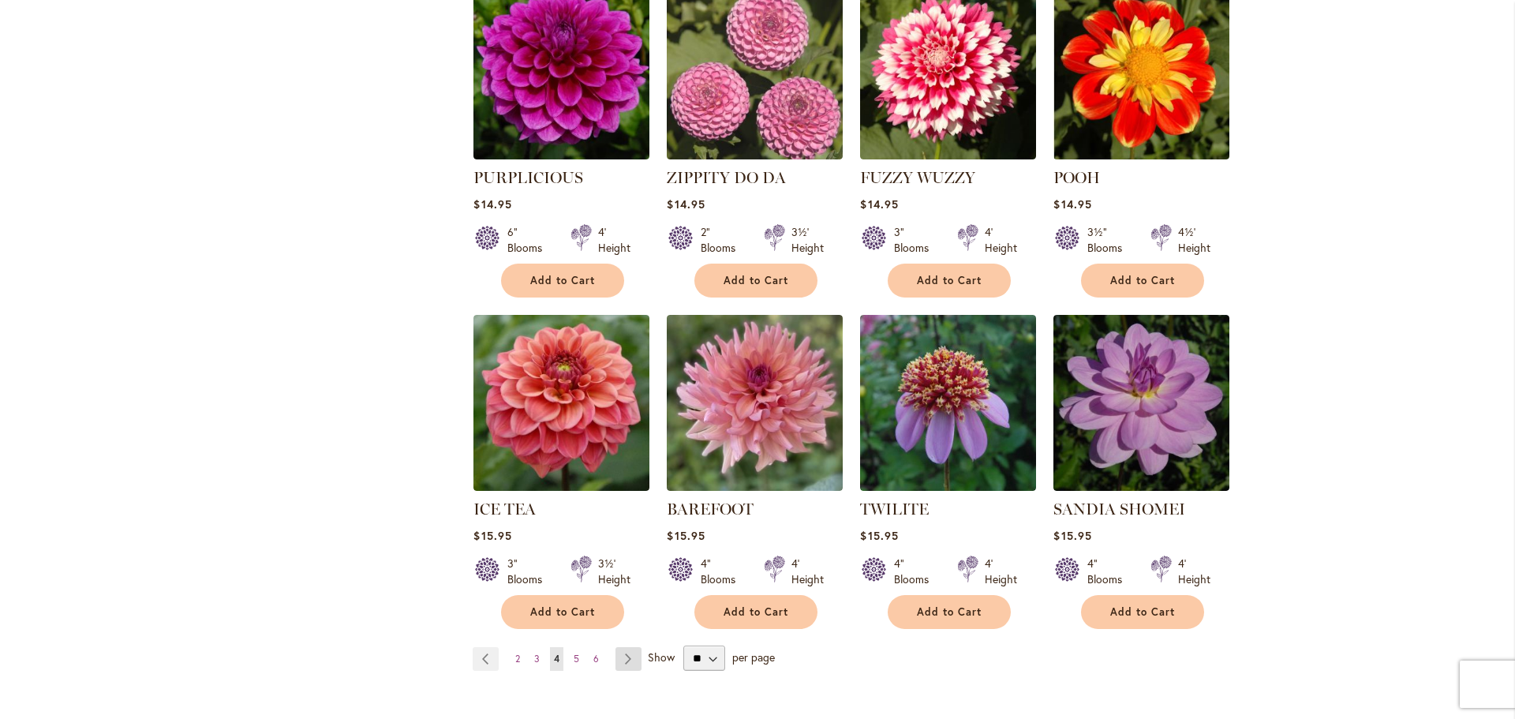
click at [623, 647] on link "Page Next" at bounding box center [629, 659] width 26 height 24
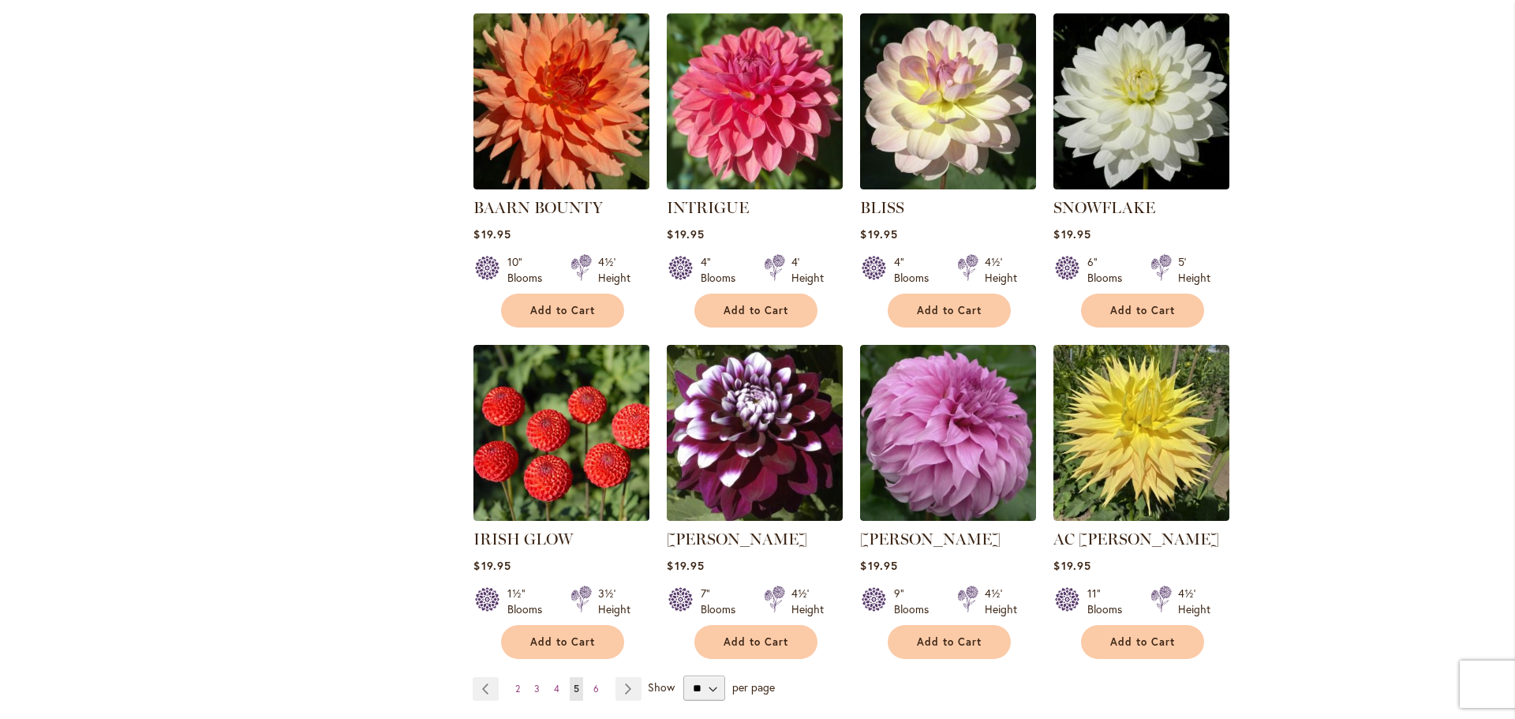
scroll to position [5172, 0]
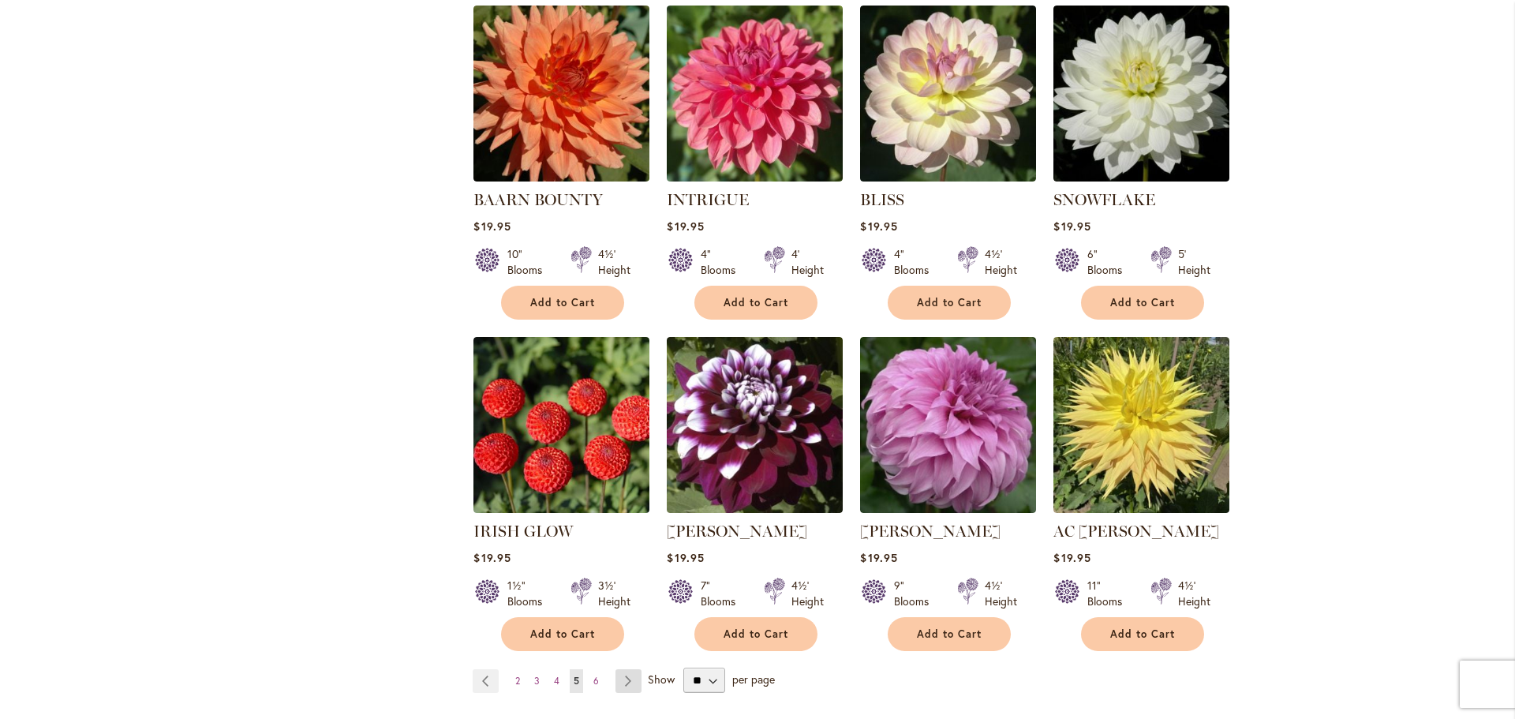
click at [619, 669] on link "Page Next" at bounding box center [629, 681] width 26 height 24
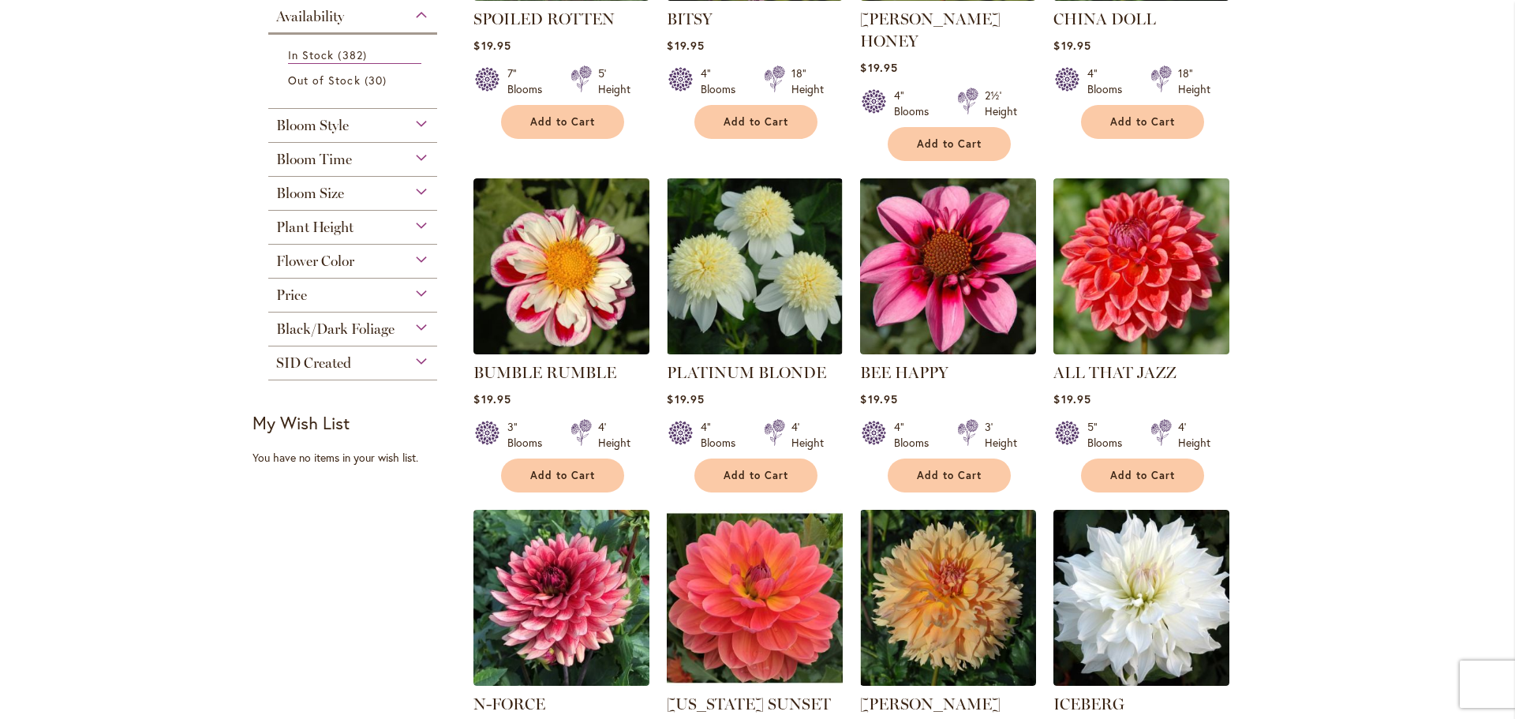
scroll to position [596, 0]
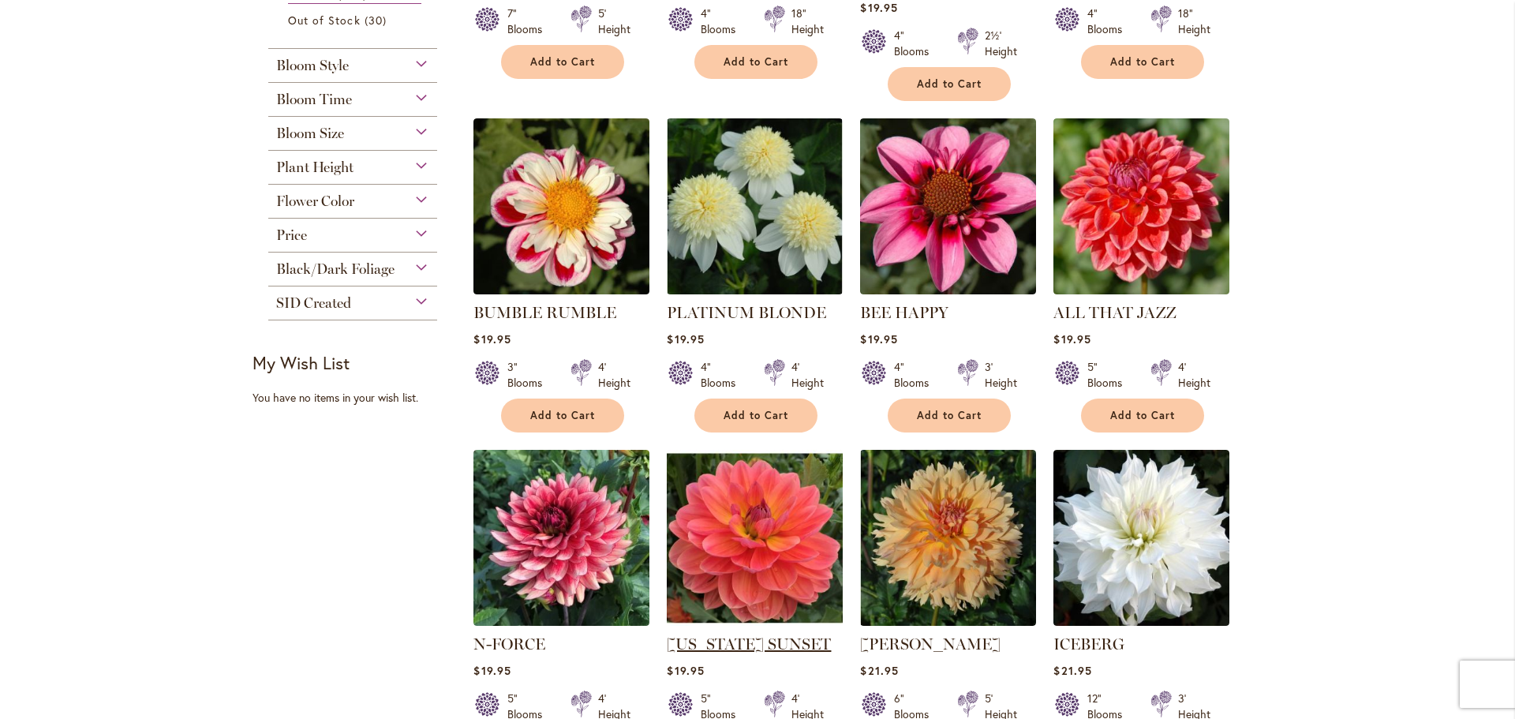
click at [783, 634] on link "OREGON SUNSET" at bounding box center [749, 643] width 164 height 19
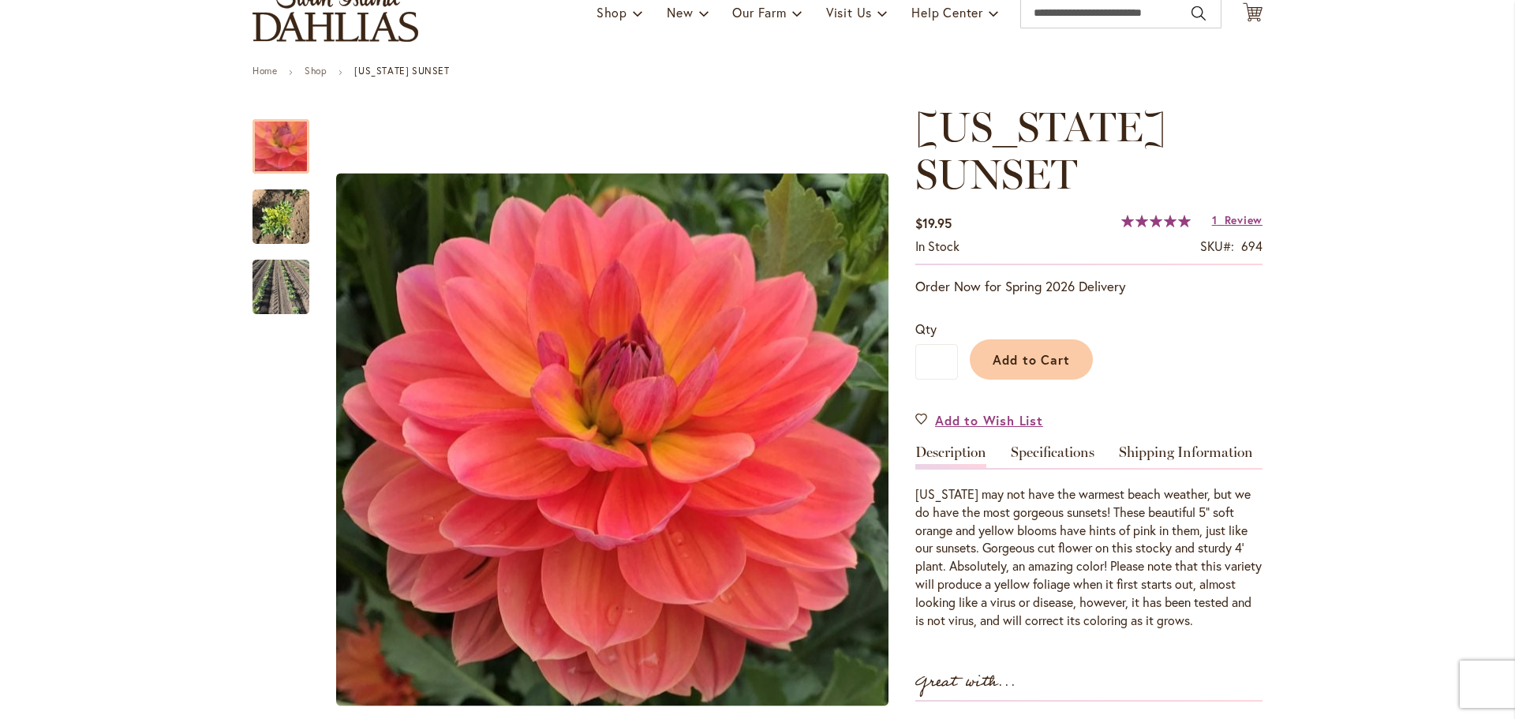
scroll to position [132, 0]
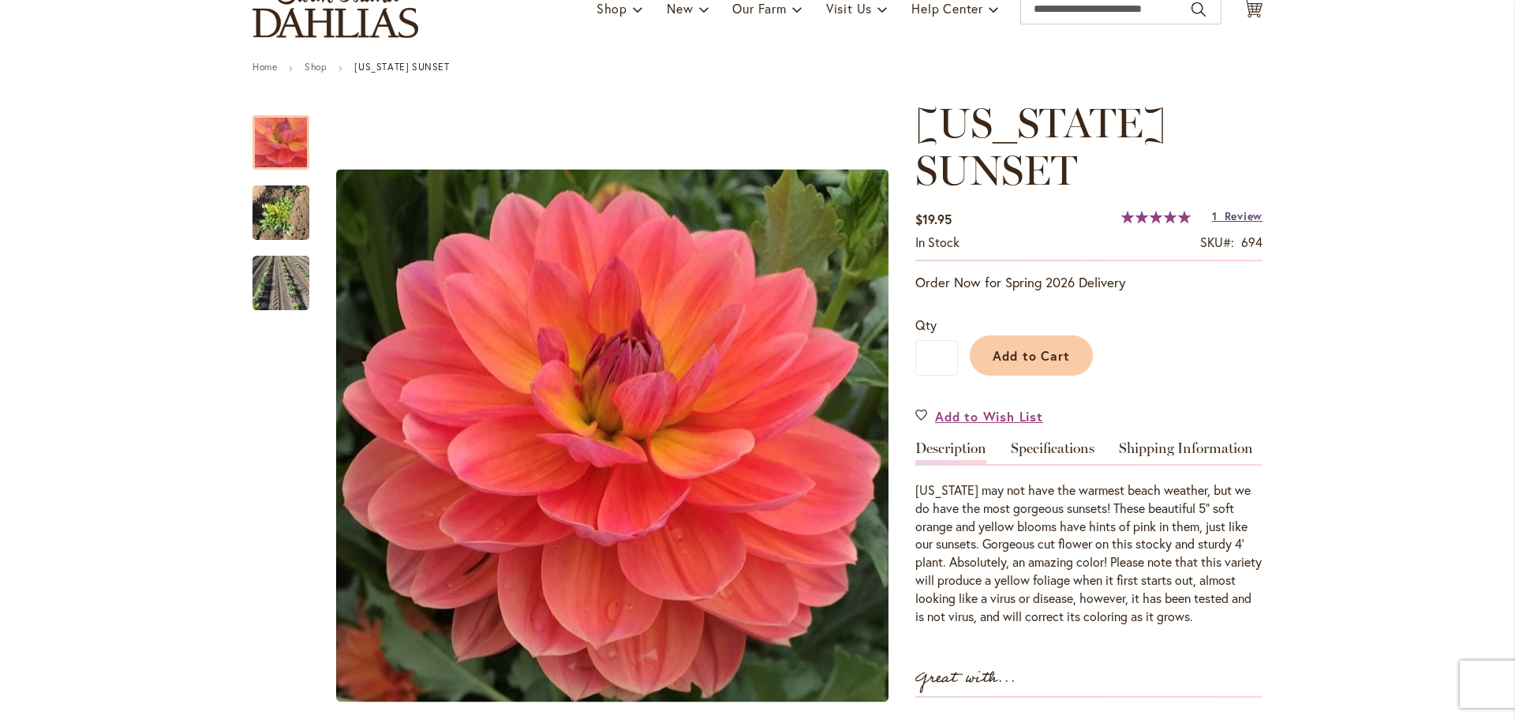
click at [1225, 213] on span "Review" at bounding box center [1244, 215] width 38 height 15
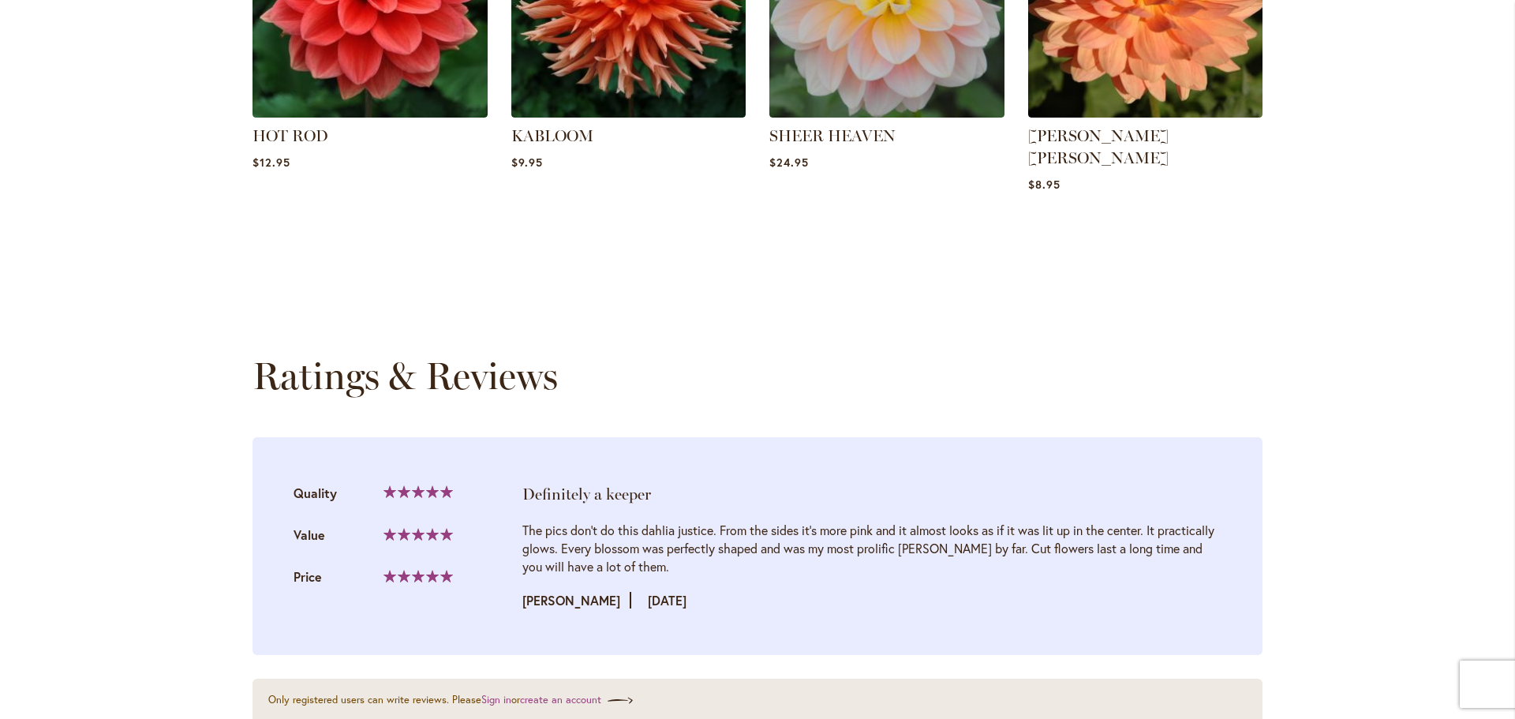
scroll to position [1608, 0]
